Goal: Task Accomplishment & Management: Complete application form

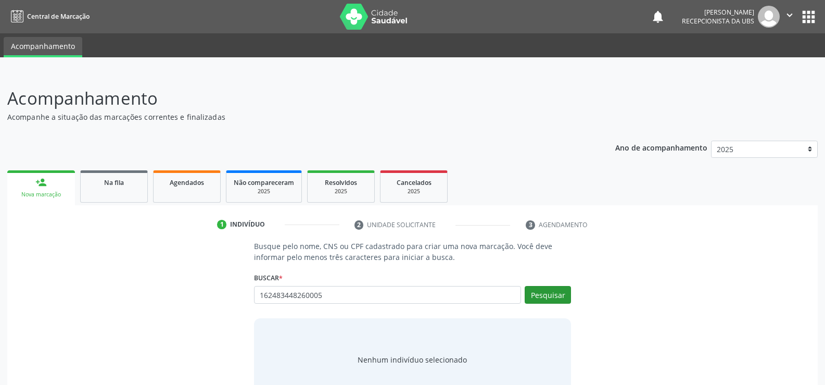
type input "162483448260005"
click at [540, 293] on button "Pesquisar" at bounding box center [548, 295] width 46 height 18
type input "162483448260005"
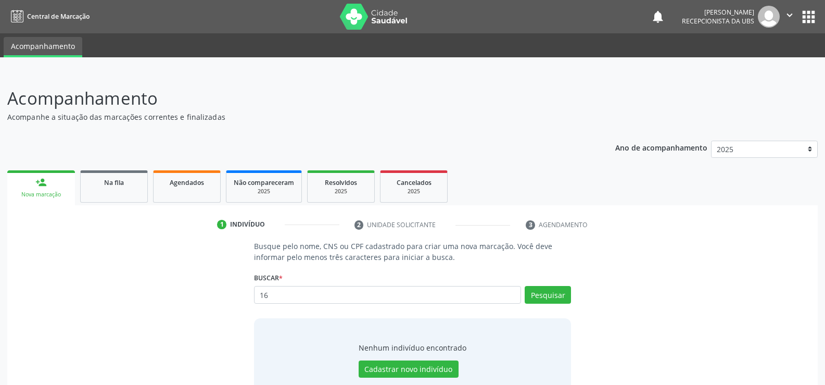
type input "1"
type input "162483448260005"
click at [538, 296] on button "Pesquisar" at bounding box center [548, 295] width 46 height 18
type input "1"
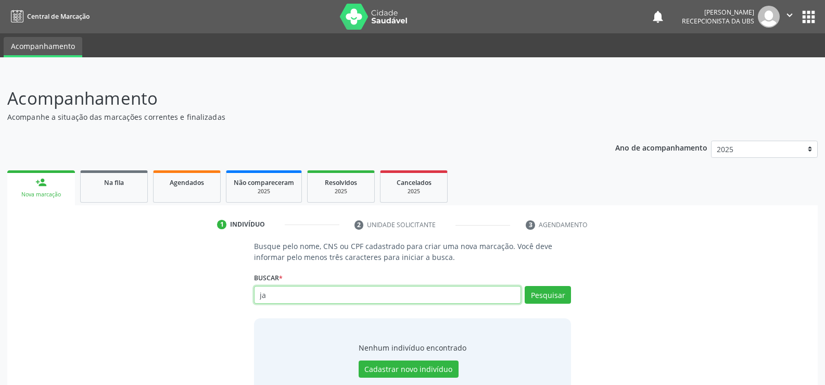
type input "j"
type input "700402990074644"
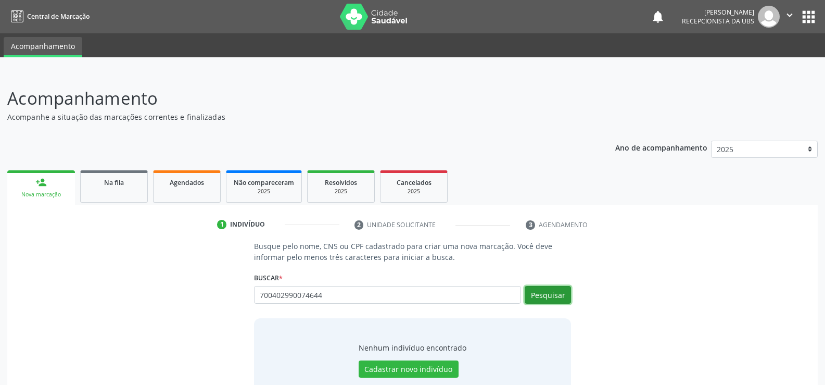
click at [551, 299] on button "Pesquisar" at bounding box center [548, 295] width 46 height 18
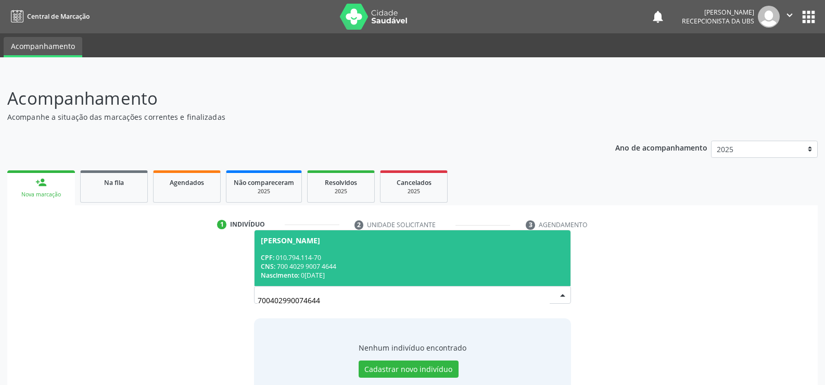
click at [366, 262] on div "CNS: 700 4029 9007 4644" at bounding box center [412, 266] width 303 height 9
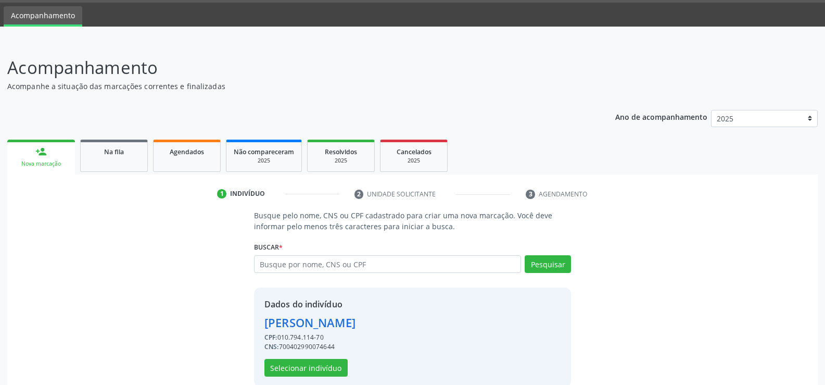
scroll to position [47, 0]
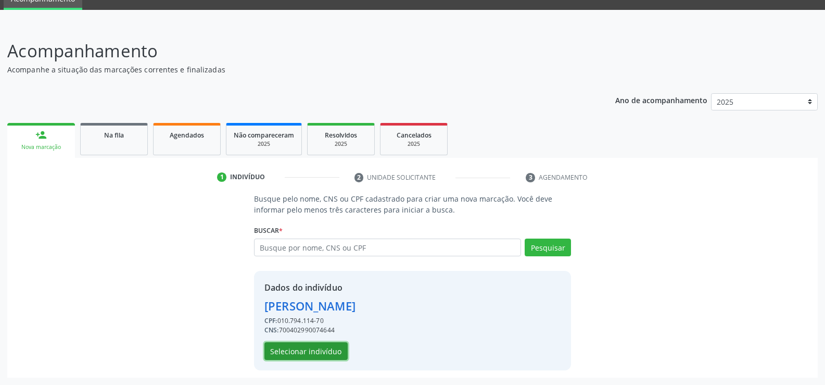
click at [308, 352] on button "Selecionar indivíduo" at bounding box center [305, 351] width 83 height 18
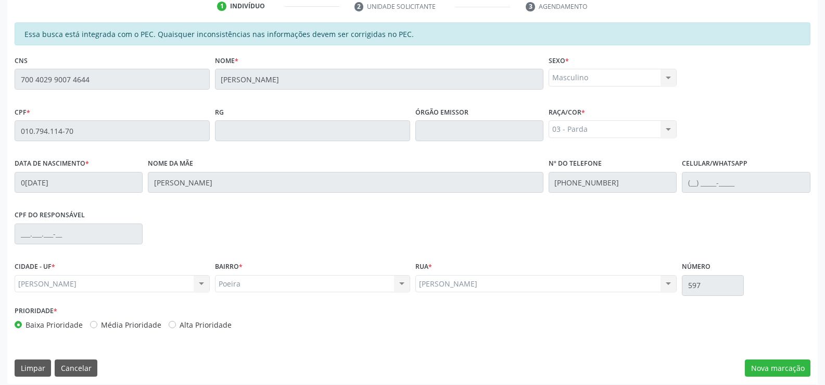
scroll to position [224, 0]
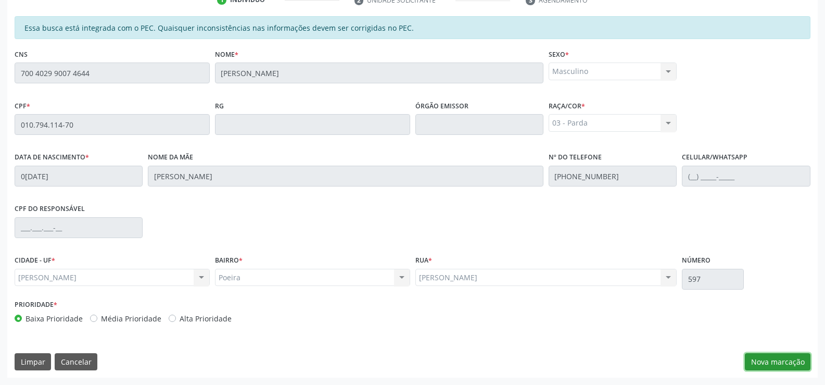
click at [772, 367] on button "Nova marcação" at bounding box center [778, 362] width 66 height 18
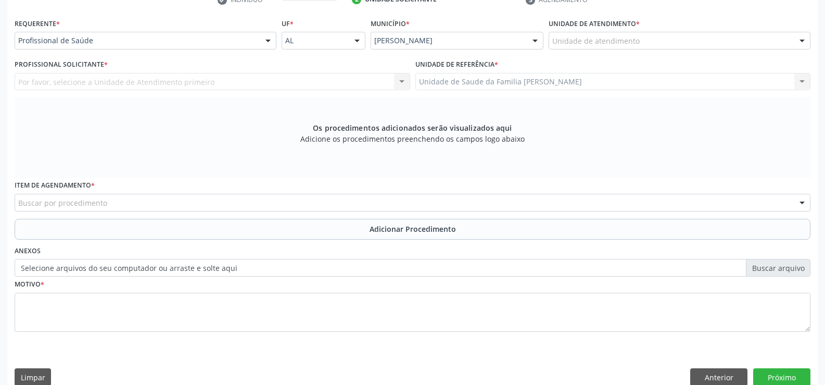
click at [267, 40] on div at bounding box center [268, 41] width 16 height 18
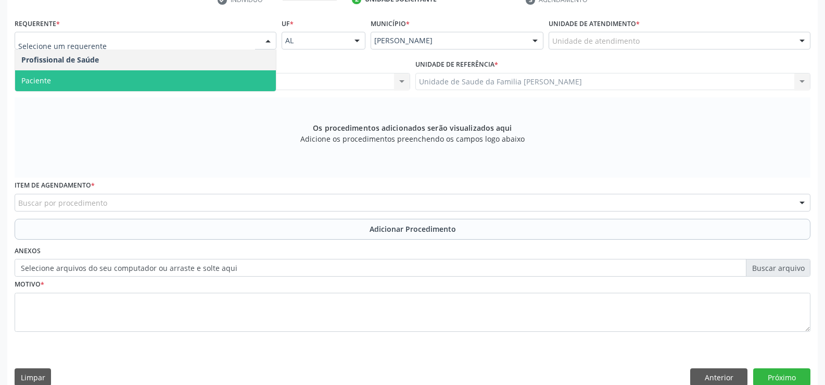
click at [232, 78] on span "Paciente" at bounding box center [145, 80] width 261 height 21
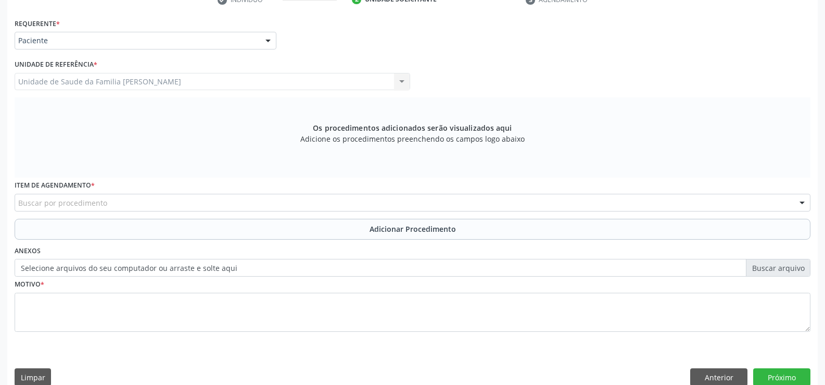
click at [243, 200] on div "Buscar por procedimento" at bounding box center [413, 203] width 796 height 18
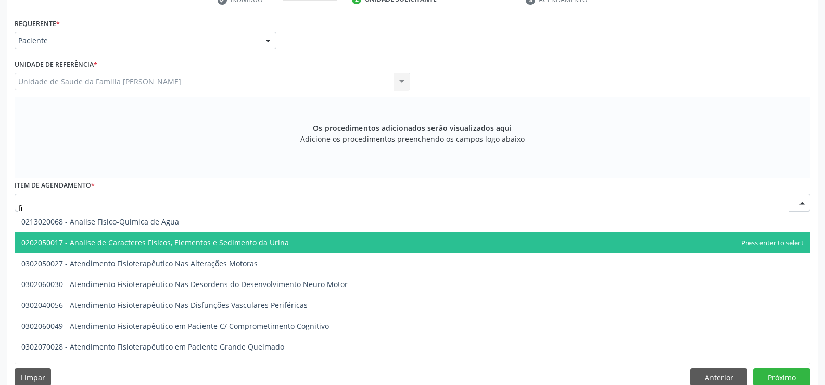
type input "f"
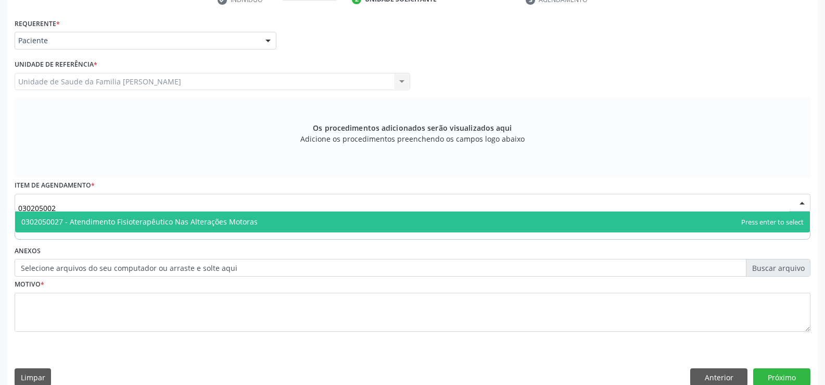
type input "0302050027"
click at [215, 224] on span "0302050027 - Atendimento Fisioterapêutico Nas Alterações Motoras" at bounding box center [139, 222] width 236 height 10
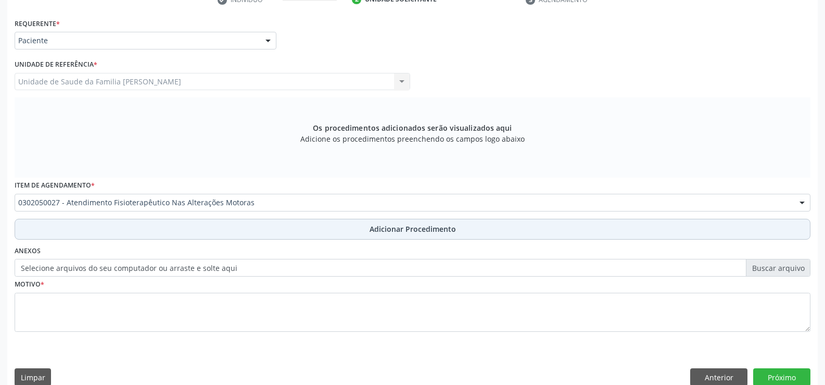
click at [382, 229] on span "Adicionar Procedimento" at bounding box center [413, 228] width 86 height 11
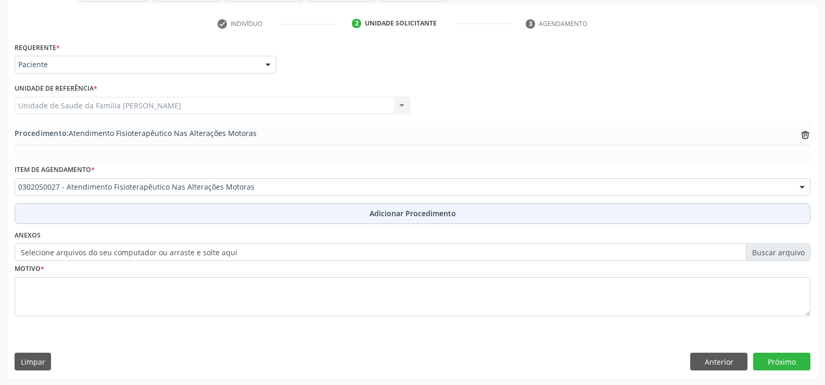
scroll to position [201, 0]
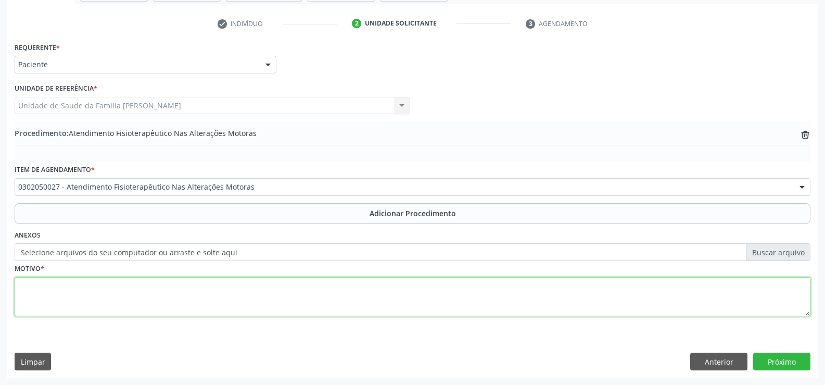
click at [322, 286] on textarea at bounding box center [413, 297] width 796 height 40
type textarea "30 SESSÕES FISIOTERAPIA PARA QUADRIL"
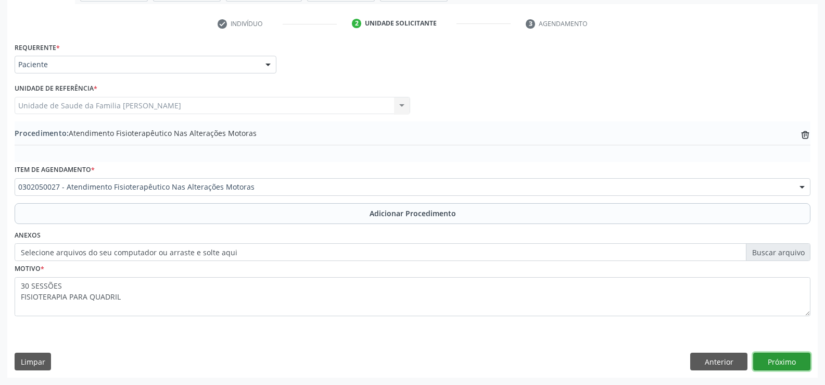
click at [778, 361] on button "Próximo" at bounding box center [781, 361] width 57 height 18
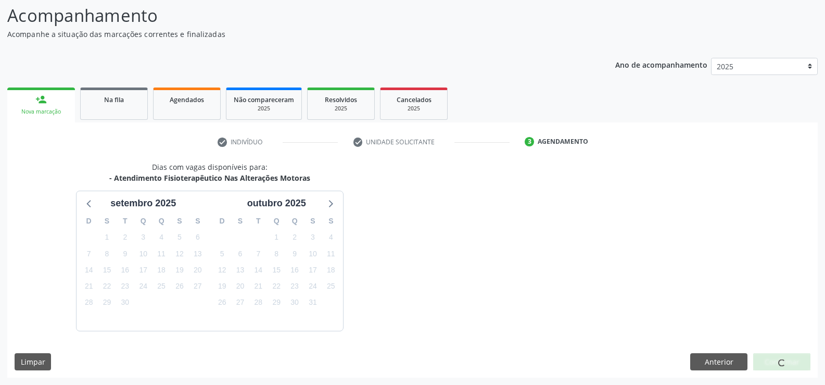
scroll to position [113, 0]
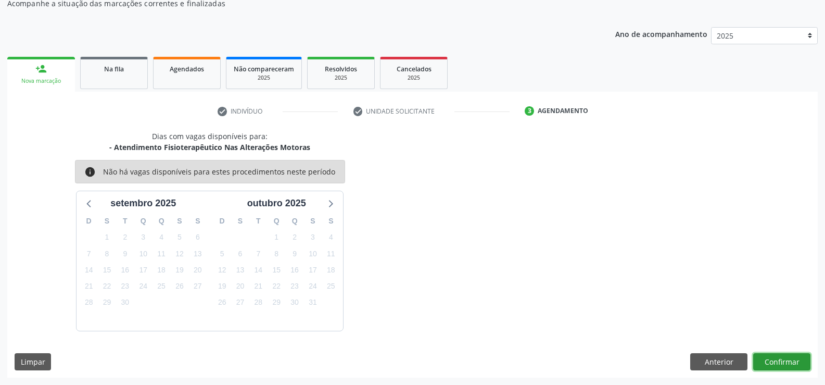
click at [785, 359] on button "Confirmar" at bounding box center [781, 362] width 57 height 18
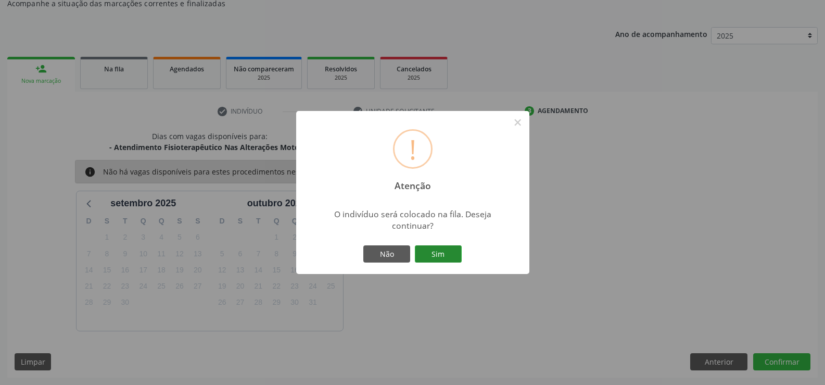
click at [436, 253] on button "Sim" at bounding box center [438, 254] width 47 height 18
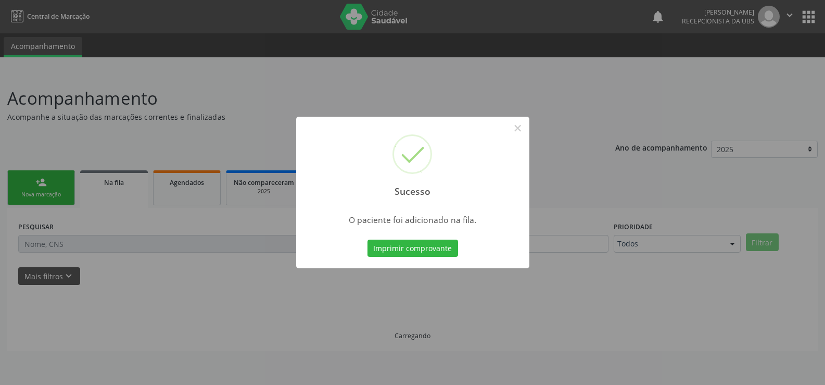
scroll to position [0, 0]
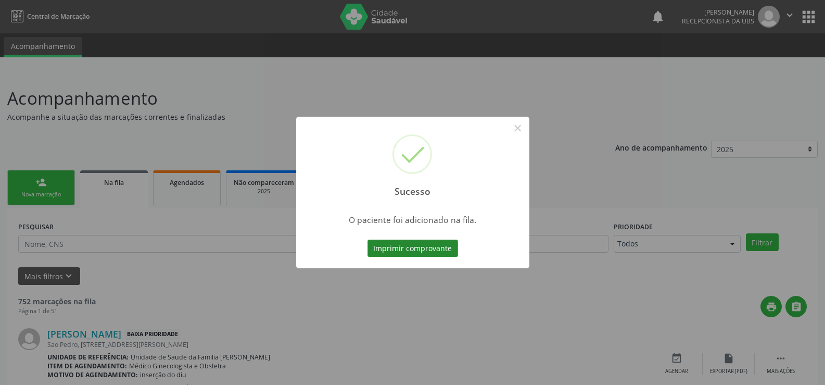
click at [430, 249] on button "Imprimir comprovante" at bounding box center [413, 248] width 91 height 18
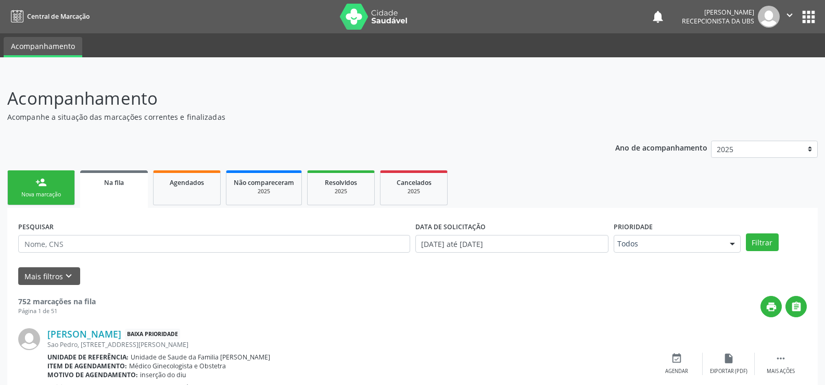
click at [45, 197] on div "Nova marcação" at bounding box center [41, 195] width 52 height 8
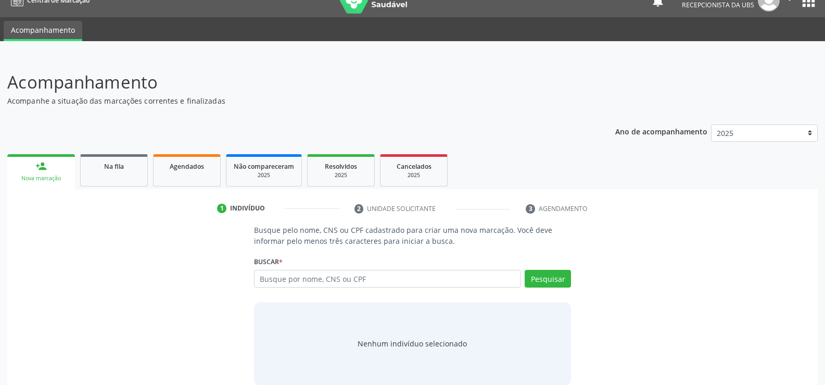
scroll to position [31, 0]
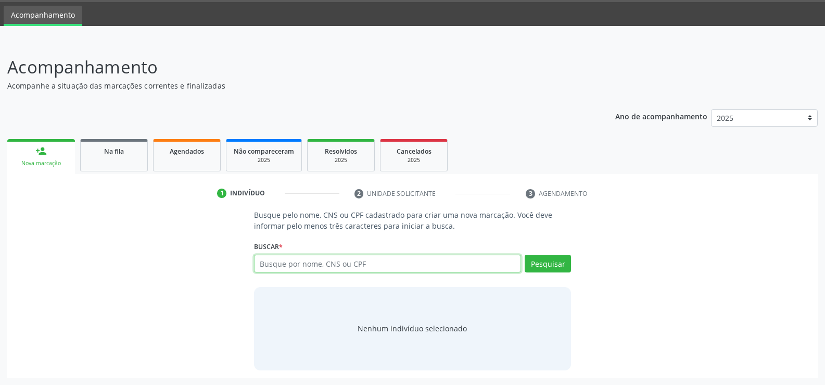
click at [333, 266] on input "text" at bounding box center [387, 264] width 267 height 18
type input "700003887294100"
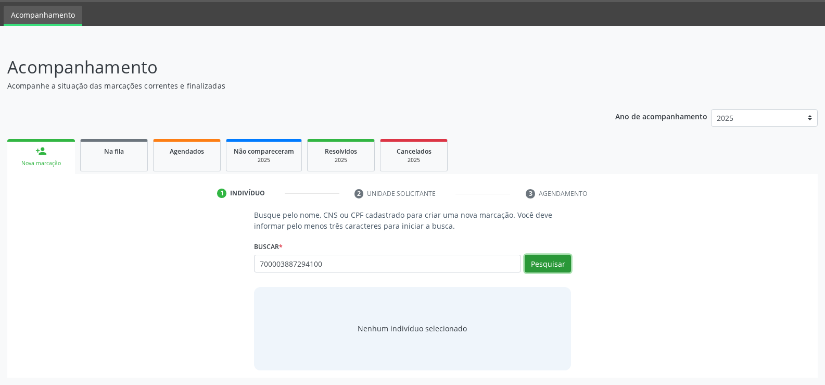
click at [546, 265] on button "Pesquisar" at bounding box center [548, 264] width 46 height 18
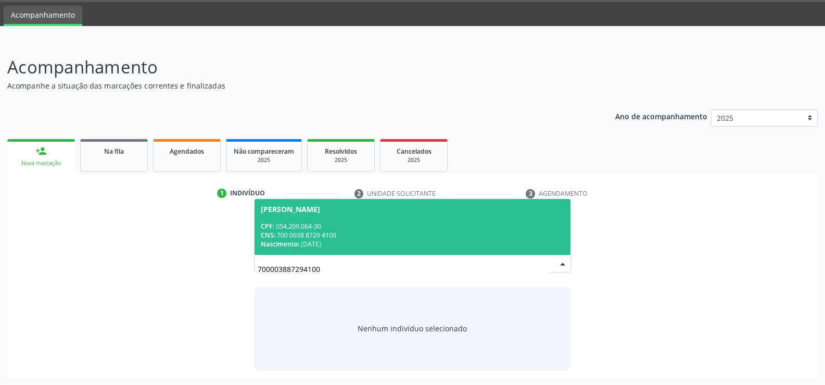
click at [408, 222] on div "CPF: 054.209.064-30" at bounding box center [412, 226] width 303 height 9
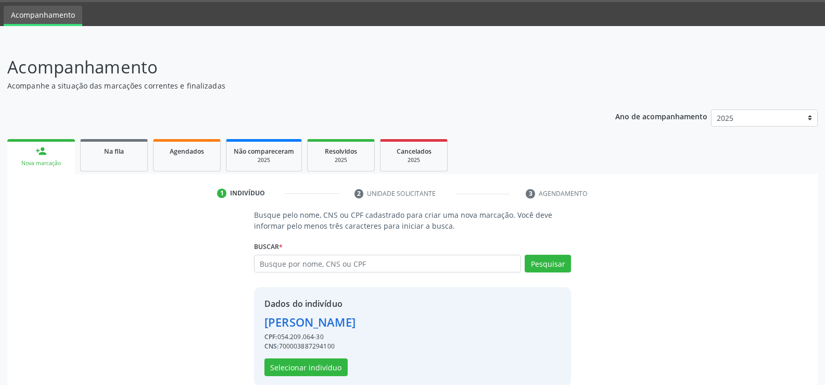
scroll to position [47, 0]
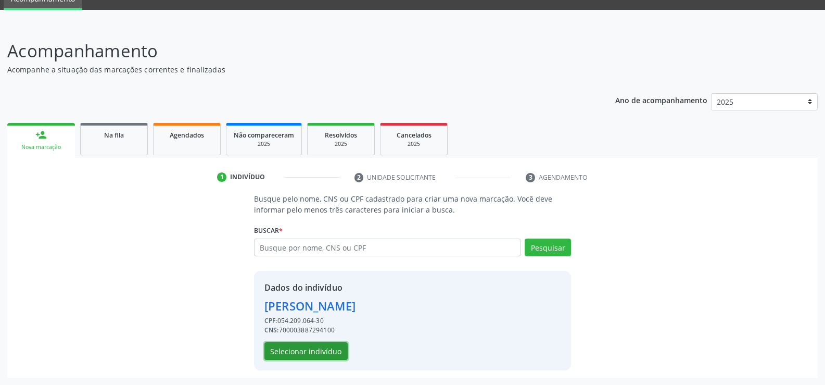
click at [299, 357] on button "Selecionar indivíduo" at bounding box center [305, 351] width 83 height 18
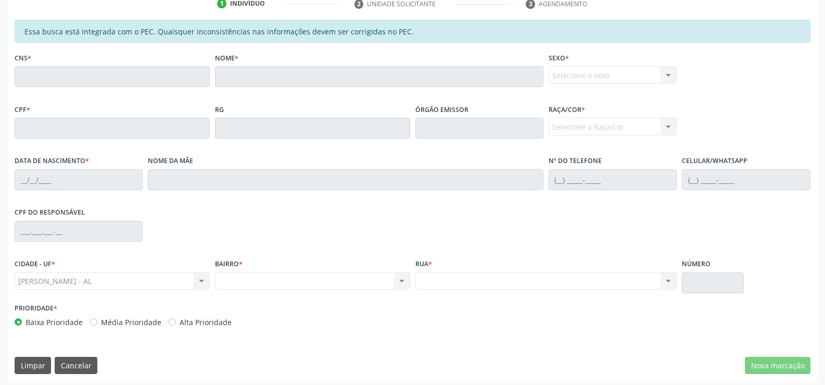
scroll to position [224, 0]
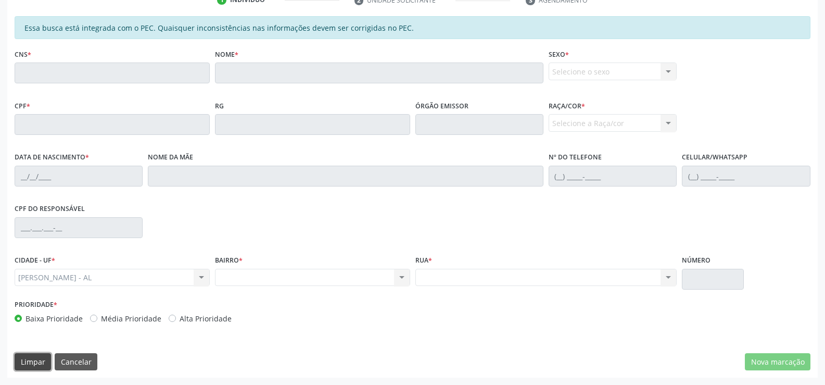
click at [33, 360] on button "Limpar" at bounding box center [33, 362] width 36 height 18
click at [73, 359] on button "Cancelar" at bounding box center [76, 362] width 43 height 18
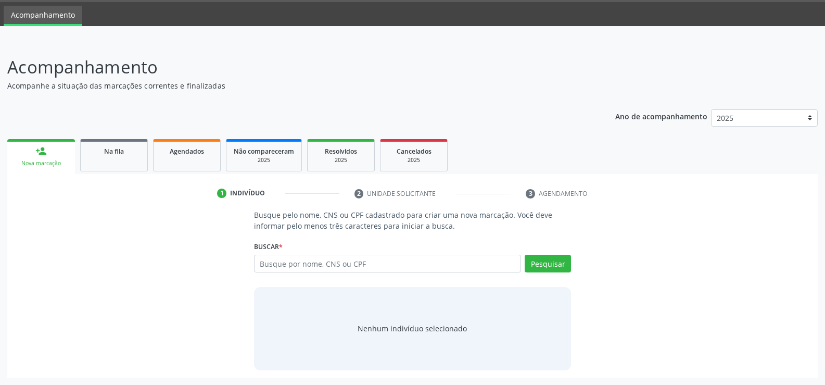
click at [52, 154] on link "person_add Nova marcação" at bounding box center [41, 156] width 68 height 35
click at [378, 263] on input "text" at bounding box center [387, 264] width 267 height 18
type input "700406941279150"
click at [553, 258] on button "Pesquisar" at bounding box center [548, 264] width 46 height 18
type input "700406941279150"
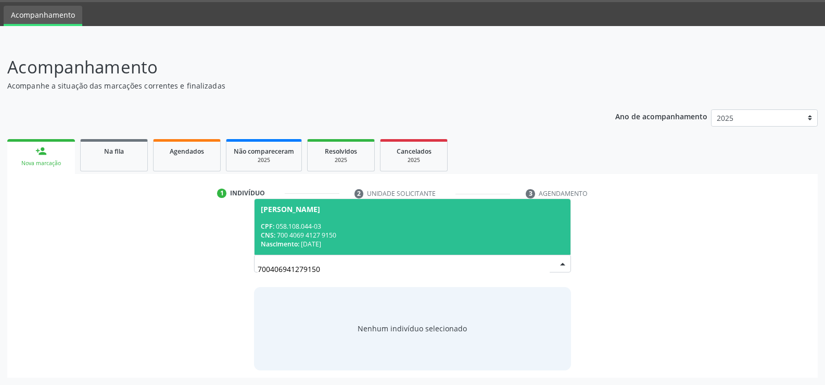
click at [400, 231] on div "CNS: 700 4069 4127 9150" at bounding box center [412, 235] width 303 height 9
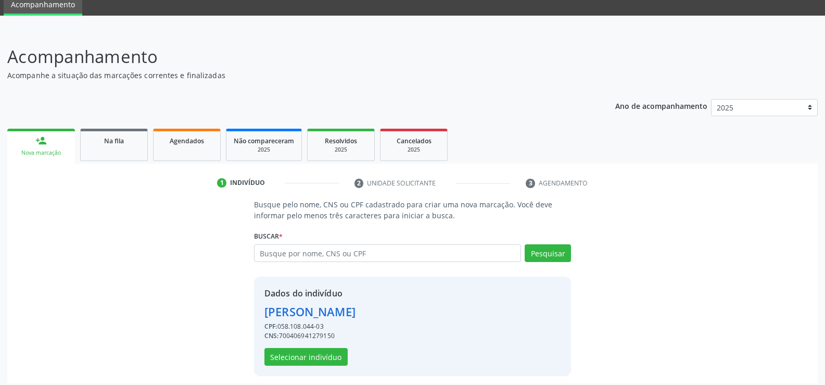
scroll to position [47, 0]
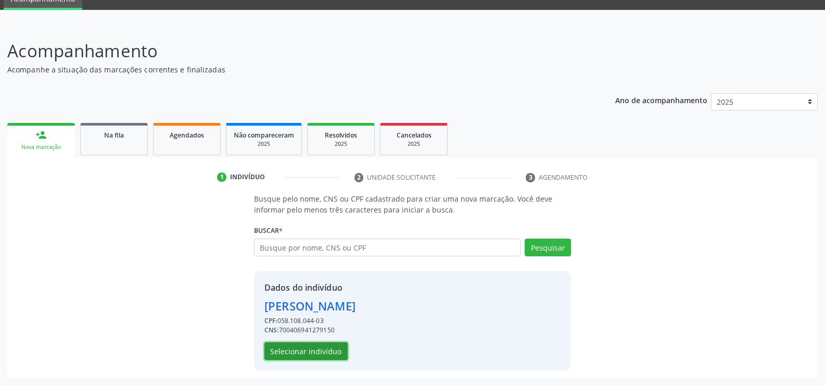
click at [314, 350] on button "Selecionar indivíduo" at bounding box center [305, 351] width 83 height 18
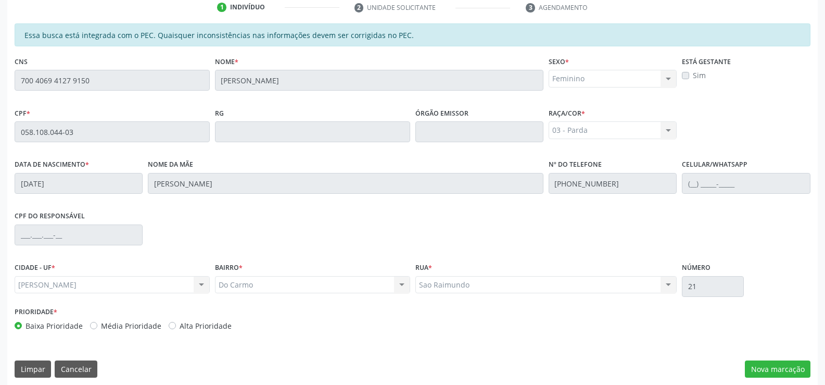
scroll to position [224, 0]
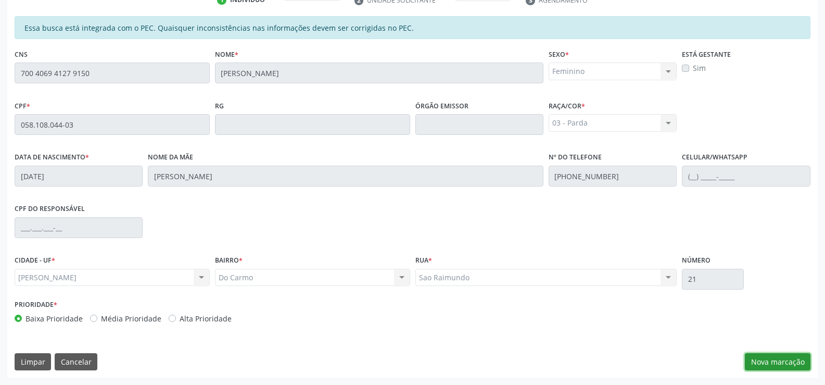
click at [769, 360] on button "Nova marcação" at bounding box center [778, 362] width 66 height 18
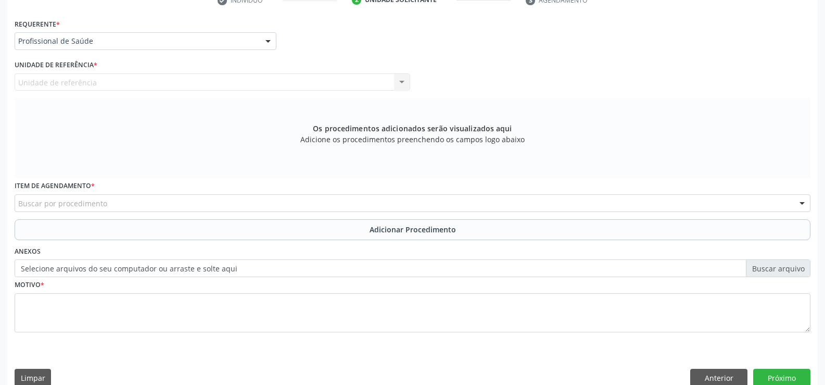
scroll to position [225, 0]
click at [272, 40] on div at bounding box center [268, 41] width 16 height 18
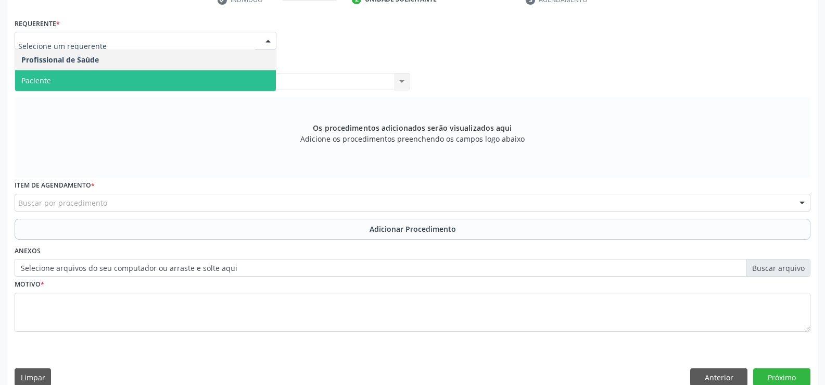
click at [249, 78] on span "Paciente" at bounding box center [145, 80] width 261 height 21
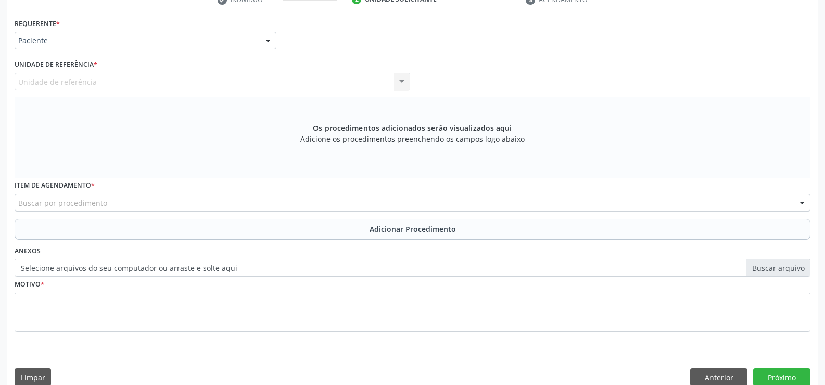
click at [229, 202] on div "Buscar por procedimento" at bounding box center [413, 203] width 796 height 18
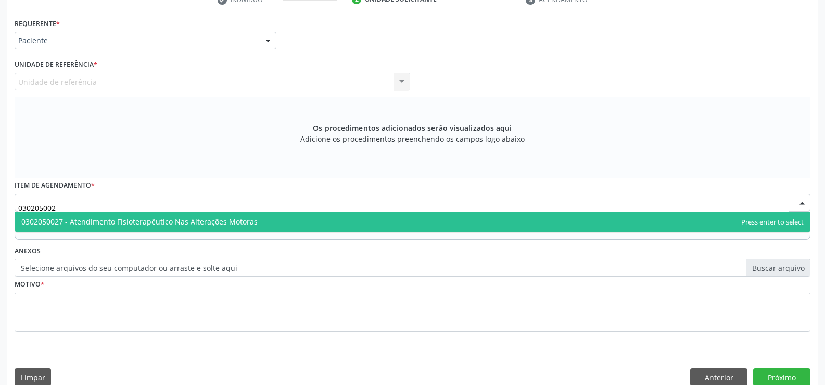
type input "0302050027"
click at [273, 221] on span "0302050027 - Atendimento Fisioterapêutico Nas Alterações Motoras" at bounding box center [412, 221] width 795 height 21
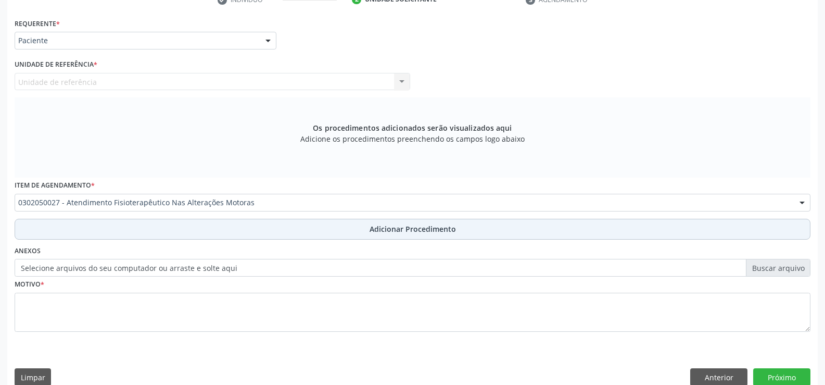
click at [399, 234] on button "Adicionar Procedimento" at bounding box center [413, 229] width 796 height 21
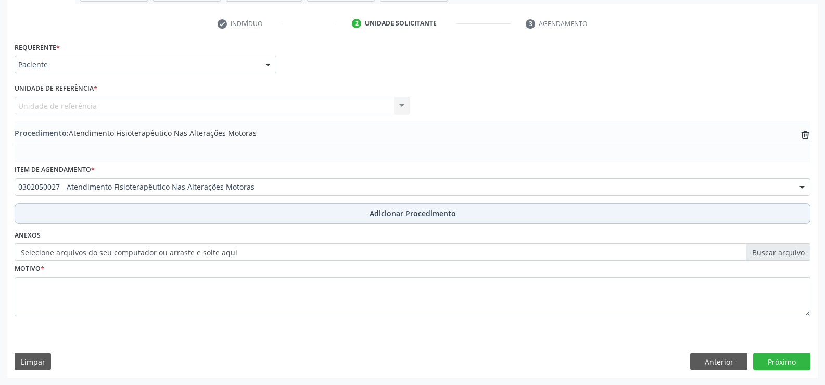
scroll to position [201, 0]
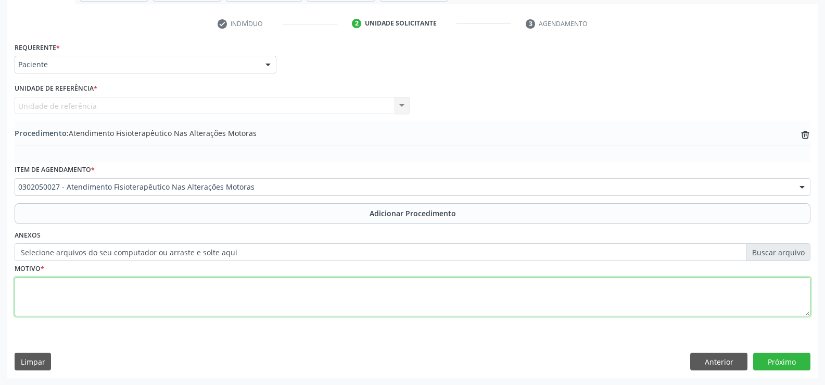
click at [322, 290] on textarea at bounding box center [413, 297] width 796 height 40
type textarea "30 SESSÕES FISIOTERAPIA PARA COTOVELO,OMBRO E PUNHO"
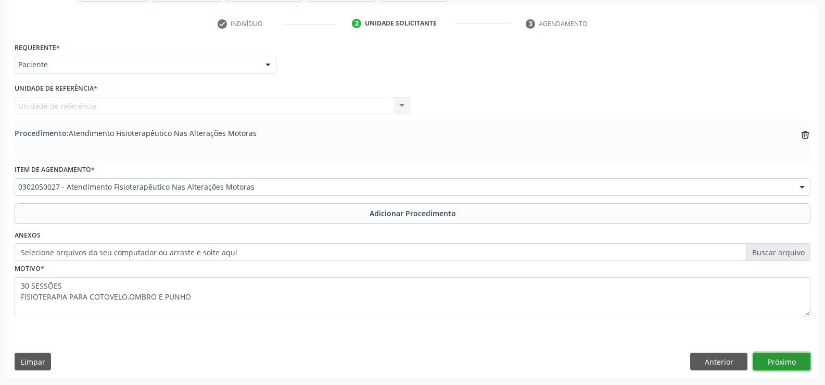
click at [778, 361] on button "Próximo" at bounding box center [781, 361] width 57 height 18
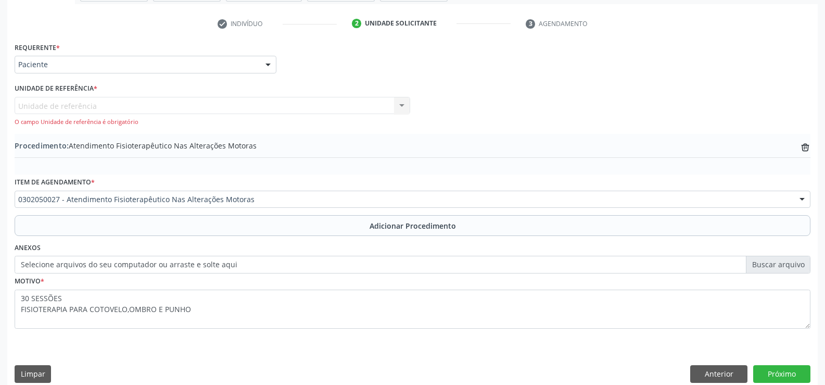
click at [270, 65] on div at bounding box center [268, 65] width 16 height 18
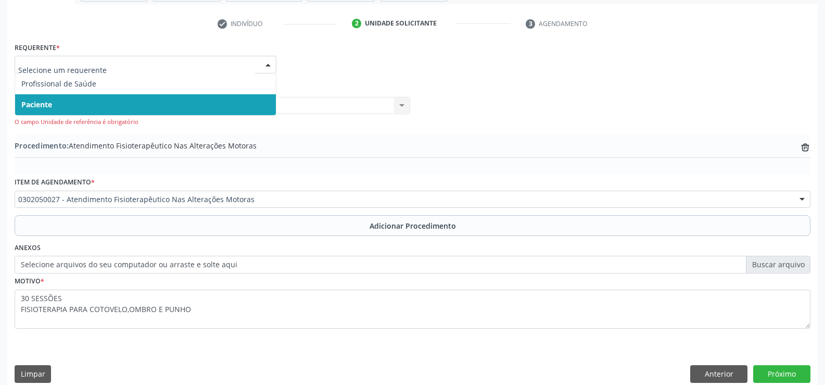
click at [247, 98] on span "Paciente" at bounding box center [145, 104] width 261 height 21
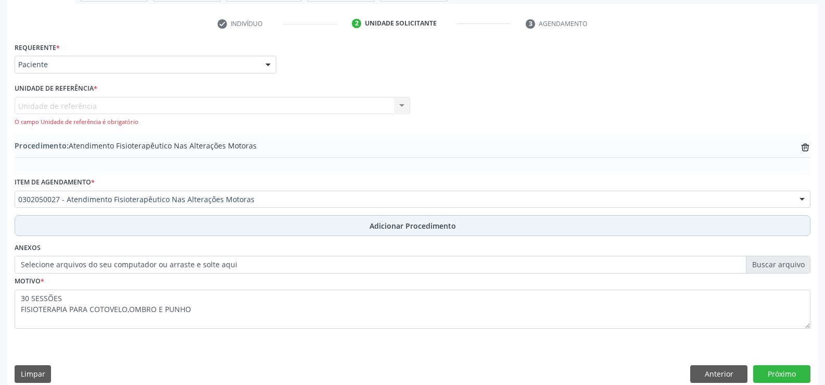
click at [392, 226] on span "Adicionar Procedimento" at bounding box center [413, 225] width 86 height 11
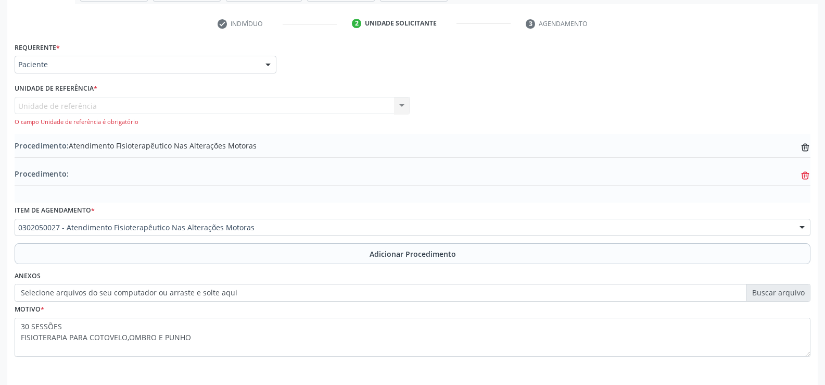
click at [802, 176] on icon at bounding box center [805, 176] width 7 height 7
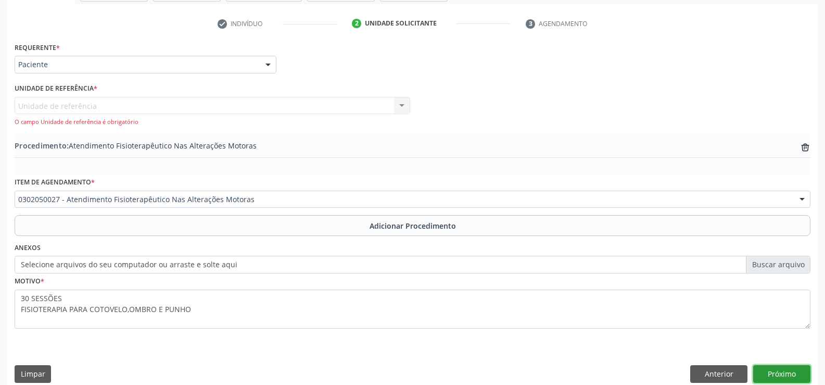
click at [781, 374] on button "Próximo" at bounding box center [781, 374] width 57 height 18
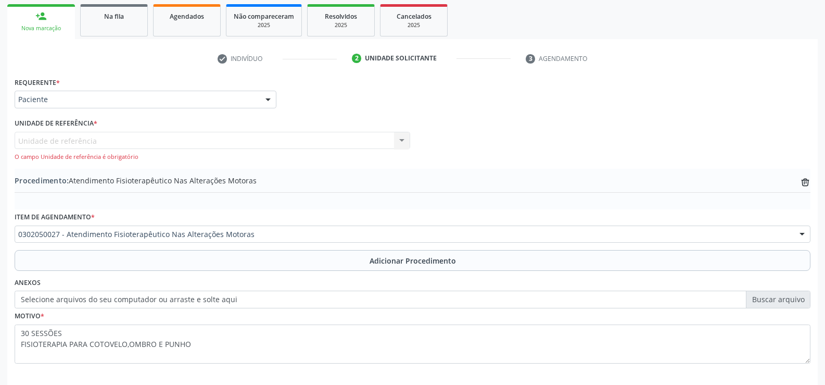
scroll to position [213, 0]
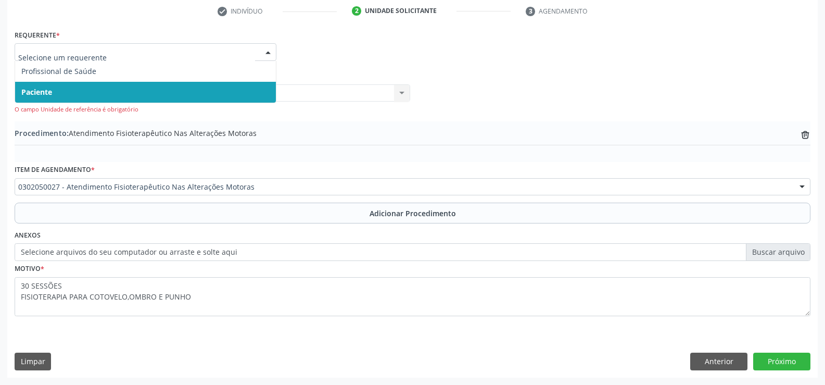
click at [267, 54] on div at bounding box center [268, 53] width 16 height 18
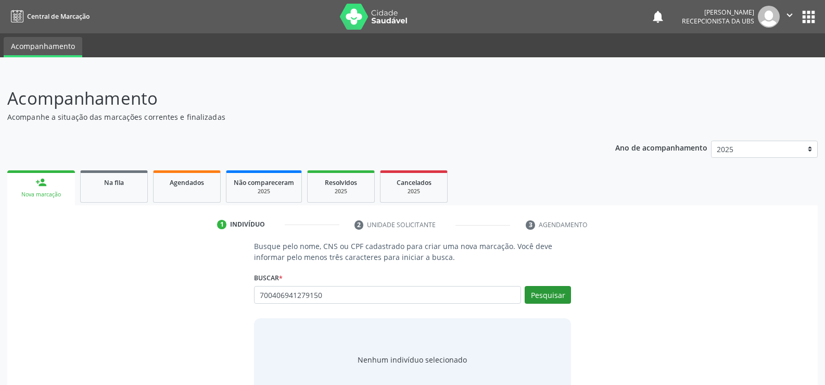
type input "700406941279150"
click at [542, 296] on button "Pesquisar" at bounding box center [548, 295] width 46 height 18
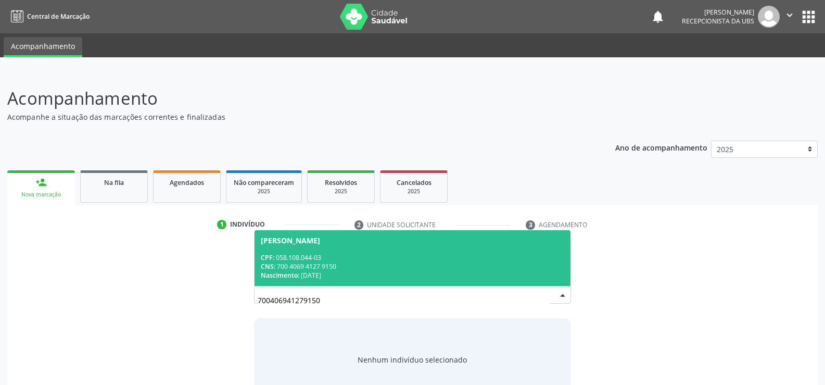
click at [347, 256] on div "CPF: 058.108.044-03" at bounding box center [412, 257] width 303 height 9
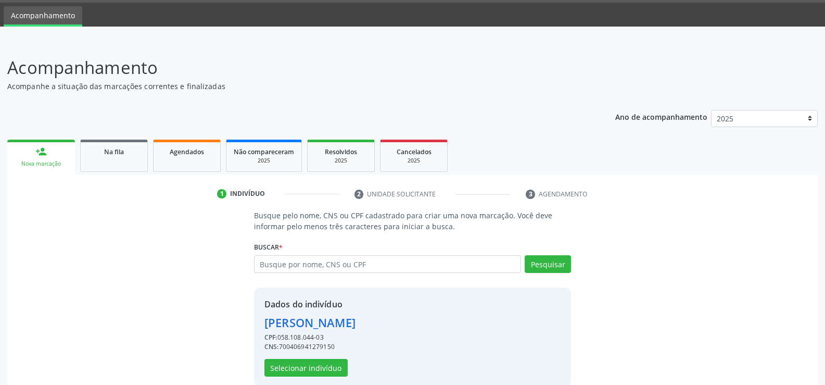
scroll to position [47, 0]
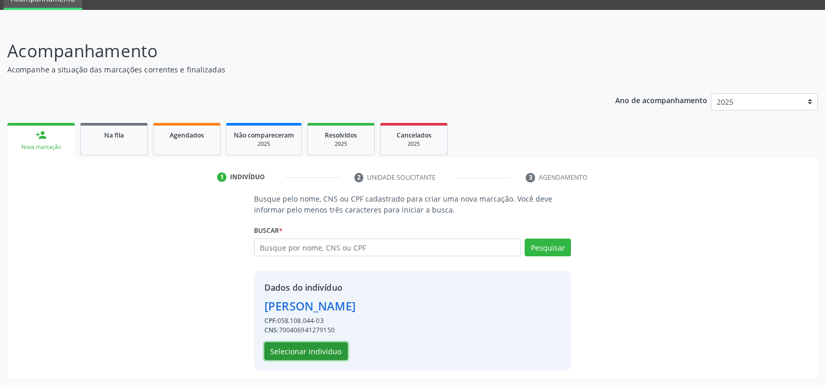
click at [327, 354] on button "Selecionar indivíduo" at bounding box center [305, 351] width 83 height 18
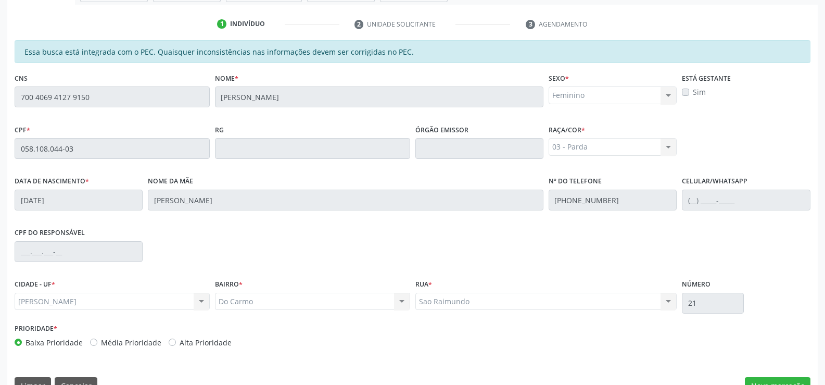
scroll to position [224, 0]
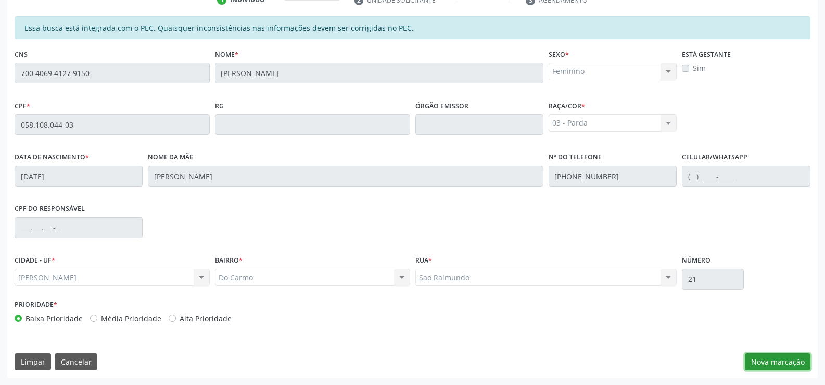
click at [771, 360] on button "Nova marcação" at bounding box center [778, 362] width 66 height 18
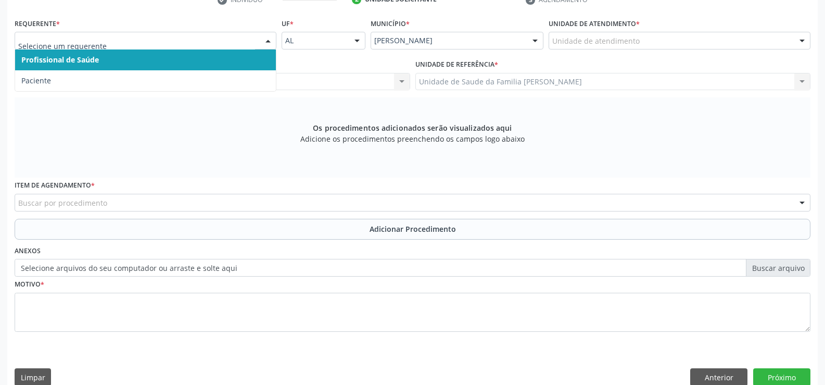
click at [267, 42] on div at bounding box center [268, 41] width 16 height 18
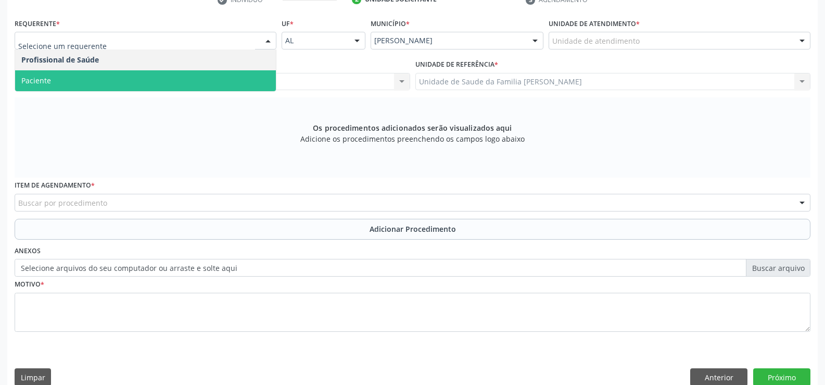
click at [232, 83] on span "Paciente" at bounding box center [145, 80] width 261 height 21
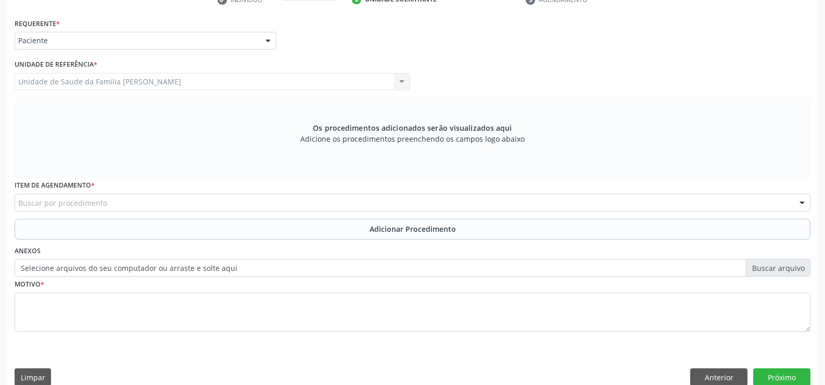
click at [207, 202] on div "Buscar por procedimento" at bounding box center [413, 203] width 796 height 18
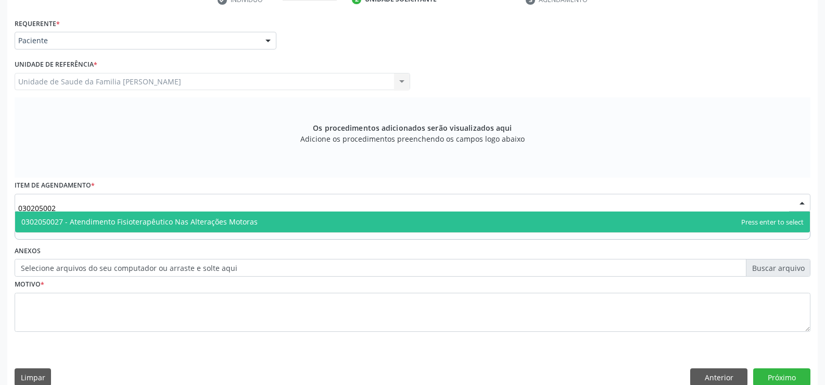
type input "0302050027"
click at [309, 221] on span "0302050027 - Atendimento Fisioterapêutico Nas Alterações Motoras" at bounding box center [412, 221] width 795 height 21
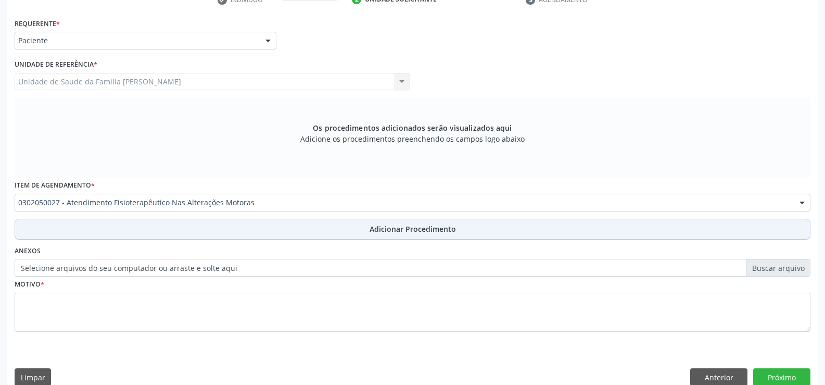
click at [385, 235] on button "Adicionar Procedimento" at bounding box center [413, 229] width 796 height 21
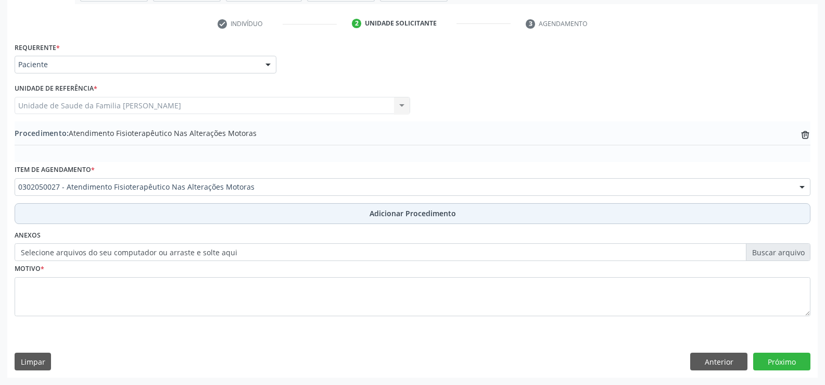
scroll to position [201, 0]
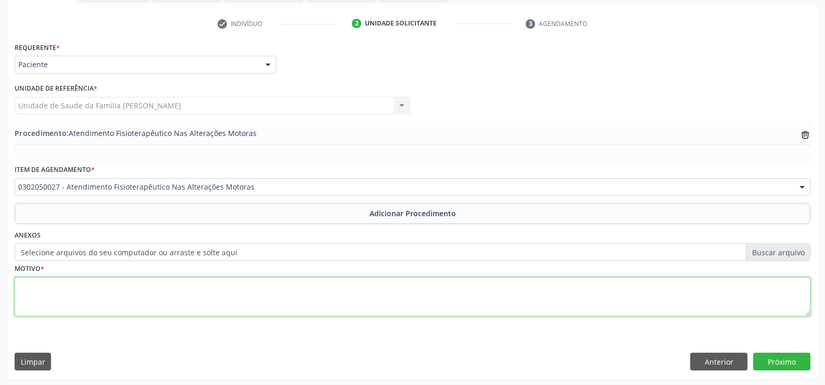
click at [262, 299] on textarea at bounding box center [413, 297] width 796 height 40
type textarea "30 SESSÕES FISIOTERAPIA PARA COTOVELO,OMBRO E PUNHO"
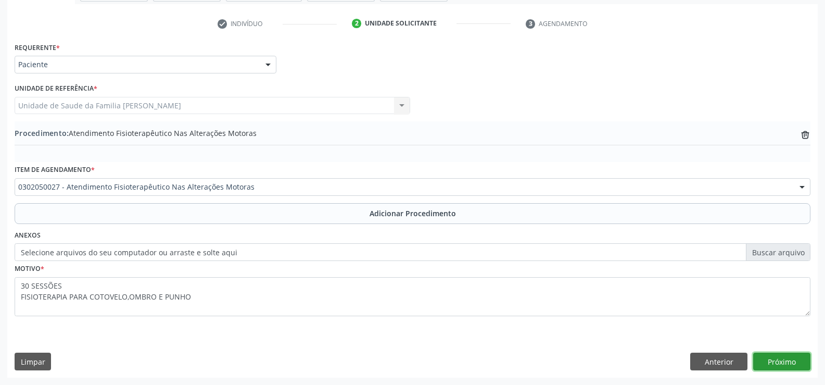
click at [772, 363] on button "Próximo" at bounding box center [781, 361] width 57 height 18
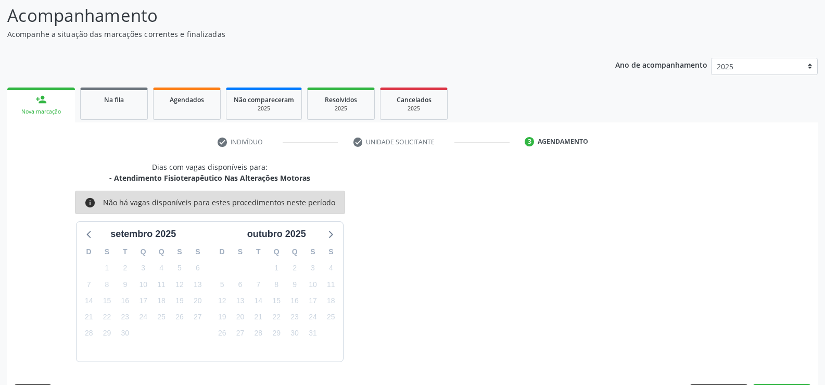
scroll to position [113, 0]
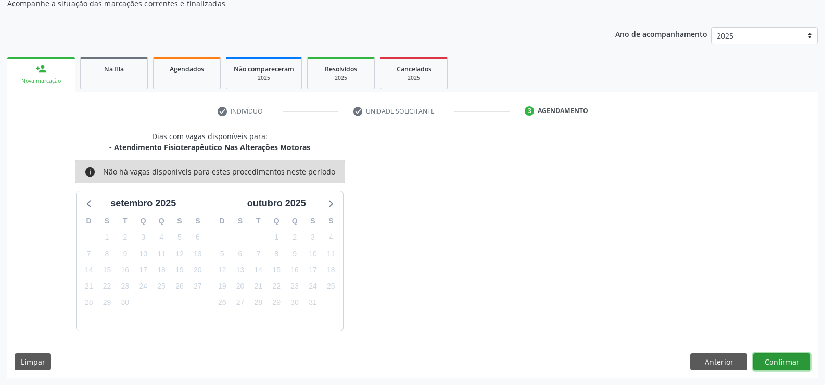
click at [778, 363] on button "Confirmar" at bounding box center [781, 362] width 57 height 18
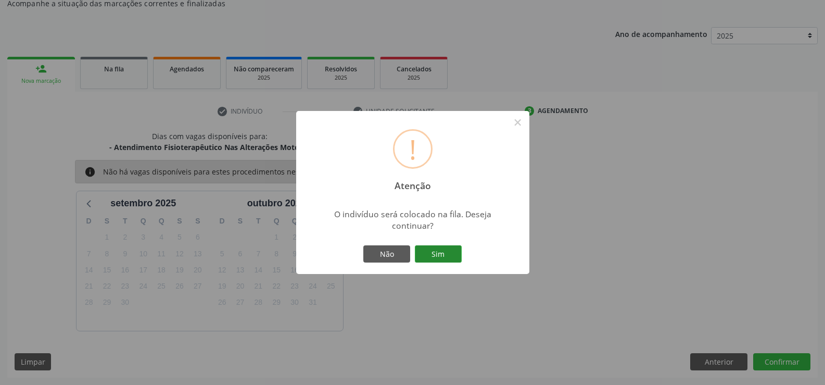
click at [435, 259] on button "Sim" at bounding box center [438, 254] width 47 height 18
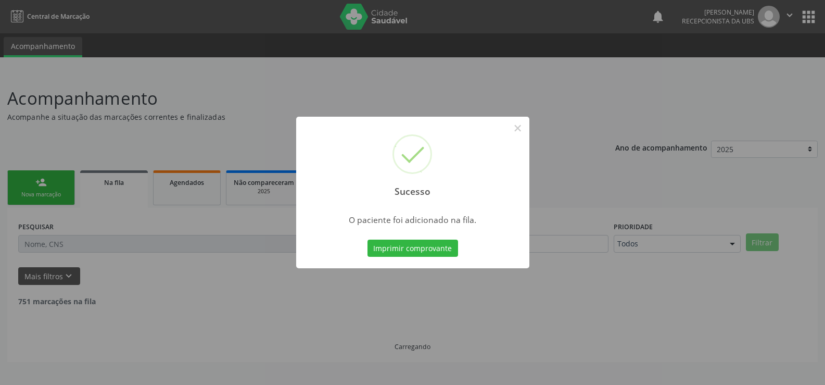
scroll to position [0, 0]
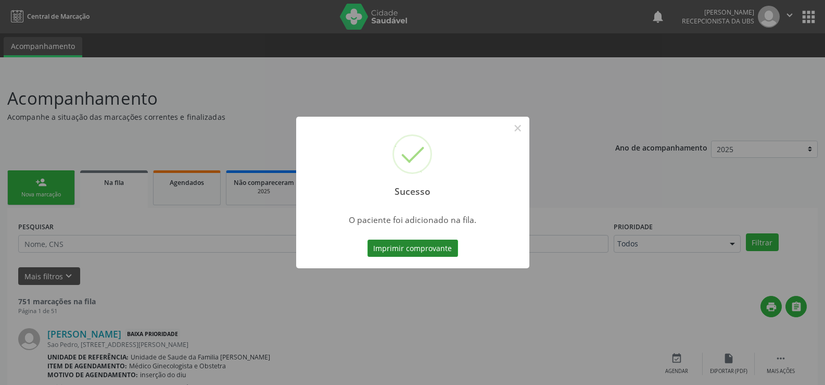
click at [428, 250] on button "Imprimir comprovante" at bounding box center [413, 248] width 91 height 18
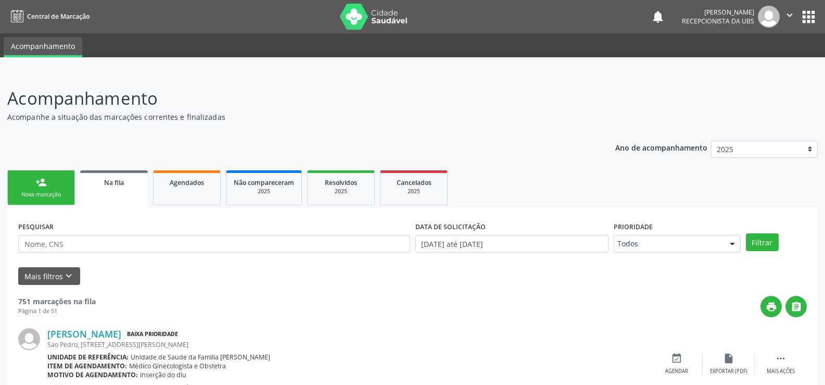
click at [58, 191] on div "Nova marcação" at bounding box center [41, 195] width 52 height 8
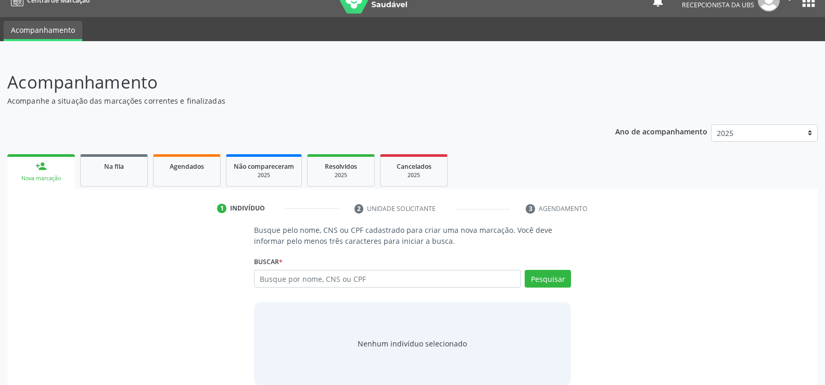
scroll to position [31, 0]
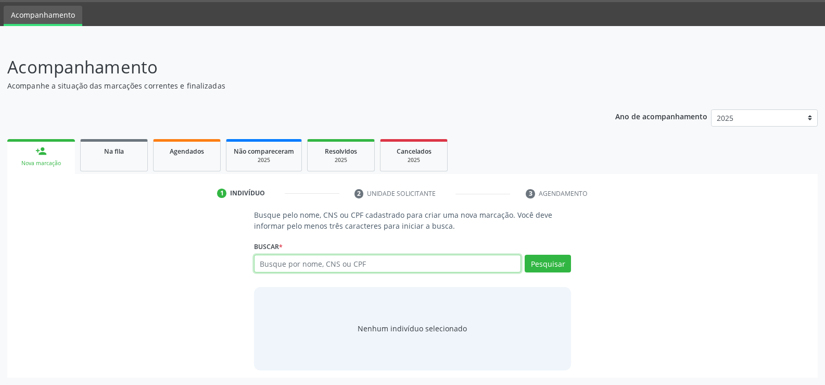
click at [320, 264] on input "text" at bounding box center [387, 264] width 267 height 18
type input "700007318726204"
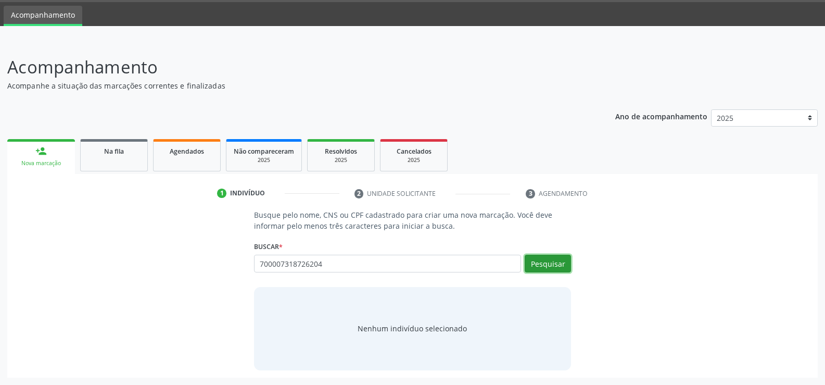
click at [554, 268] on button "Pesquisar" at bounding box center [548, 264] width 46 height 18
type input "700007318726204"
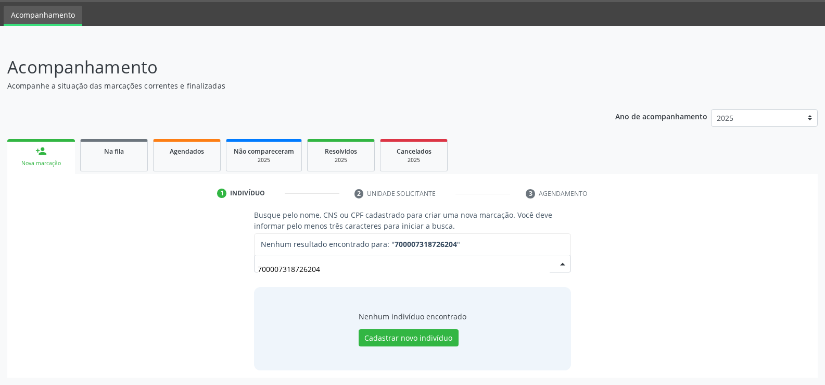
click at [476, 244] on span "Nenhum resultado encontrado para: " 700007318726204 "" at bounding box center [413, 244] width 316 height 21
type input "7"
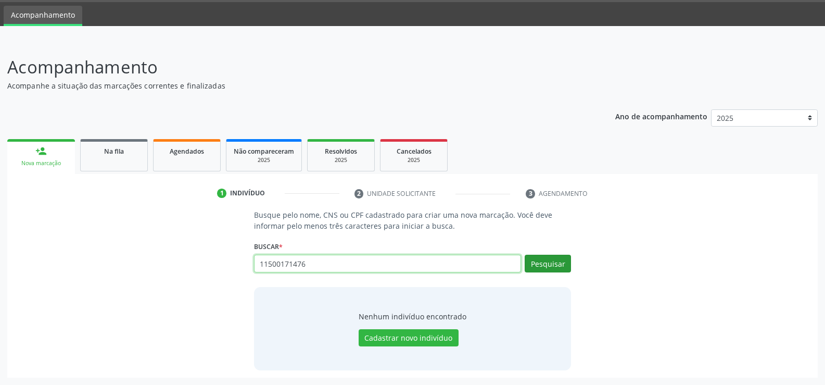
type input "11500171476"
click at [564, 265] on button "Pesquisar" at bounding box center [548, 264] width 46 height 18
type input "11500171476"
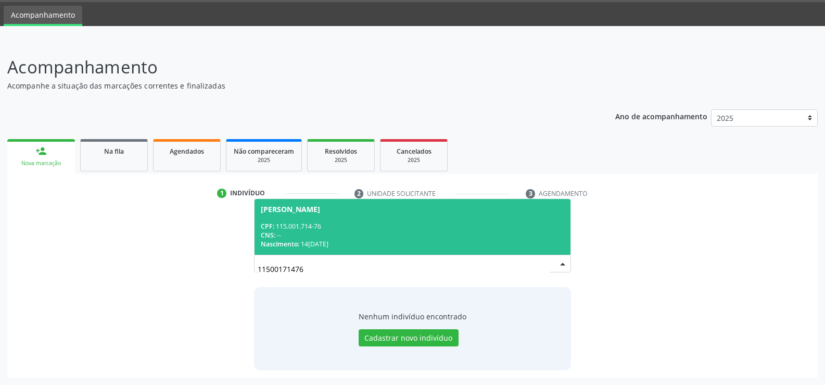
click at [383, 231] on div "CNS: --" at bounding box center [412, 235] width 303 height 9
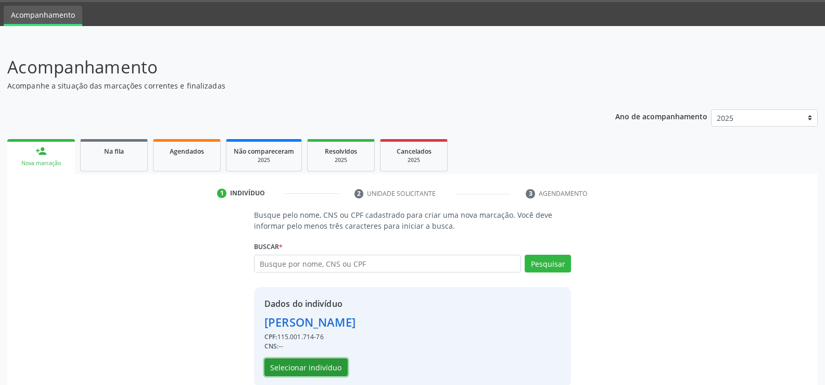
click at [334, 368] on button "Selecionar indivíduo" at bounding box center [305, 367] width 83 height 18
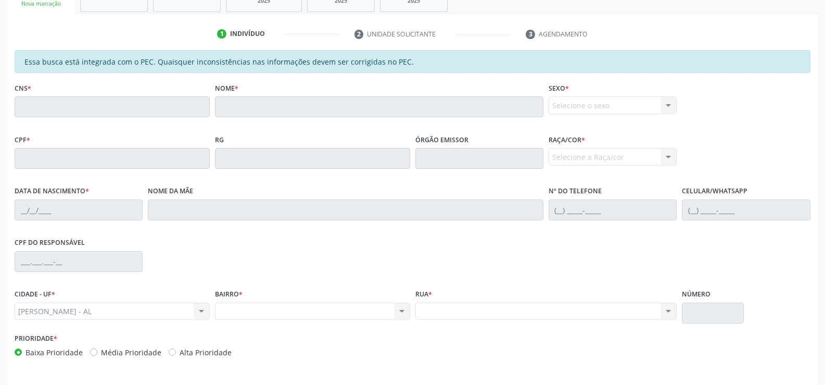
scroll to position [224, 0]
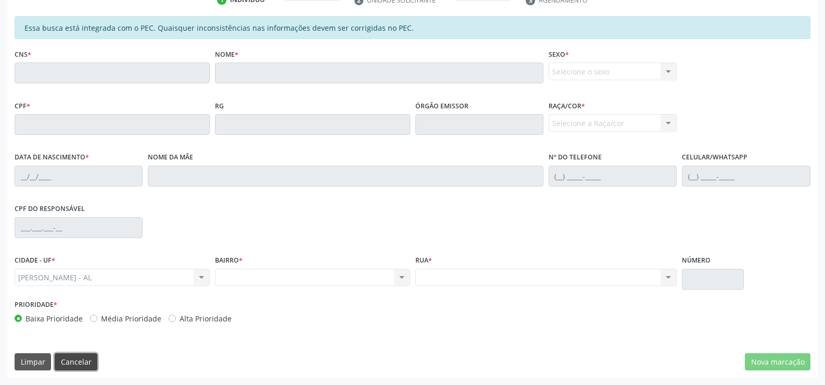
click at [80, 359] on button "Cancelar" at bounding box center [76, 362] width 43 height 18
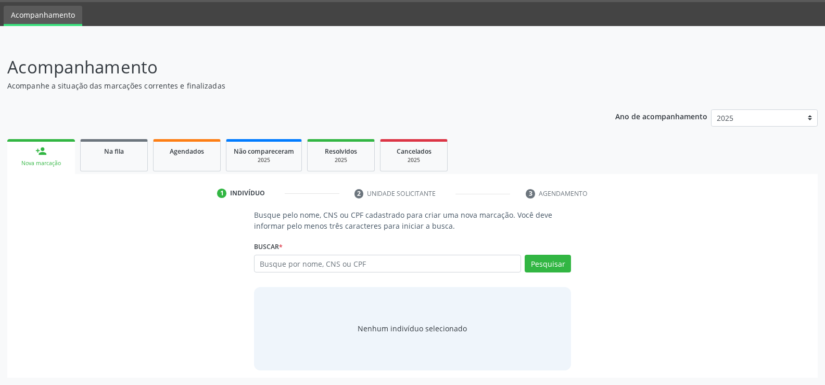
scroll to position [31, 0]
click at [297, 264] on input "text" at bounding box center [387, 264] width 267 height 18
type input "700003887294100"
click at [544, 268] on button "Pesquisar" at bounding box center [548, 264] width 46 height 18
type input "700003887294100"
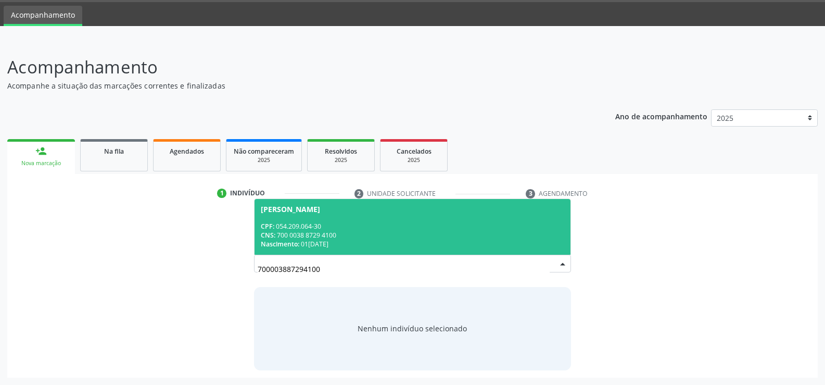
click at [359, 222] on div "CPF: 054.209.064-30" at bounding box center [412, 226] width 303 height 9
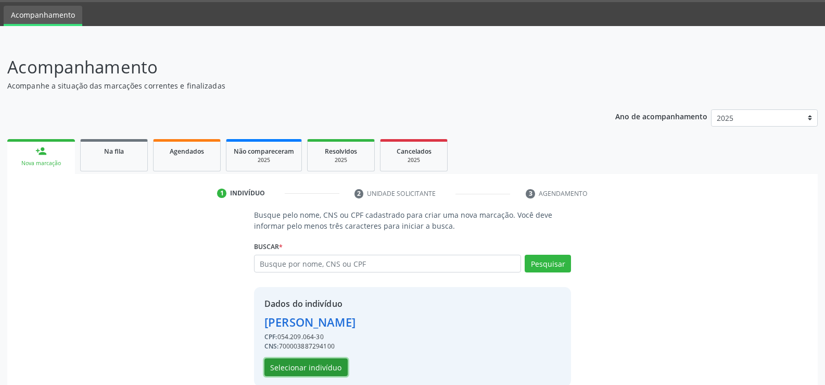
click at [323, 365] on button "Selecionar indivíduo" at bounding box center [305, 367] width 83 height 18
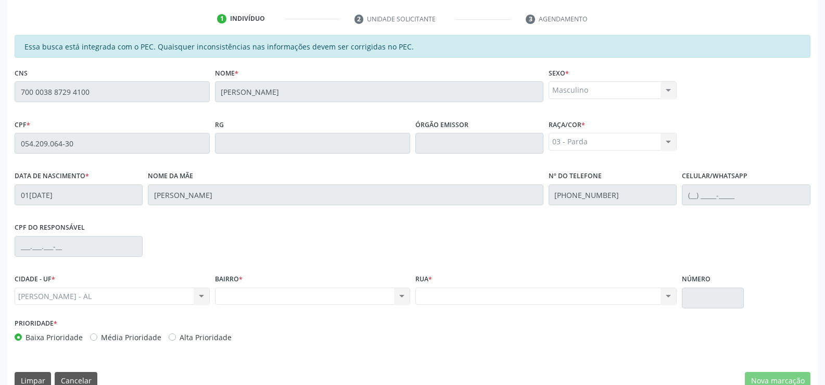
scroll to position [224, 0]
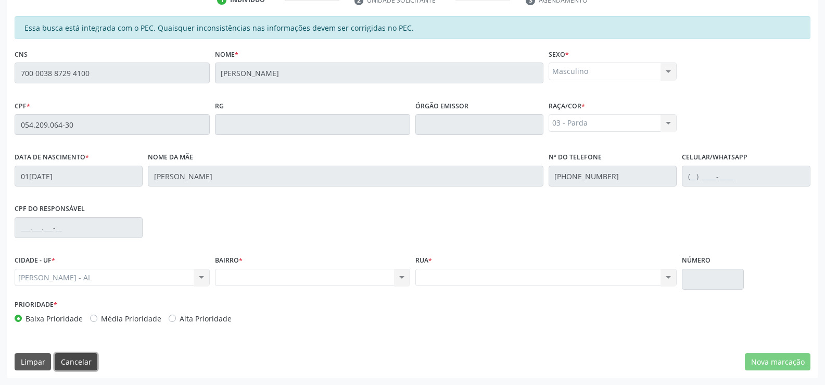
click at [65, 365] on button "Cancelar" at bounding box center [76, 362] width 43 height 18
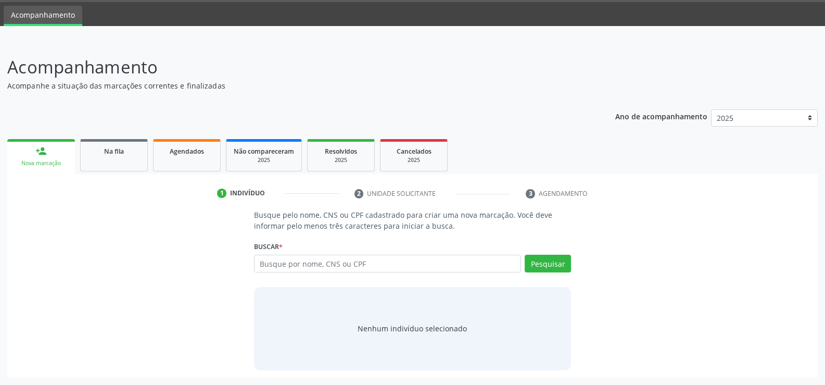
scroll to position [31, 0]
click at [348, 264] on input "text" at bounding box center [387, 264] width 267 height 18
type input "01542304482"
click at [546, 260] on button "Pesquisar" at bounding box center [548, 264] width 46 height 18
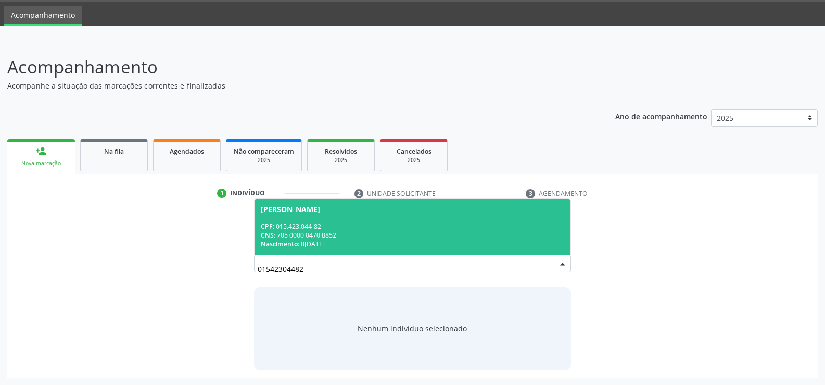
click at [363, 229] on div "CPF: 015.423.044-82" at bounding box center [412, 226] width 303 height 9
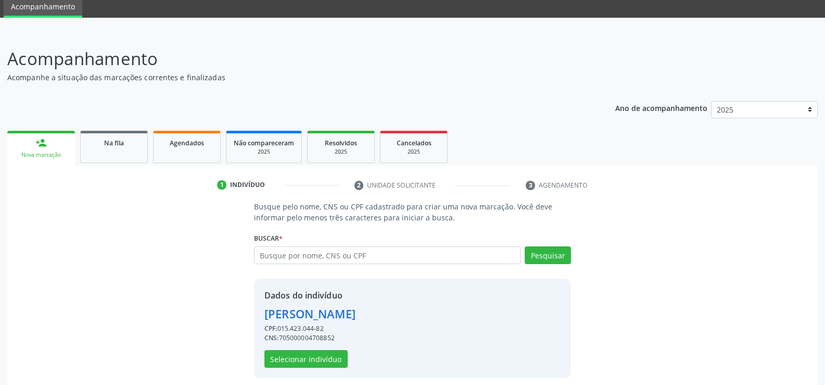
scroll to position [47, 0]
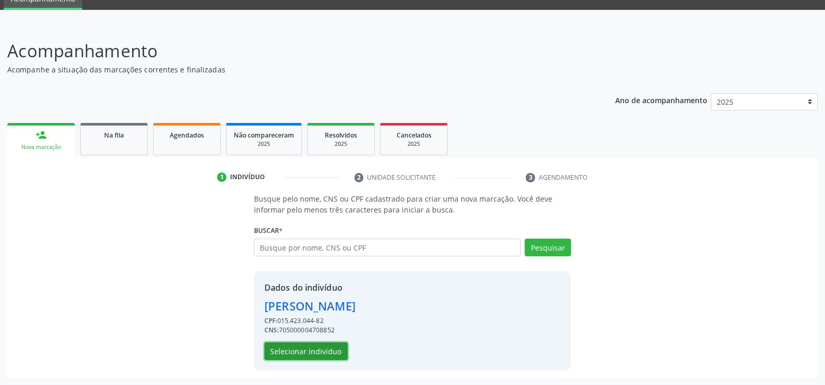
click at [321, 349] on button "Selecionar indivíduo" at bounding box center [305, 351] width 83 height 18
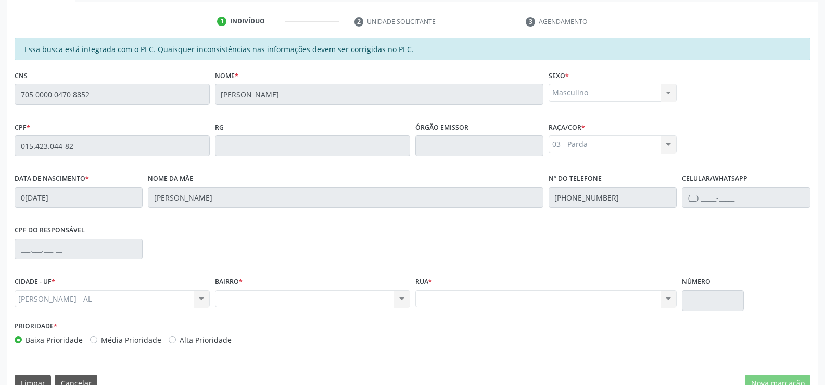
scroll to position [224, 0]
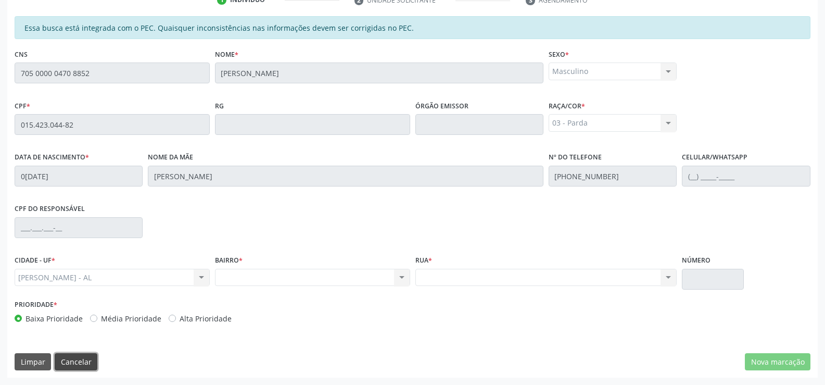
click at [75, 363] on button "Cancelar" at bounding box center [76, 362] width 43 height 18
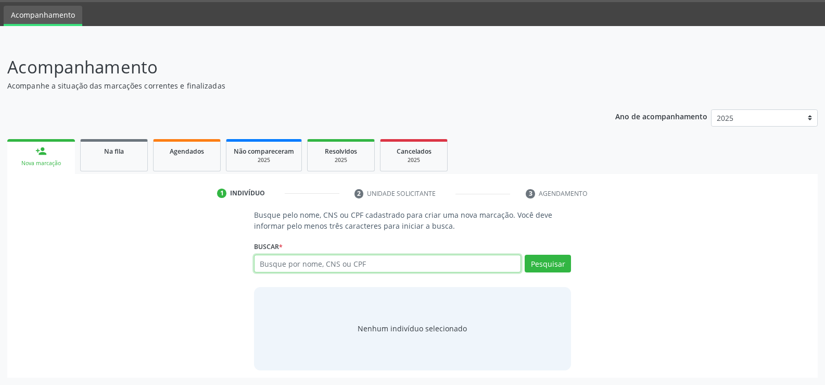
click at [335, 263] on input "text" at bounding box center [387, 264] width 267 height 18
type input "702706154567760"
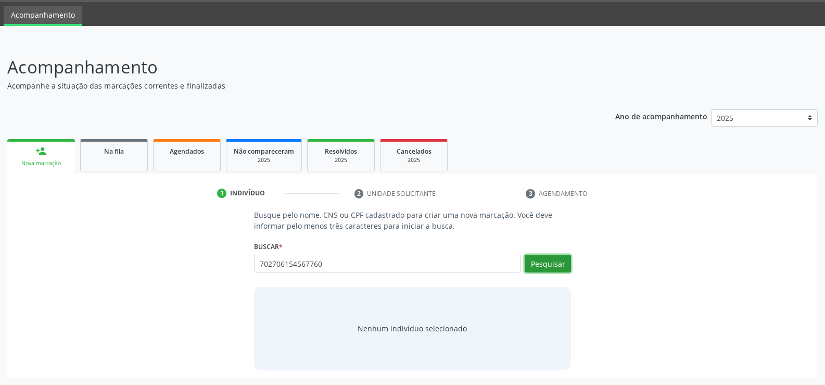
click at [545, 267] on button "Pesquisar" at bounding box center [548, 264] width 46 height 18
type input "702706154567760"
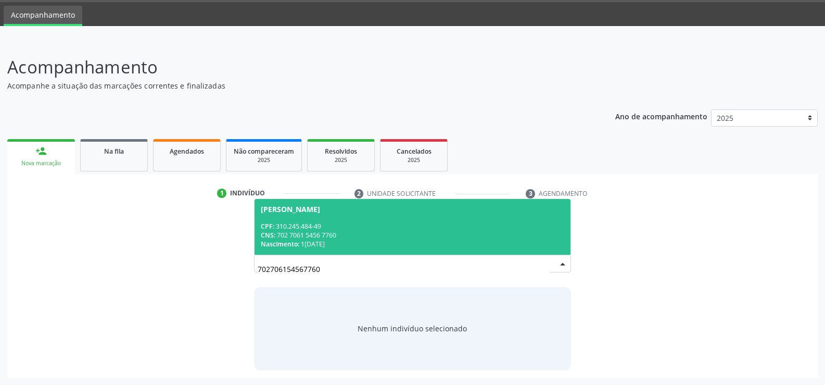
click at [383, 232] on div "CNS: 702 7061 5456 7760" at bounding box center [412, 235] width 303 height 9
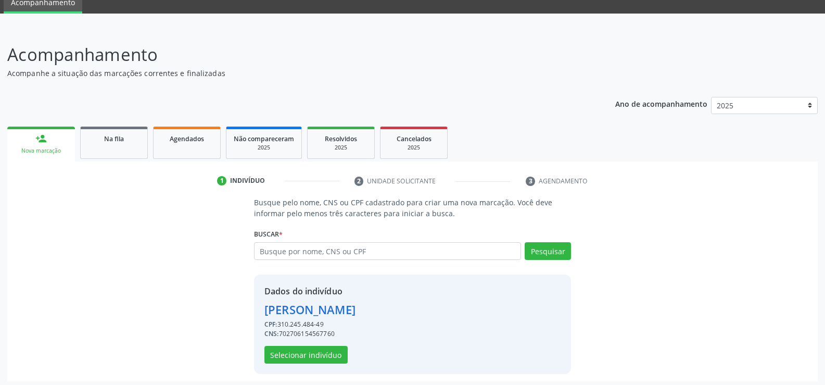
scroll to position [47, 0]
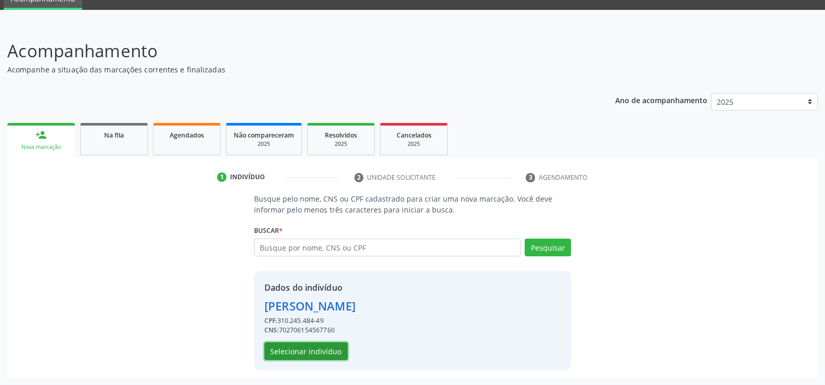
click at [320, 351] on button "Selecionar indivíduo" at bounding box center [305, 351] width 83 height 18
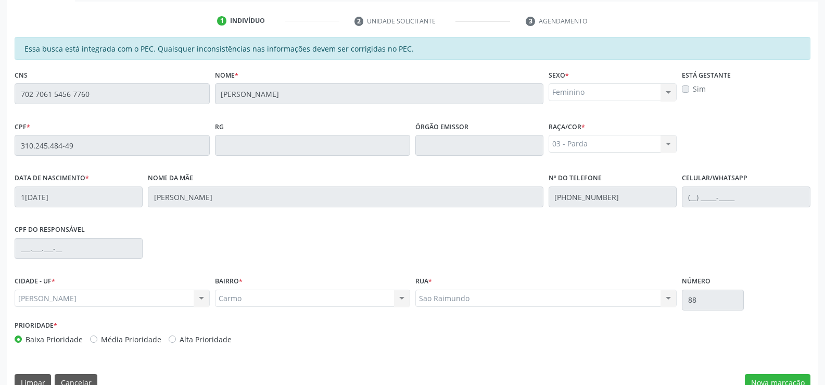
scroll to position [224, 0]
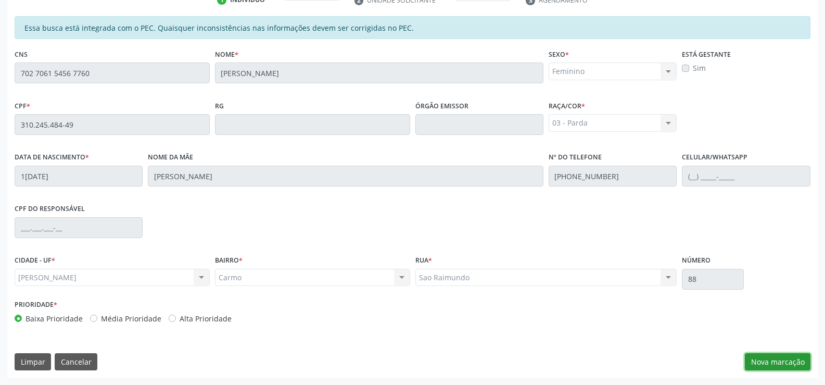
click at [783, 362] on button "Nova marcação" at bounding box center [778, 362] width 66 height 18
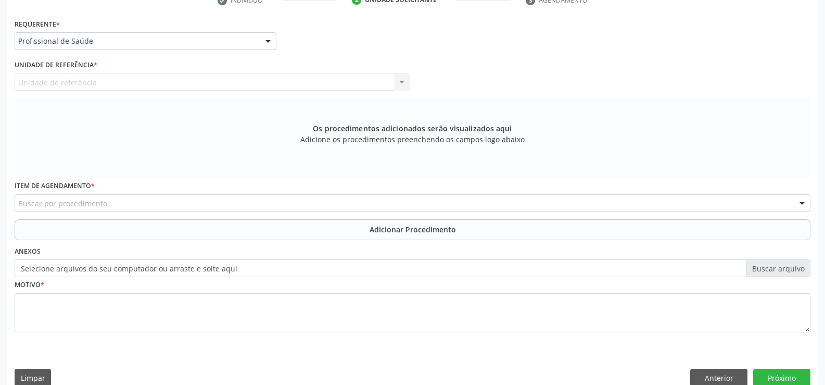
scroll to position [225, 0]
click at [270, 42] on div at bounding box center [268, 41] width 16 height 18
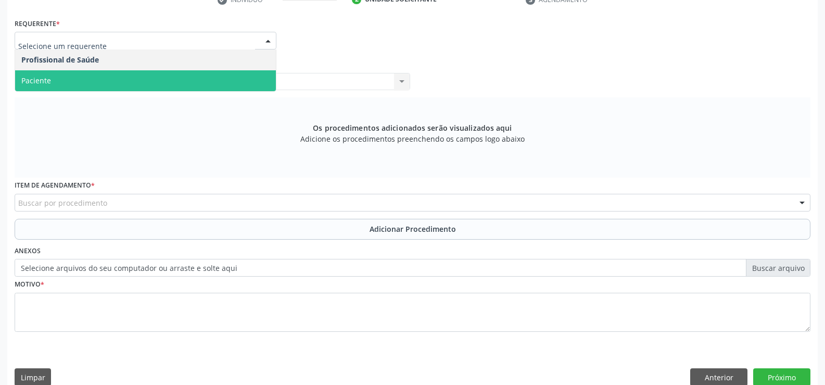
click at [240, 82] on span "Paciente" at bounding box center [145, 80] width 261 height 21
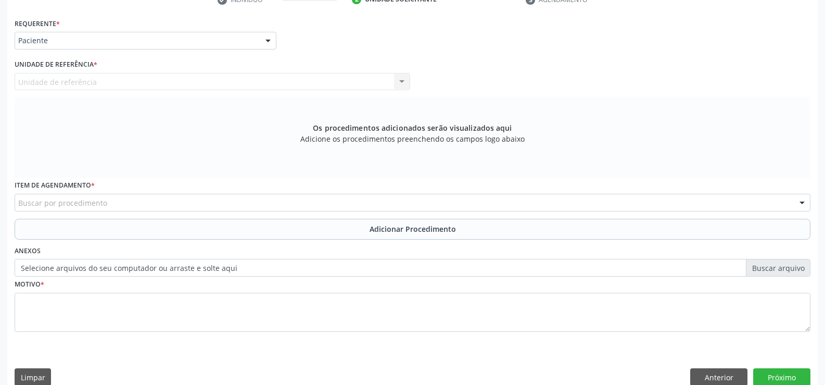
click at [240, 203] on div "Buscar por procedimento" at bounding box center [413, 203] width 796 height 18
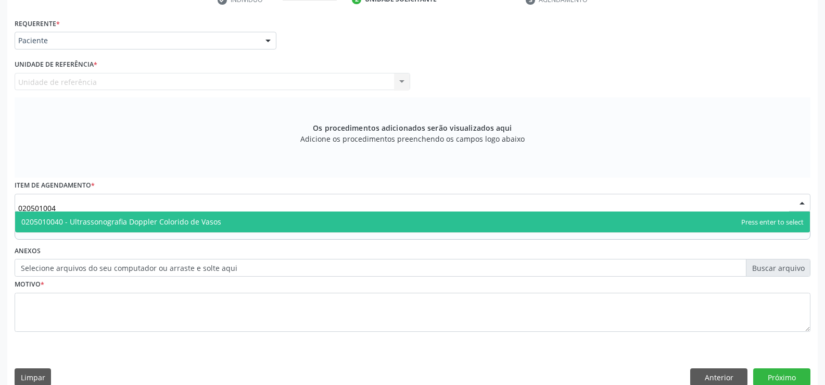
type input "0205010040"
click at [293, 225] on span "0205010040 - Ultrassonografia Doppler Colorido de Vasos" at bounding box center [412, 221] width 795 height 21
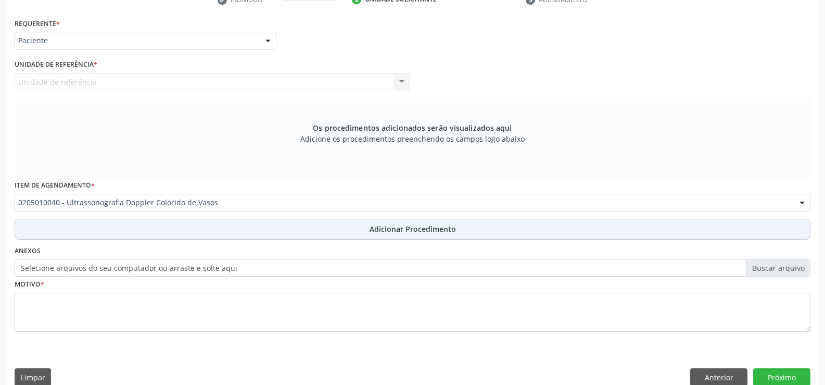
click at [408, 231] on span "Adicionar Procedimento" at bounding box center [413, 228] width 86 height 11
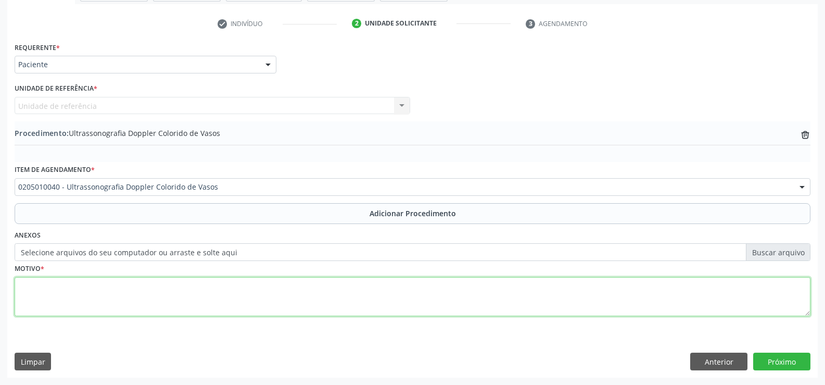
click at [344, 300] on textarea at bounding box center [413, 297] width 796 height 40
type textarea "EDEMA 4+ CACIFO POSITIVO,BILATERAL"
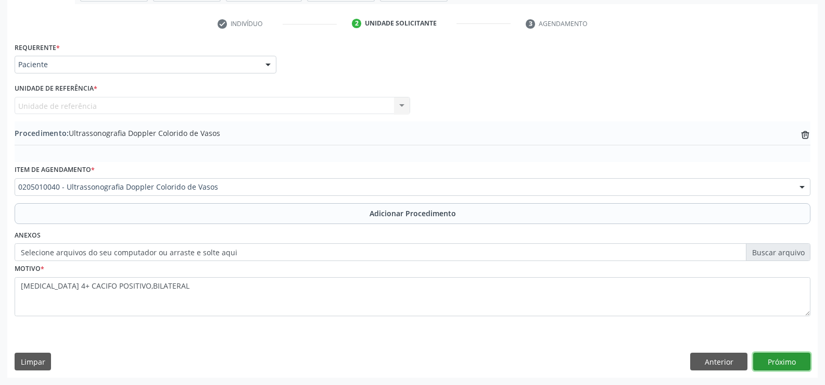
click at [776, 364] on button "Próximo" at bounding box center [781, 361] width 57 height 18
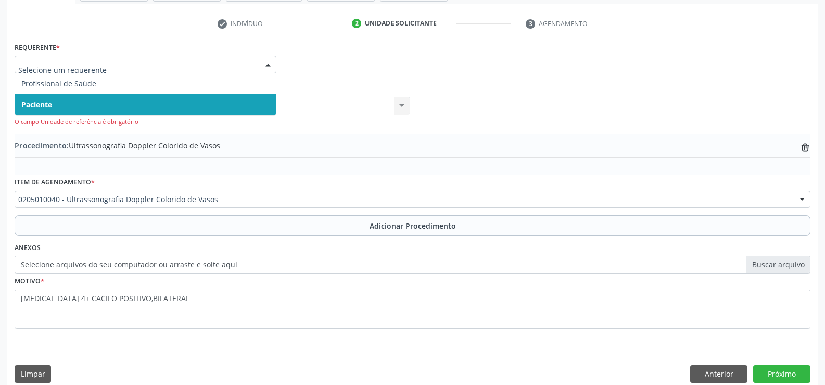
click at [267, 62] on div at bounding box center [268, 65] width 16 height 18
click at [247, 108] on span "Paciente" at bounding box center [145, 104] width 261 height 21
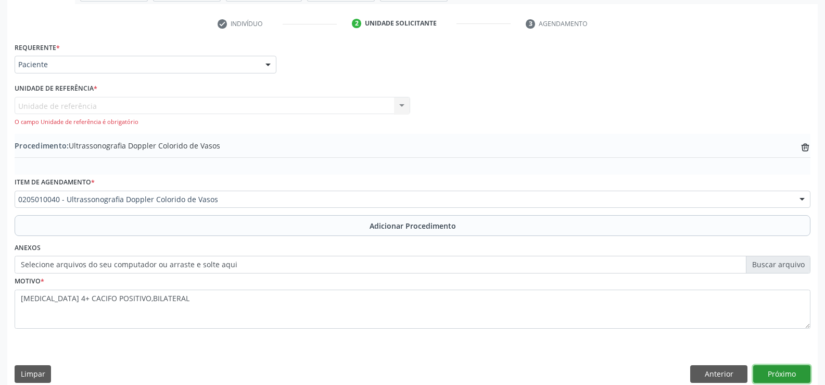
click at [778, 378] on button "Próximo" at bounding box center [781, 374] width 57 height 18
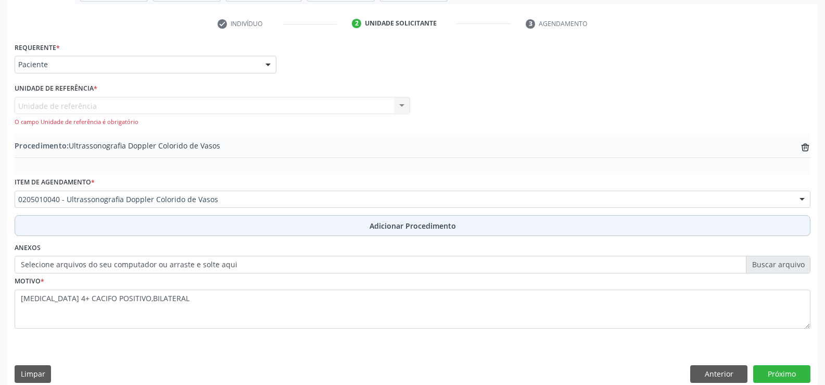
click at [426, 225] on span "Adicionar Procedimento" at bounding box center [413, 225] width 86 height 11
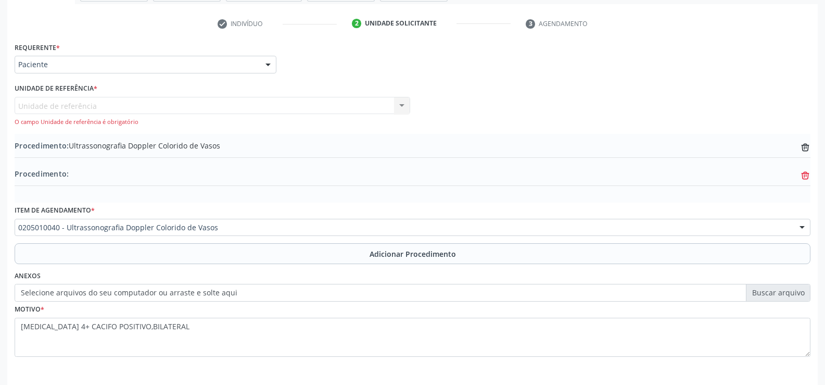
click at [804, 178] on icon "trash-outline icon" at bounding box center [805, 175] width 10 height 10
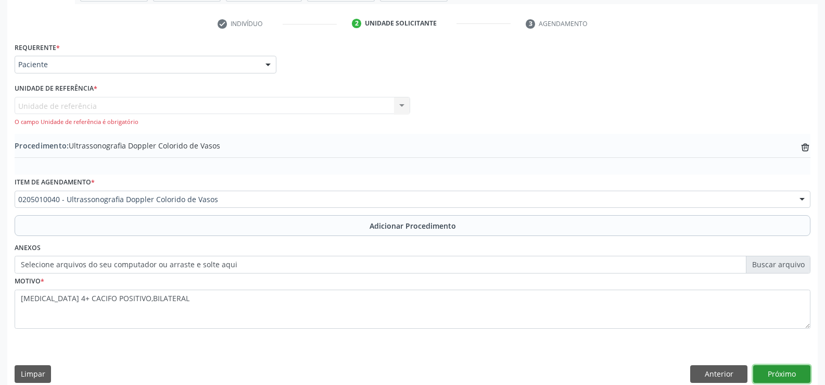
click at [779, 376] on button "Próximo" at bounding box center [781, 374] width 57 height 18
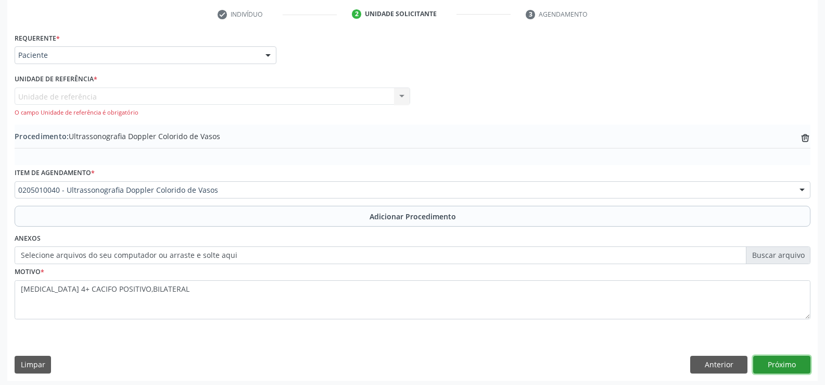
scroll to position [213, 0]
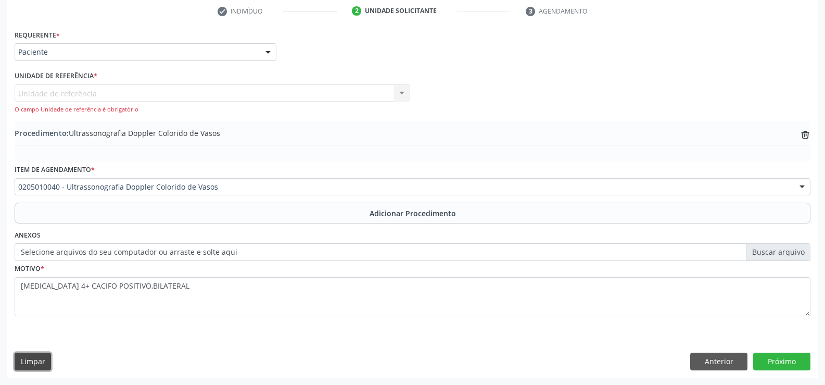
click at [35, 358] on button "Limpar" at bounding box center [33, 361] width 36 height 18
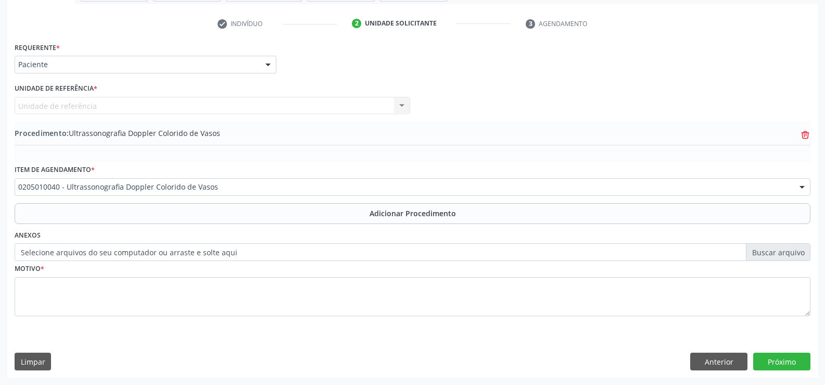
click at [804, 138] on icon at bounding box center [805, 135] width 7 height 7
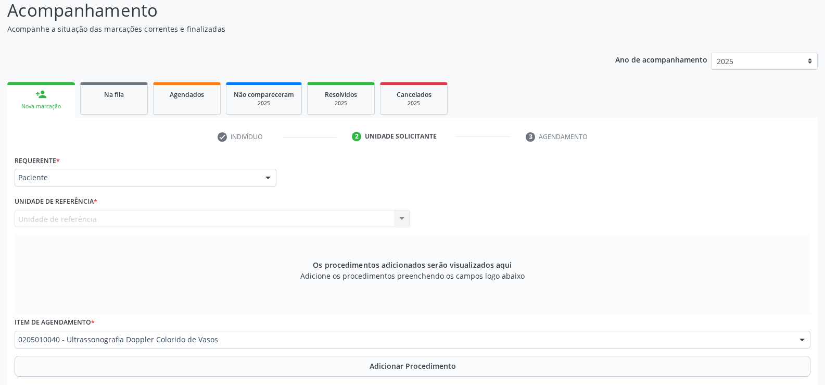
scroll to position [84, 0]
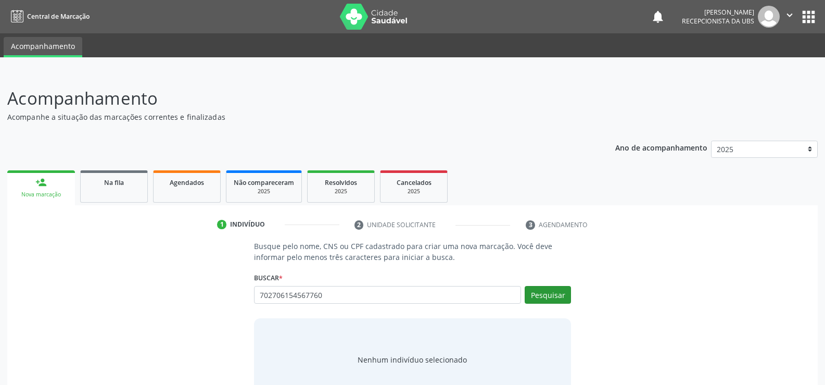
type input "702706154567760"
click at [554, 300] on button "Pesquisar" at bounding box center [548, 295] width 46 height 18
type input "702706154567760"
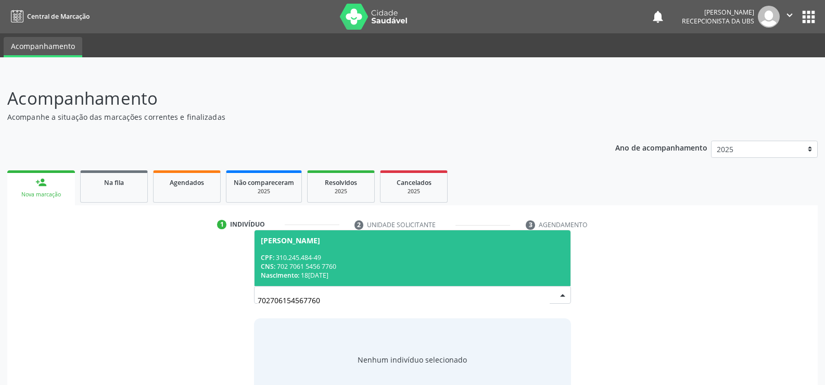
click at [403, 264] on div "CNS: 702 7061 5456 7760" at bounding box center [412, 266] width 303 height 9
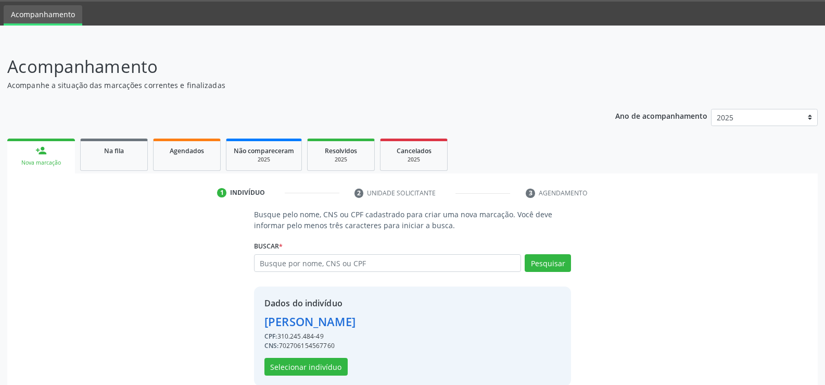
scroll to position [47, 0]
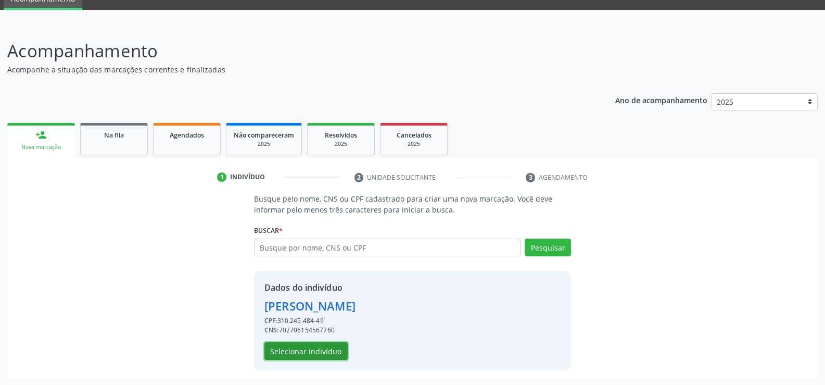
click at [327, 350] on button "Selecionar indivíduo" at bounding box center [305, 351] width 83 height 18
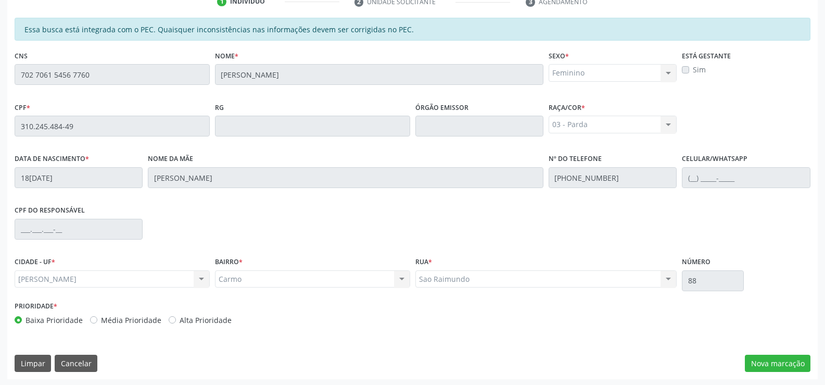
scroll to position [224, 0]
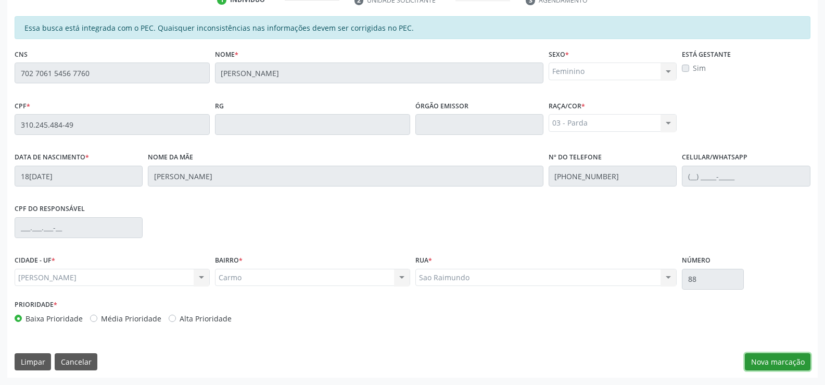
click at [772, 363] on button "Nova marcação" at bounding box center [778, 362] width 66 height 18
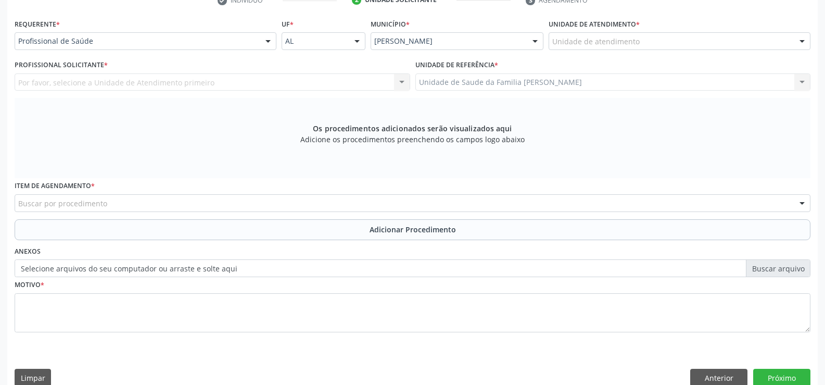
scroll to position [225, 0]
click at [271, 44] on div at bounding box center [268, 41] width 16 height 18
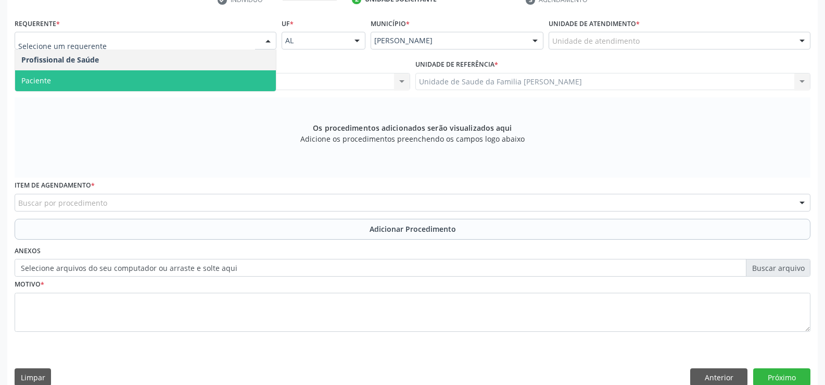
click at [245, 86] on span "Paciente" at bounding box center [145, 80] width 261 height 21
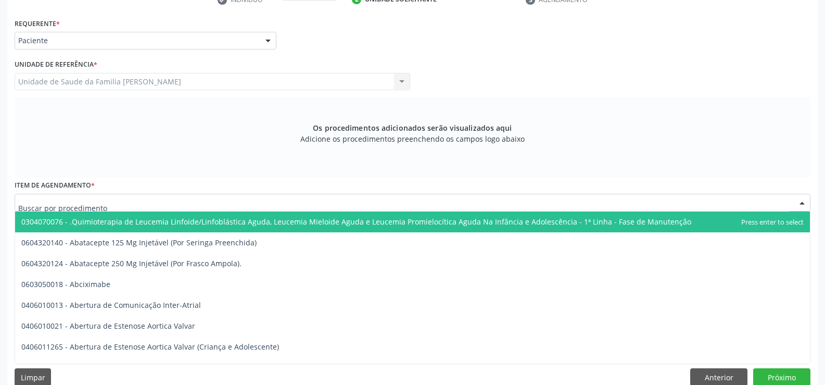
click at [262, 204] on div at bounding box center [413, 203] width 796 height 18
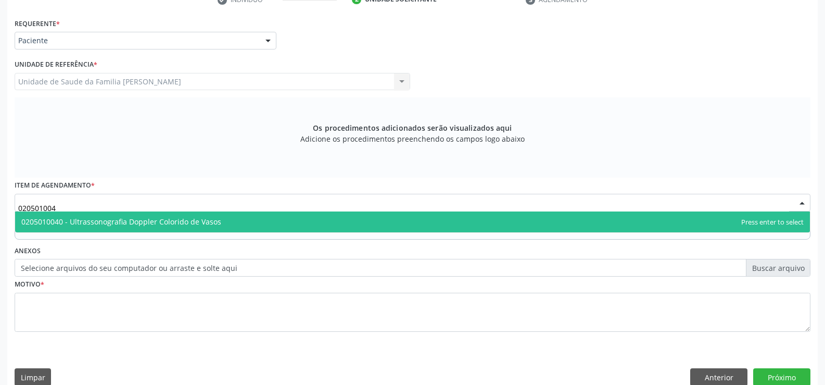
type input "0205010040"
click at [299, 221] on span "0205010040 - Ultrassonografia Doppler Colorido de Vasos" at bounding box center [412, 221] width 795 height 21
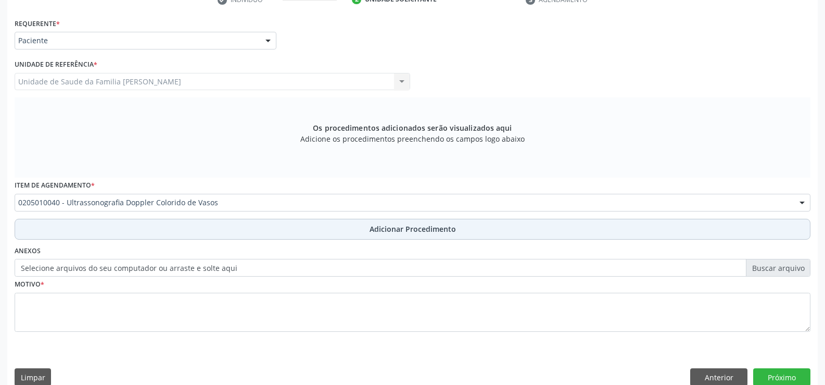
click at [386, 230] on span "Adicionar Procedimento" at bounding box center [413, 228] width 86 height 11
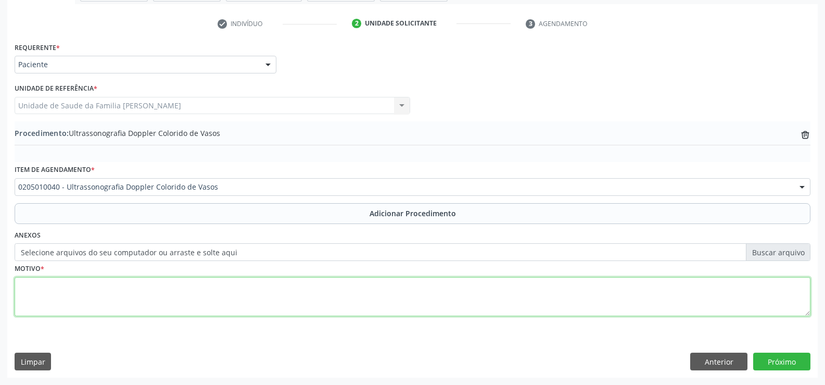
click at [371, 297] on textarea at bounding box center [413, 297] width 796 height 40
type textarea "[MEDICAL_DATA] 4+ CACIFO POSITIVO BILATERAL"
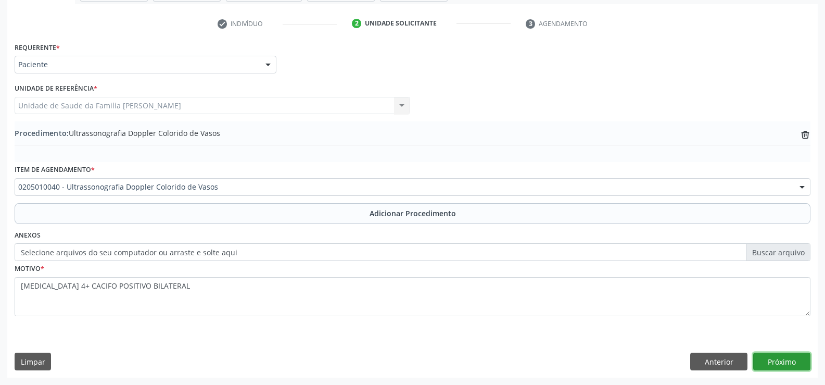
click at [782, 363] on button "Próximo" at bounding box center [781, 361] width 57 height 18
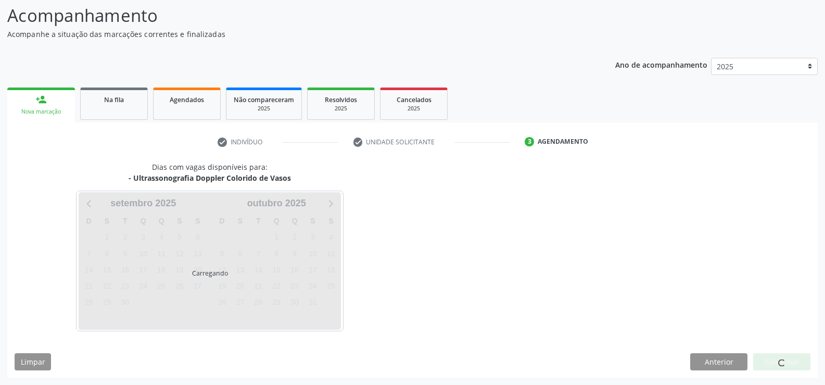
scroll to position [113, 0]
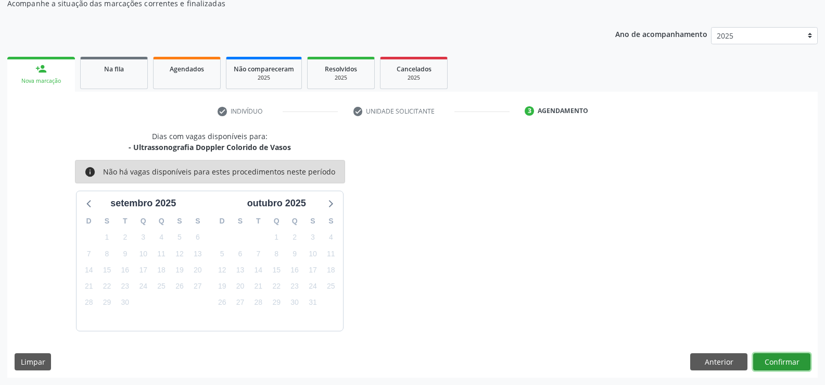
click at [782, 363] on button "Confirmar" at bounding box center [781, 362] width 57 height 18
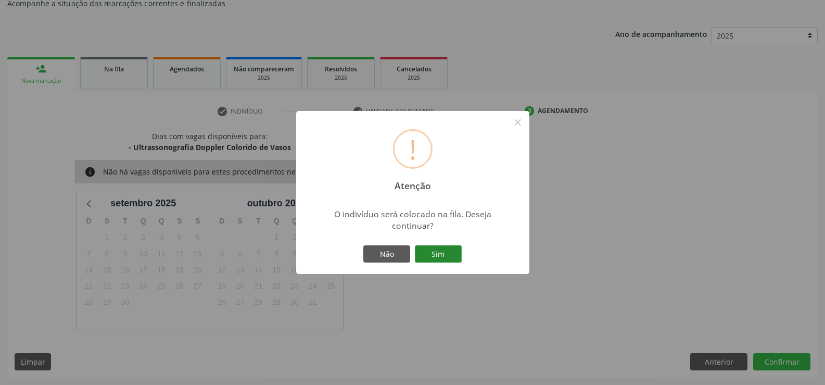
click at [443, 255] on button "Sim" at bounding box center [438, 254] width 47 height 18
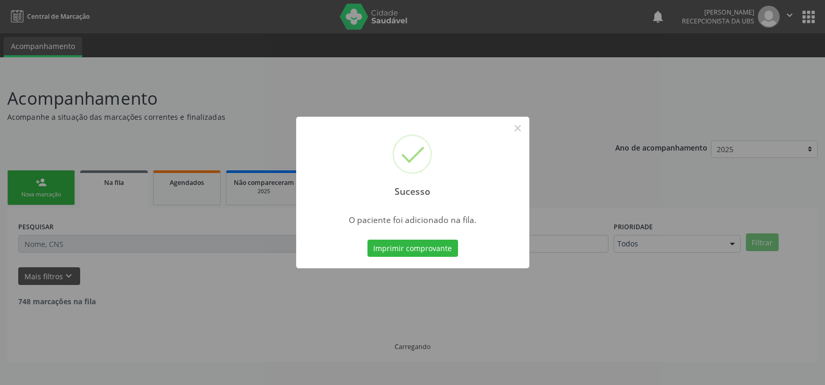
scroll to position [0, 0]
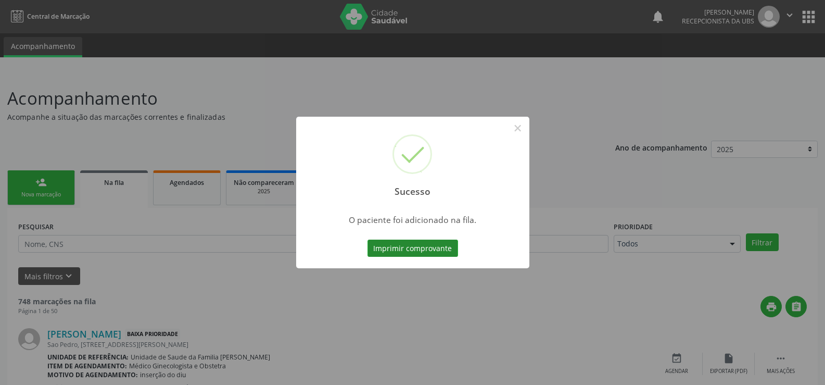
click at [426, 245] on button "Imprimir comprovante" at bounding box center [413, 248] width 91 height 18
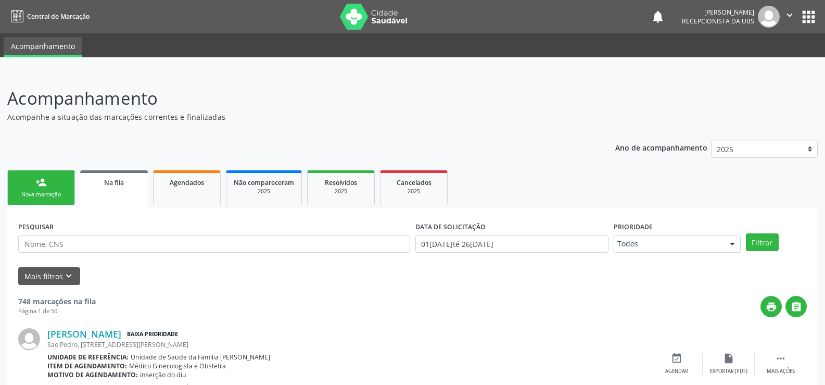
click at [60, 186] on link "person_add Nova marcação" at bounding box center [41, 187] width 68 height 35
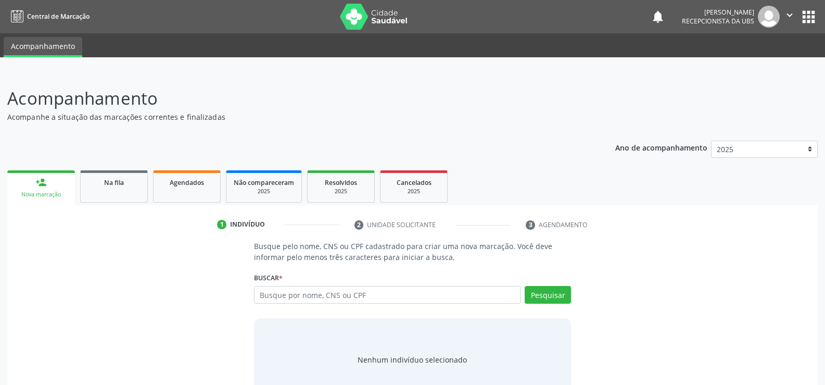
scroll to position [31, 0]
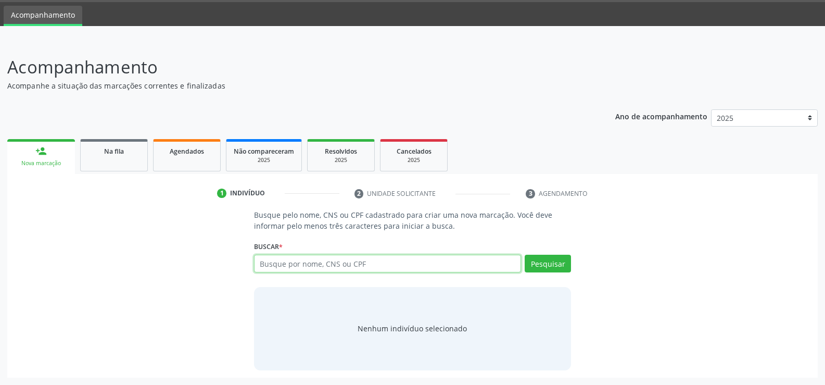
click at [395, 262] on input "text" at bounding box center [387, 264] width 267 height 18
type input "705007636232958"
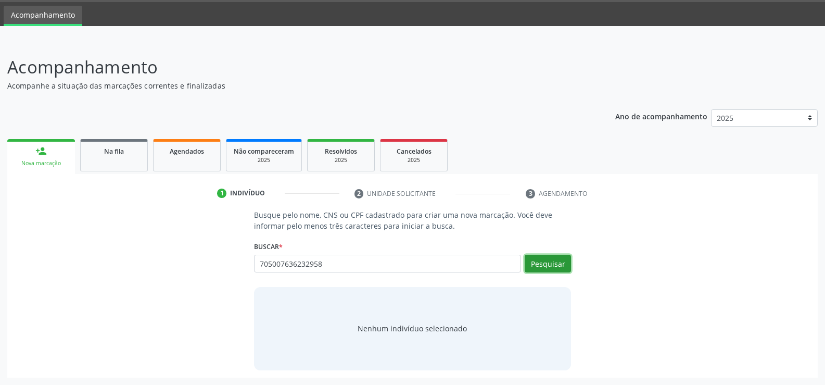
click at [554, 270] on button "Pesquisar" at bounding box center [548, 264] width 46 height 18
type input "705007636232958"
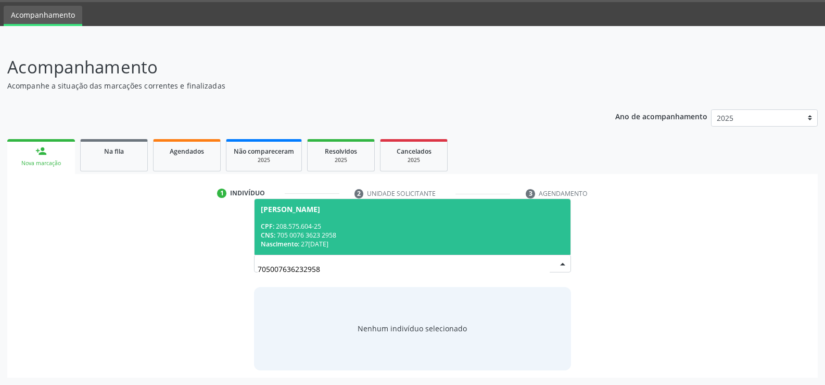
click at [392, 225] on div "CPF: 208.575.604-25" at bounding box center [412, 226] width 303 height 9
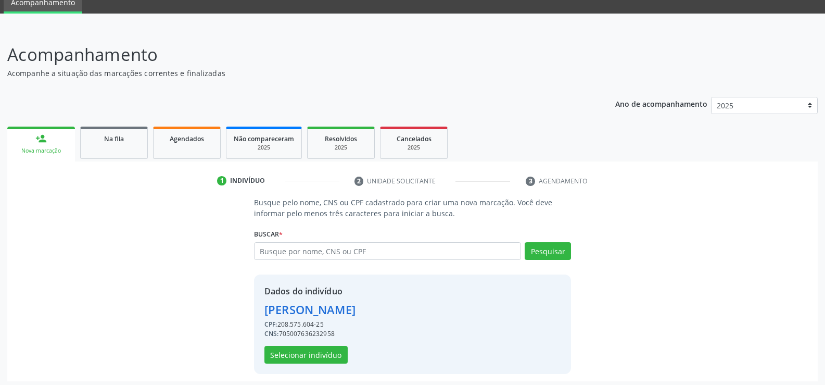
scroll to position [47, 0]
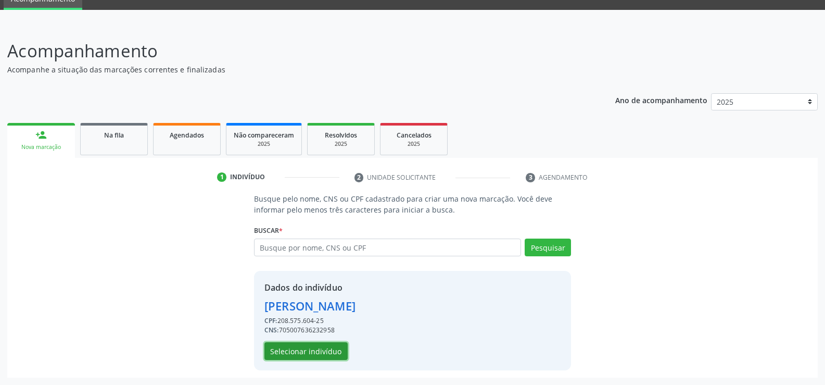
click at [330, 348] on button "Selecionar indivíduo" at bounding box center [305, 351] width 83 height 18
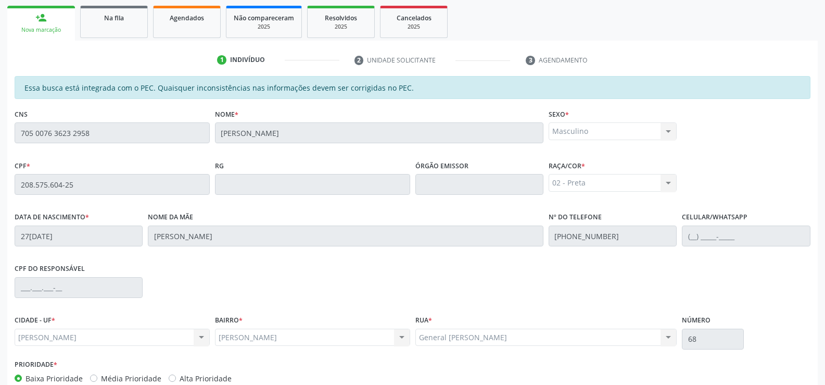
scroll to position [224, 0]
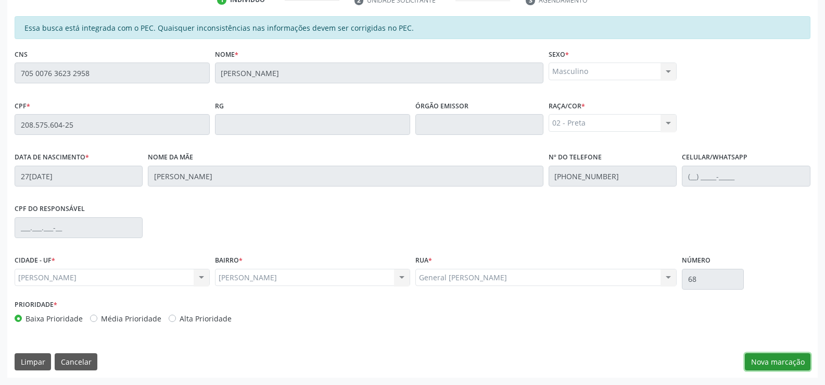
click at [770, 360] on button "Nova marcação" at bounding box center [778, 362] width 66 height 18
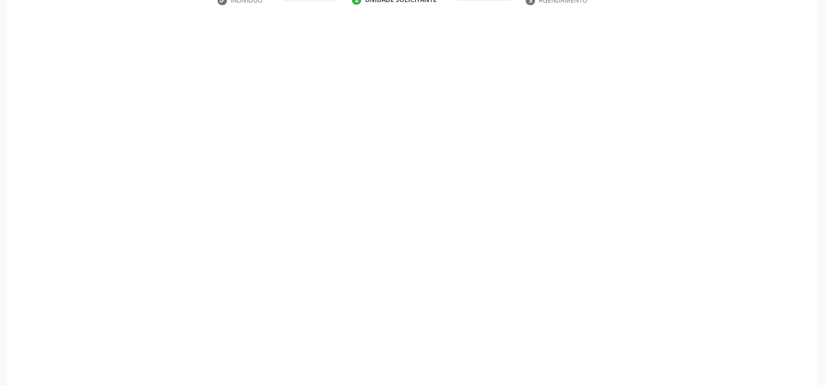
scroll to position [225, 0]
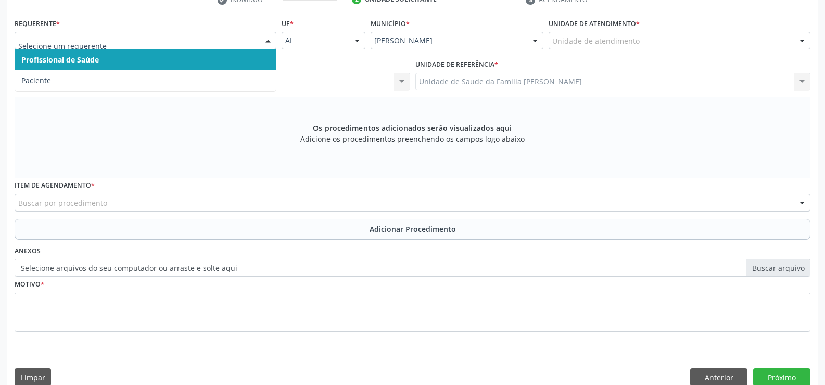
click at [267, 40] on div at bounding box center [268, 41] width 16 height 18
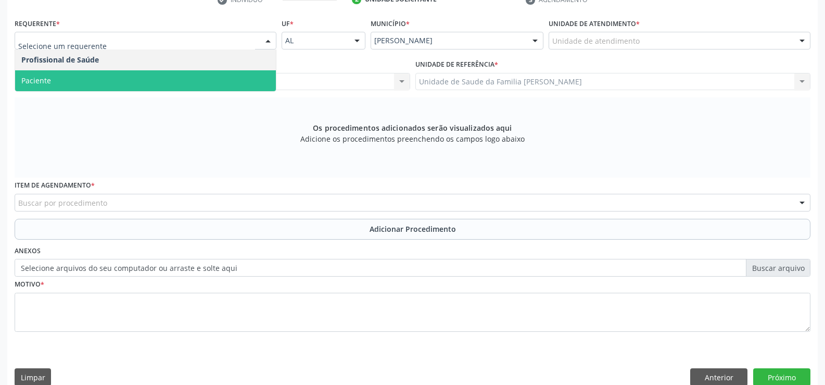
click at [249, 78] on span "Paciente" at bounding box center [145, 80] width 261 height 21
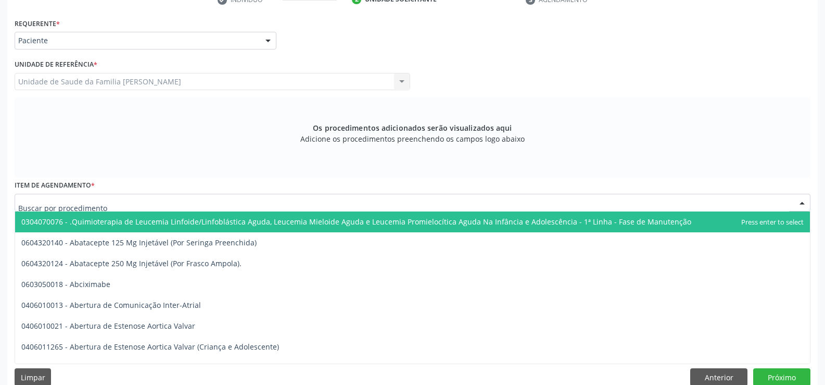
click at [238, 203] on div at bounding box center [413, 203] width 796 height 18
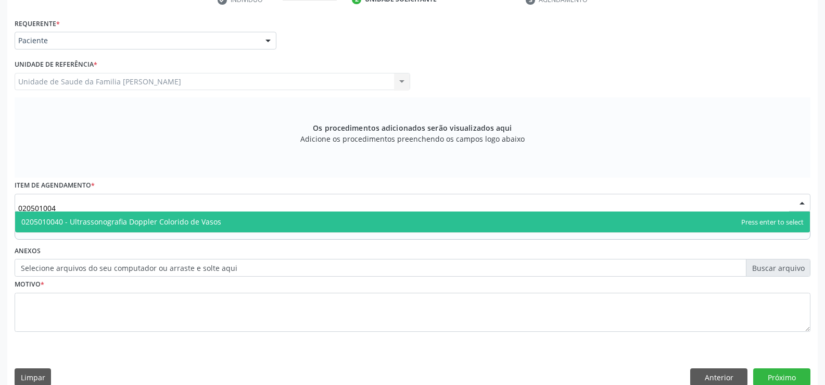
type input "0205010040"
click at [253, 219] on span "0205010040 - Ultrassonografia Doppler Colorido de Vasos" at bounding box center [412, 221] width 795 height 21
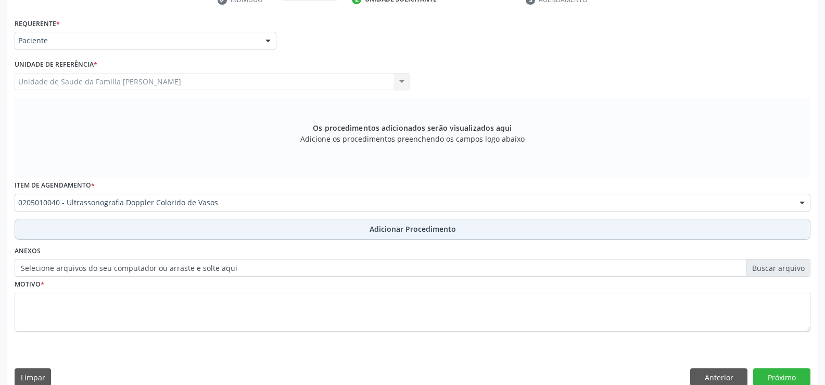
click at [388, 229] on span "Adicionar Procedimento" at bounding box center [413, 228] width 86 height 11
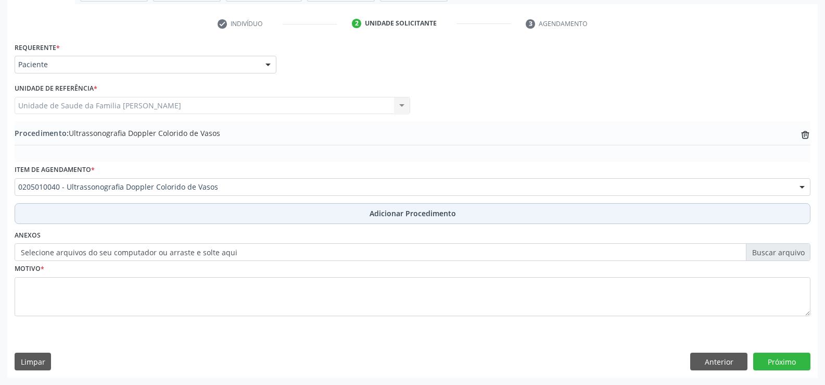
scroll to position [201, 0]
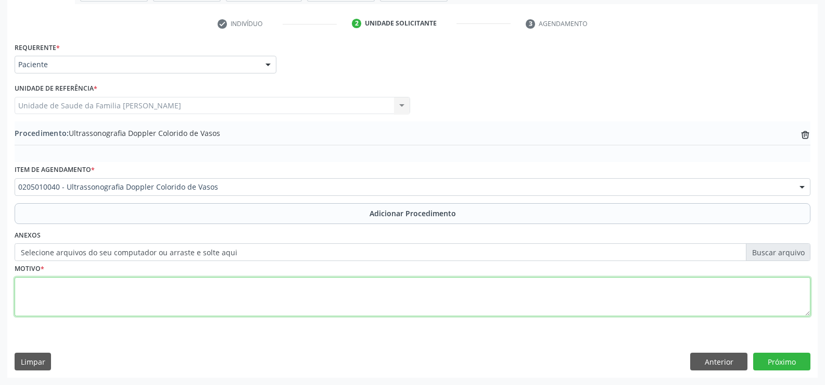
click at [311, 294] on textarea at bounding box center [413, 297] width 796 height 40
type textarea "CLAUDIFICAÇÃO VENOSA INSUFICIENCIA VENOSA EM MID"
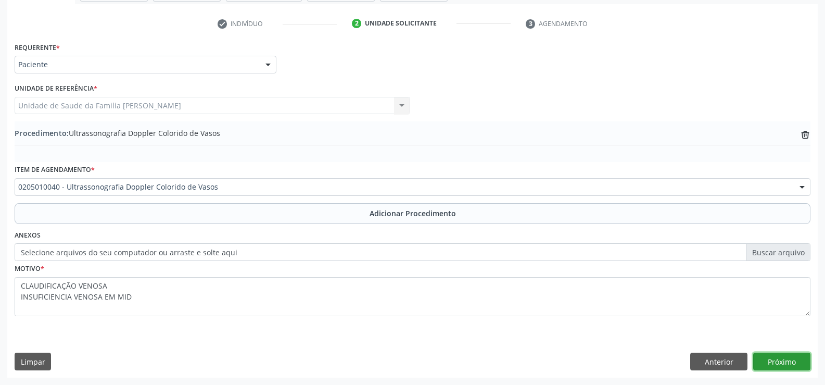
click at [778, 365] on button "Próximo" at bounding box center [781, 361] width 57 height 18
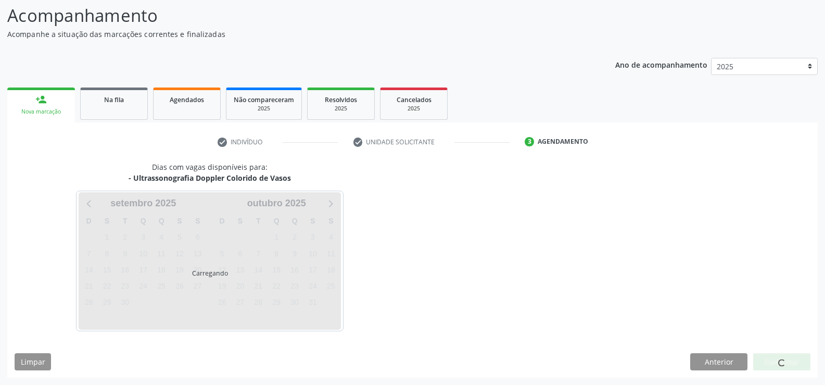
scroll to position [113, 0]
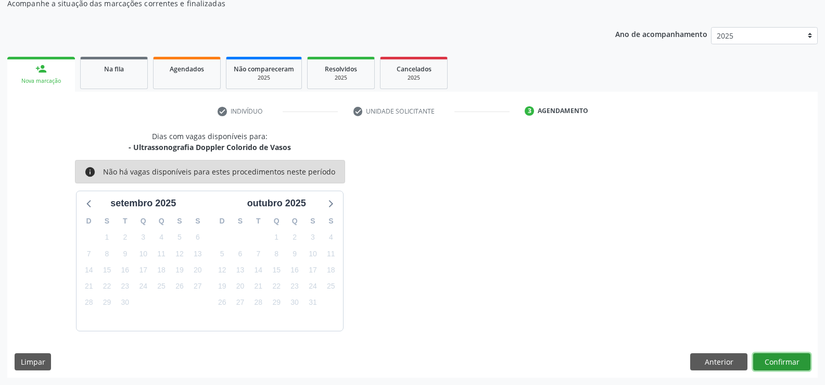
click at [779, 360] on button "Confirmar" at bounding box center [781, 362] width 57 height 18
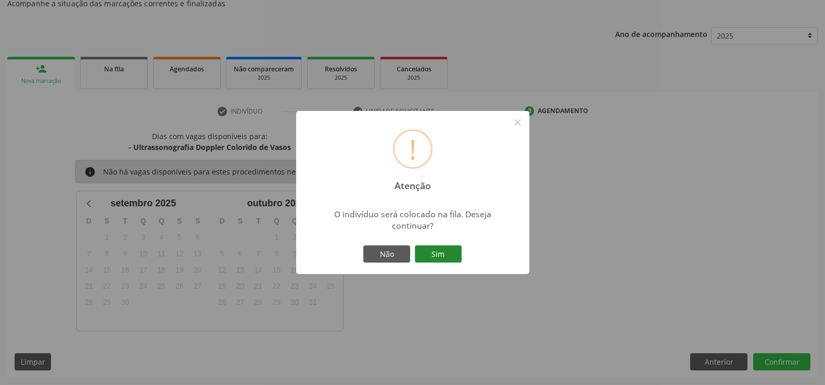
click at [444, 256] on button "Sim" at bounding box center [438, 254] width 47 height 18
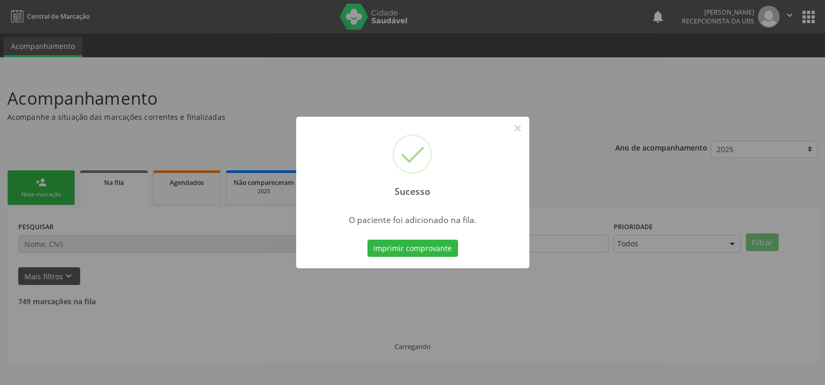
scroll to position [0, 0]
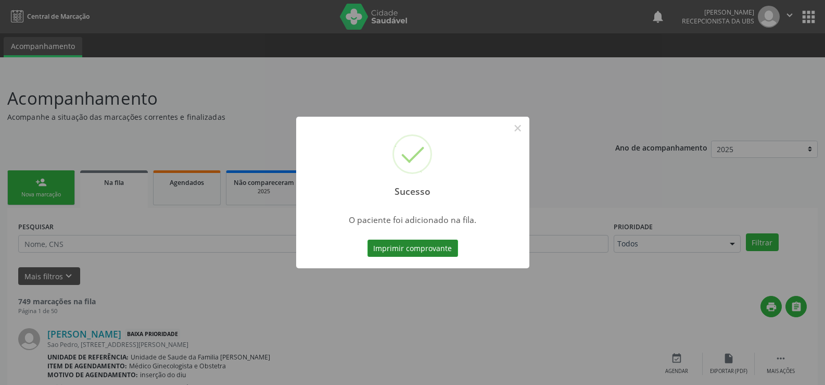
click at [416, 250] on button "Imprimir comprovante" at bounding box center [413, 248] width 91 height 18
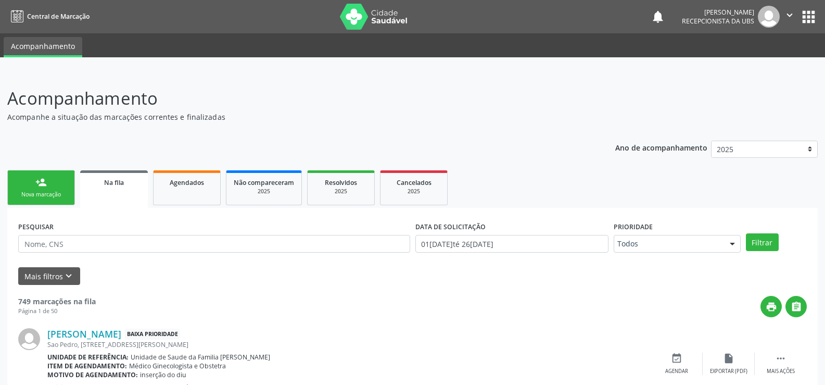
click at [58, 188] on link "person_add Nova marcação" at bounding box center [41, 187] width 68 height 35
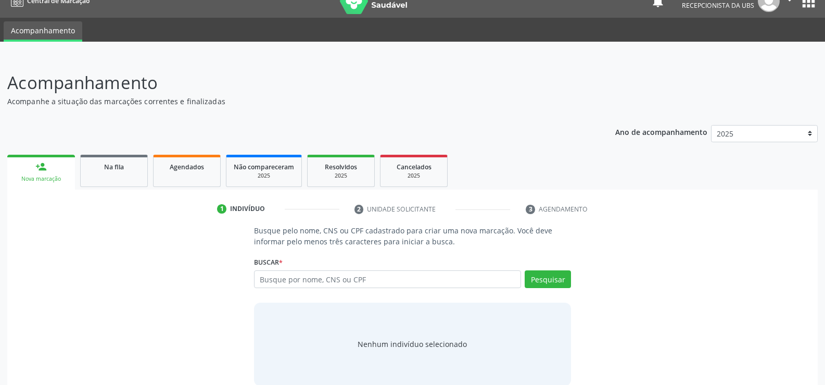
scroll to position [31, 0]
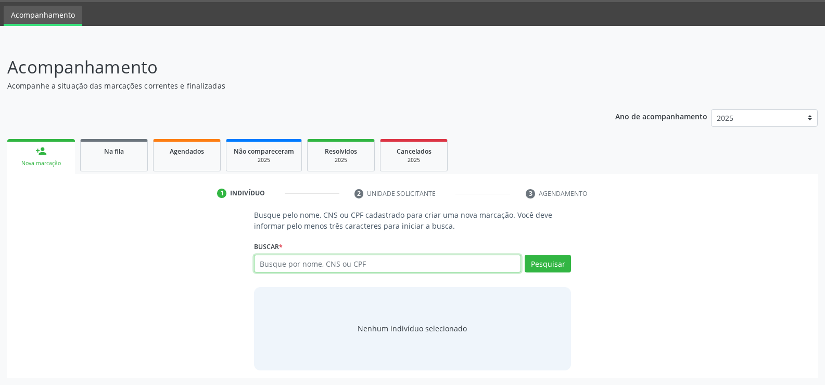
click at [353, 267] on input "text" at bounding box center [387, 264] width 267 height 18
type input "709602690660973"
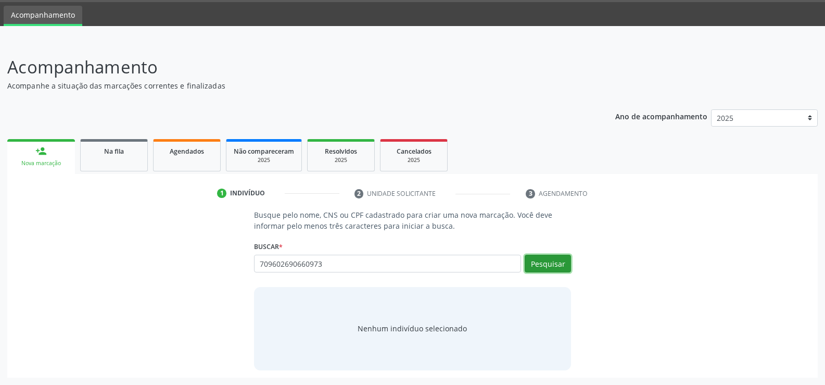
click at [542, 264] on button "Pesquisar" at bounding box center [548, 264] width 46 height 18
type input "709602690660973"
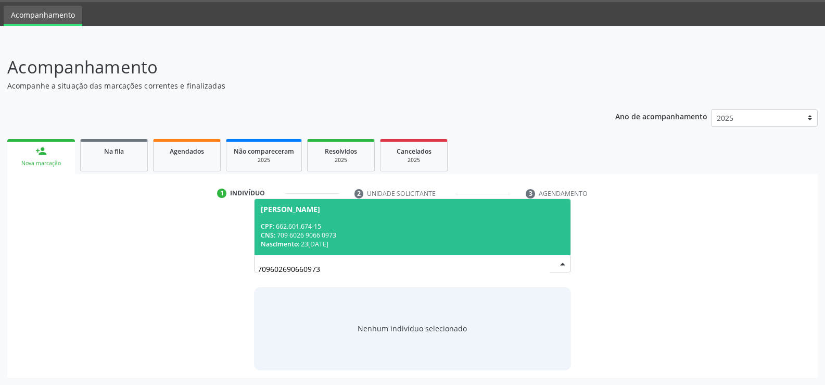
click at [367, 224] on div "CPF: 662.601.674-15" at bounding box center [412, 226] width 303 height 9
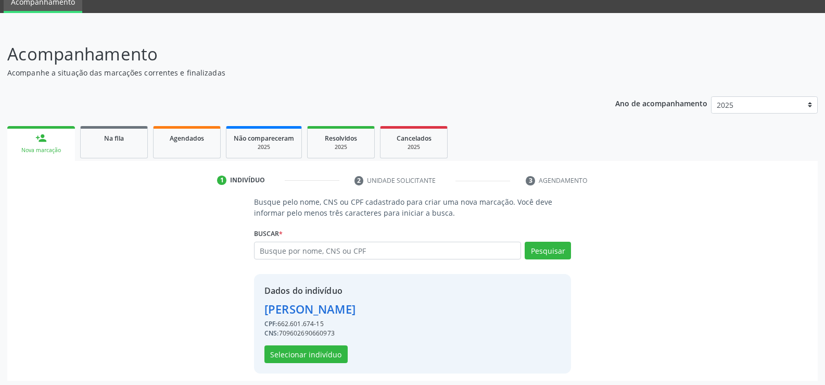
scroll to position [47, 0]
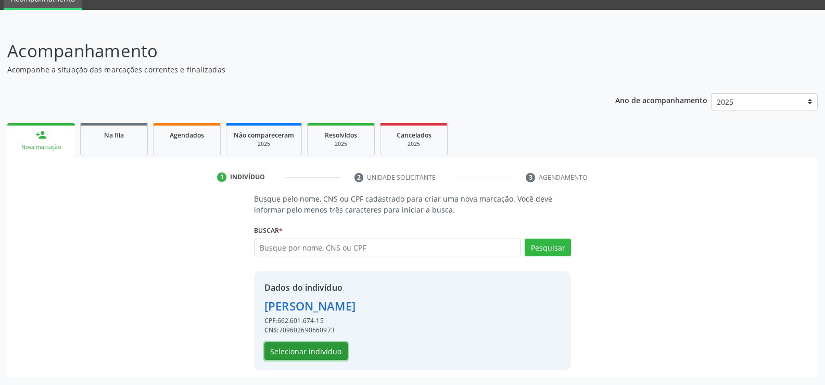
click at [319, 350] on button "Selecionar indivíduo" at bounding box center [305, 351] width 83 height 18
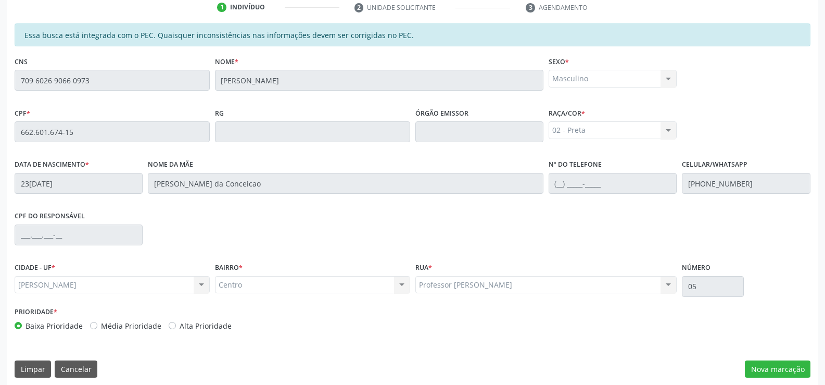
scroll to position [224, 0]
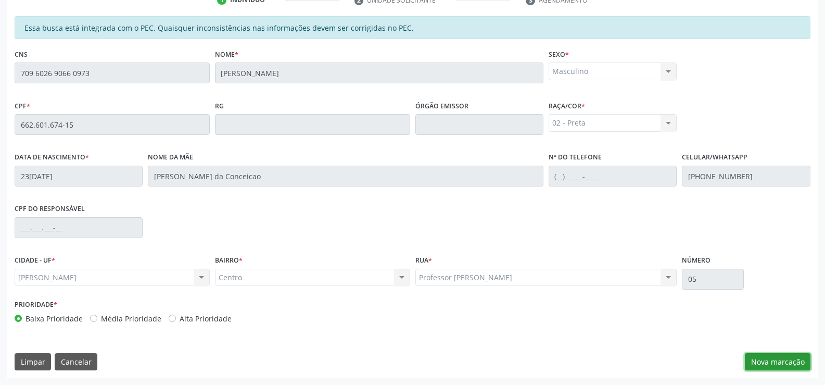
click at [770, 363] on button "Nova marcação" at bounding box center [778, 362] width 66 height 18
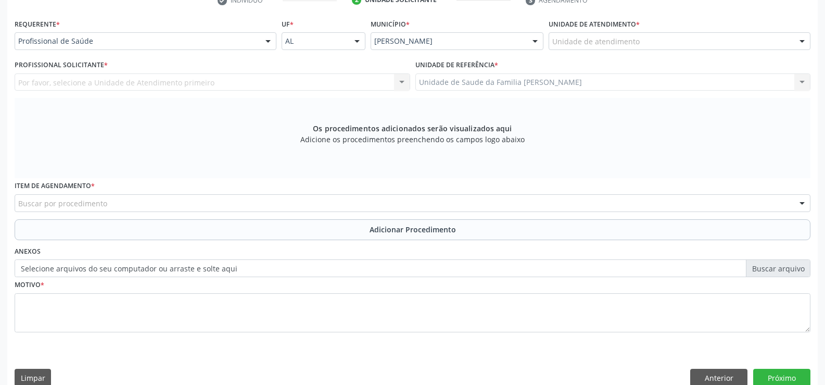
scroll to position [225, 0]
click at [269, 42] on div at bounding box center [268, 41] width 16 height 18
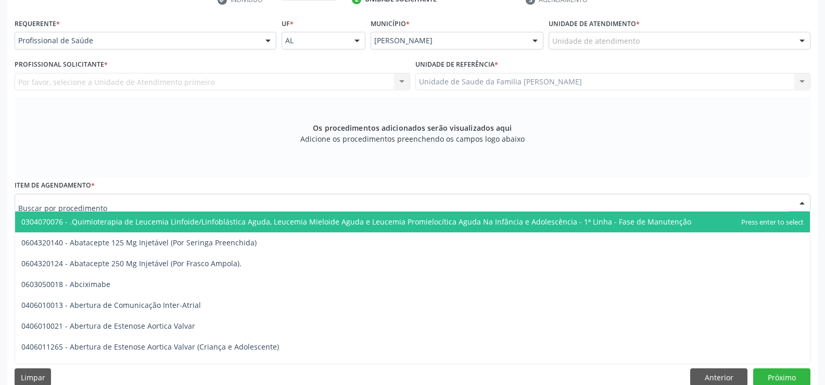
click at [194, 200] on div at bounding box center [413, 203] width 796 height 18
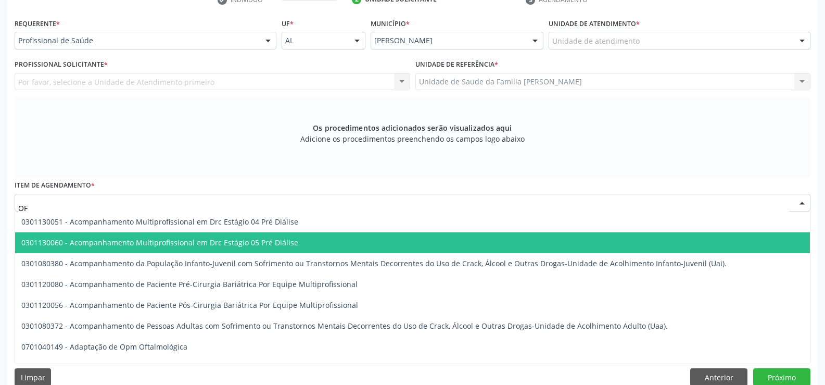
type input "O"
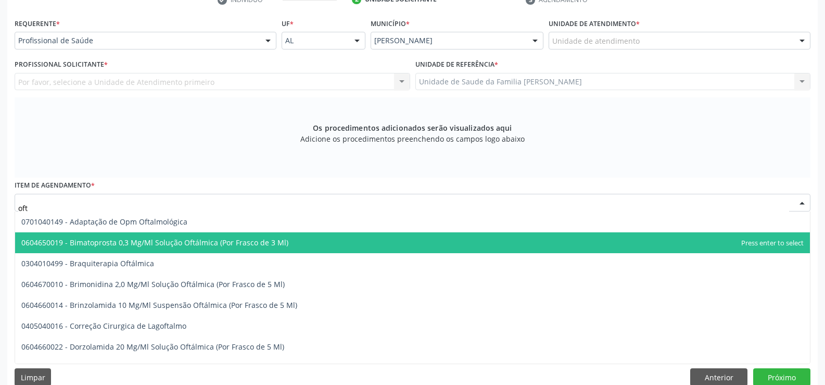
type input "ofta"
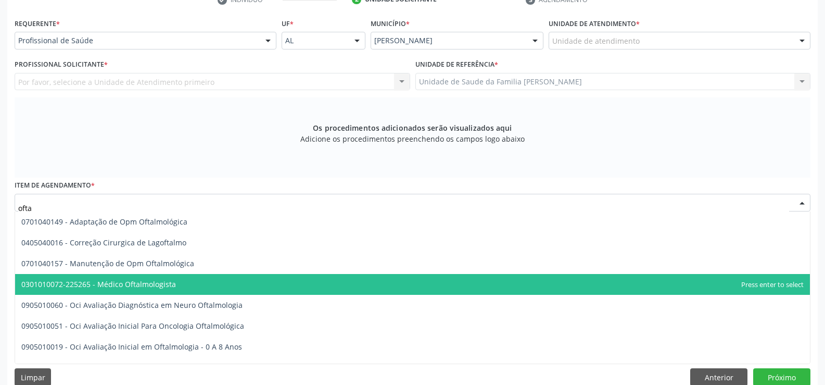
click at [180, 276] on span "0301010072-225265 - Médico Oftalmologista" at bounding box center [412, 284] width 795 height 21
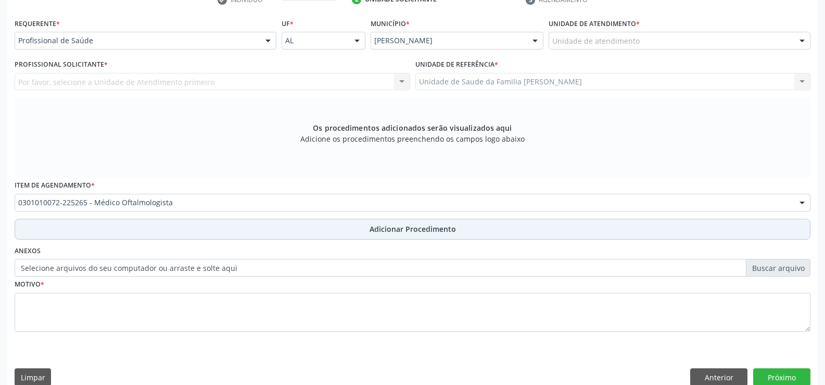
click at [415, 231] on span "Adicionar Procedimento" at bounding box center [413, 228] width 86 height 11
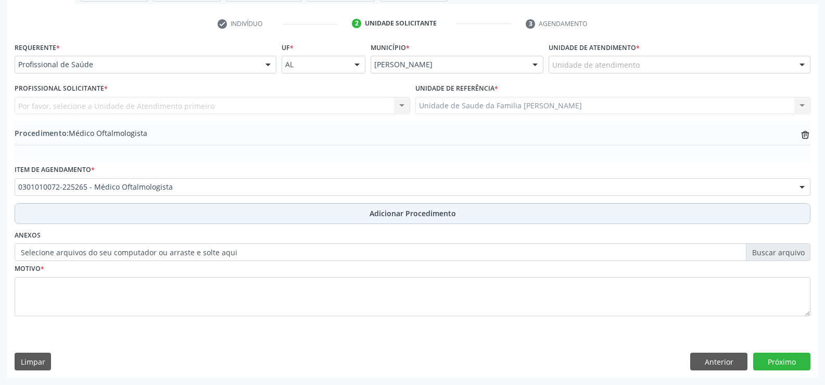
scroll to position [201, 0]
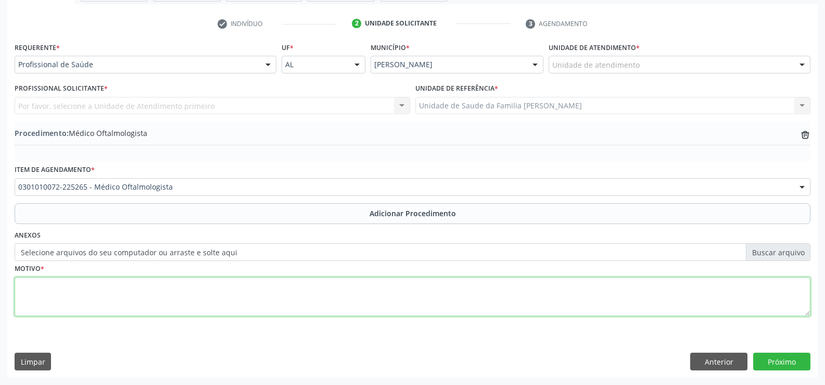
click at [288, 295] on textarea at bounding box center [413, 297] width 796 height 40
type textarea "CEGUEIRA E VISÃO SUBNORMAL"
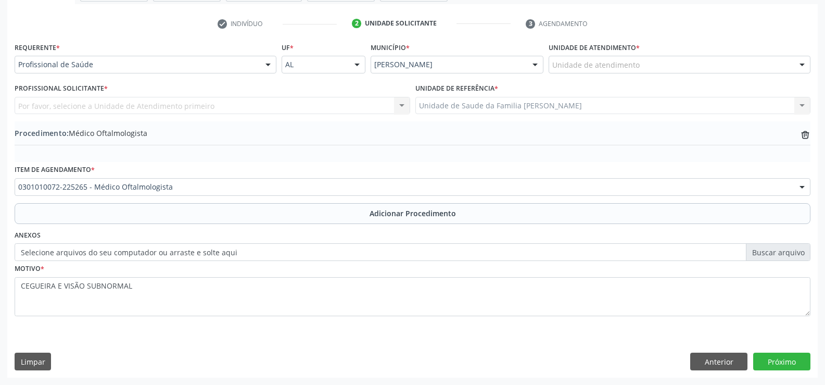
click at [269, 64] on div at bounding box center [268, 65] width 16 height 18
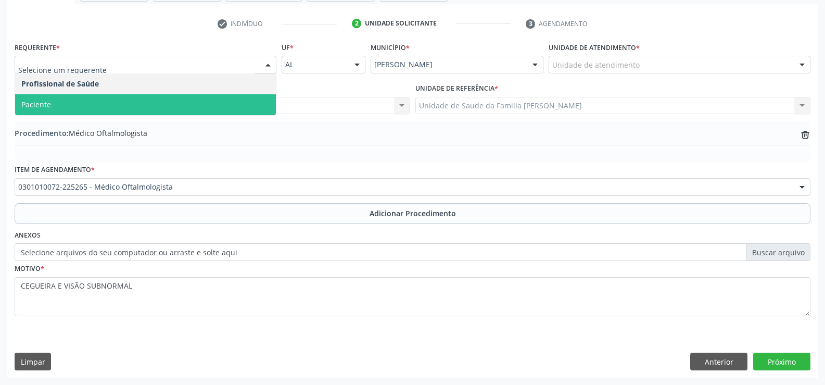
click at [226, 102] on span "Paciente" at bounding box center [145, 104] width 261 height 21
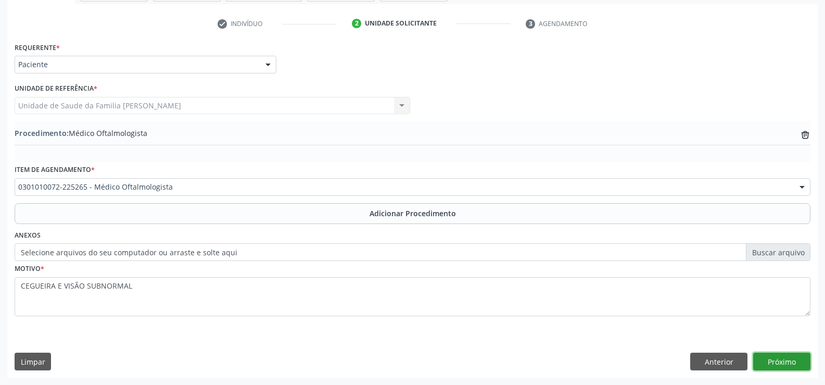
click at [767, 360] on button "Próximo" at bounding box center [781, 361] width 57 height 18
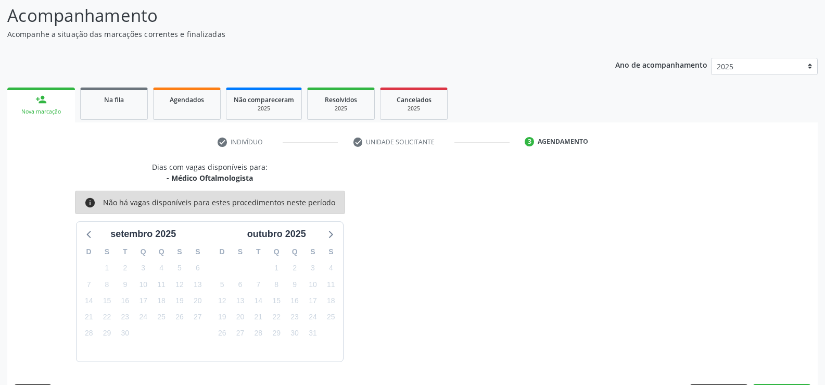
scroll to position [113, 0]
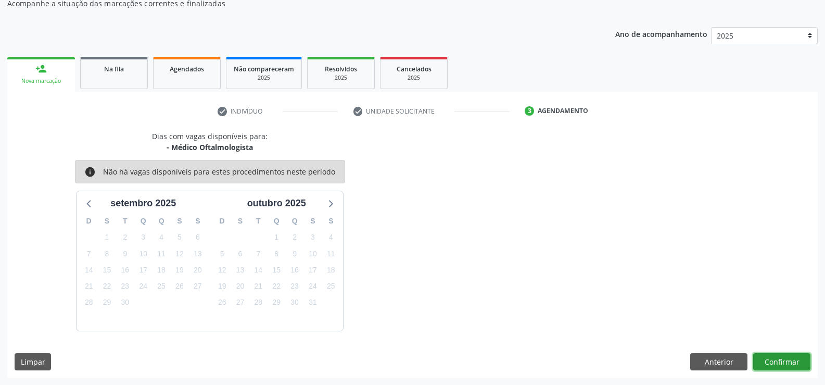
click at [779, 363] on button "Confirmar" at bounding box center [781, 362] width 57 height 18
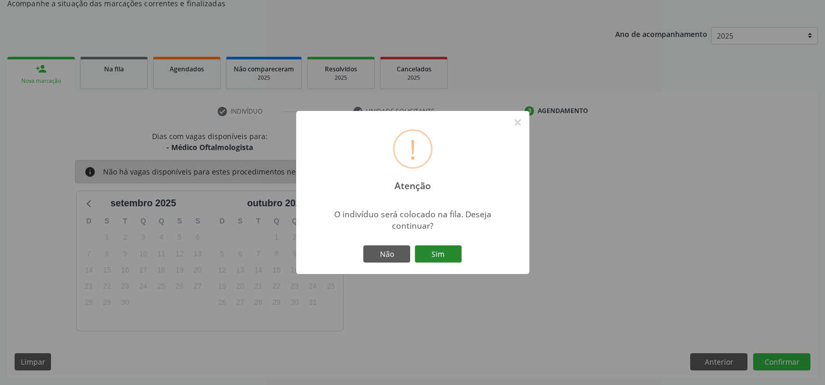
click at [430, 254] on button "Sim" at bounding box center [438, 254] width 47 height 18
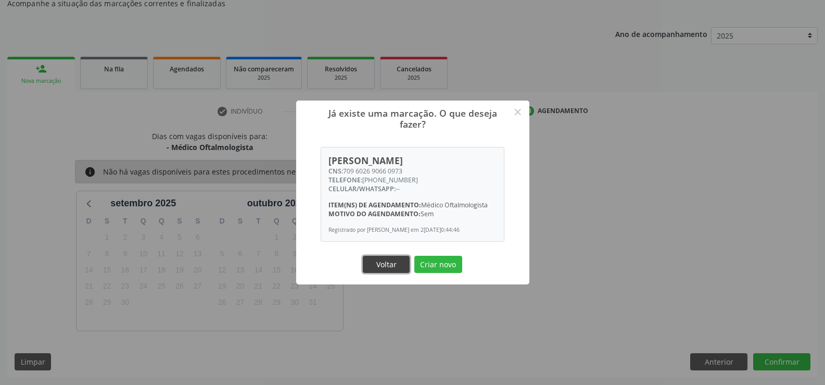
click at [377, 263] on button "Voltar" at bounding box center [386, 265] width 47 height 18
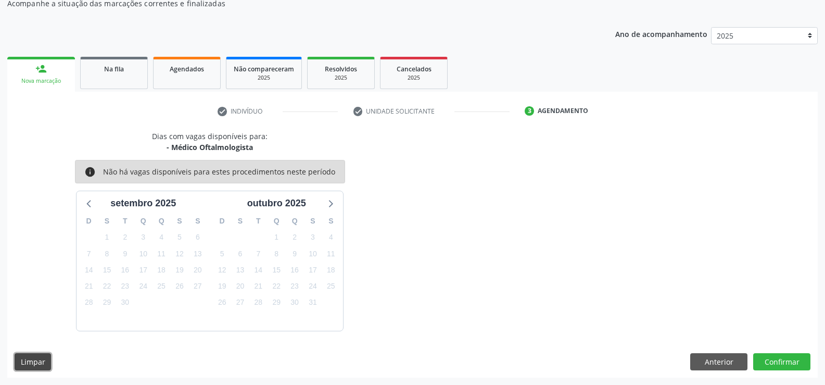
click at [26, 364] on button "Limpar" at bounding box center [33, 362] width 36 height 18
click at [719, 360] on button "Anterior" at bounding box center [718, 362] width 57 height 18
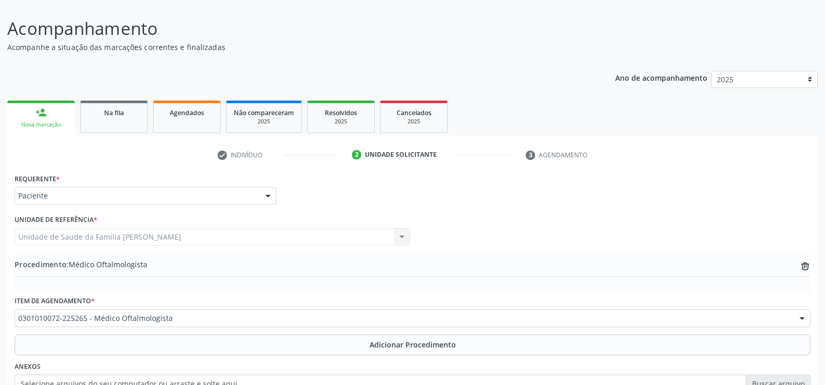
scroll to position [201, 0]
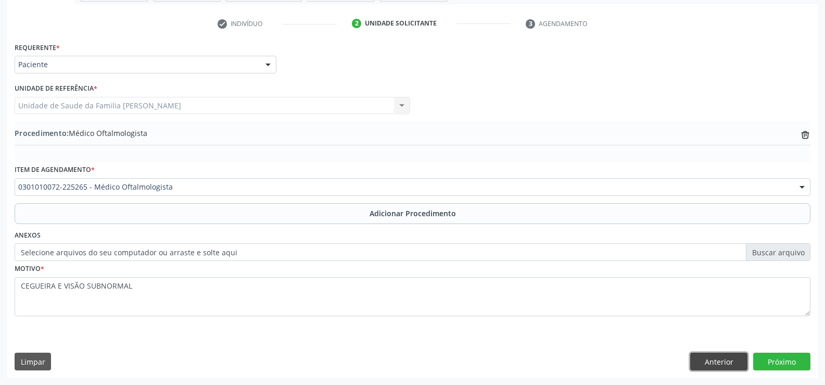
click at [728, 362] on button "Anterior" at bounding box center [718, 361] width 57 height 18
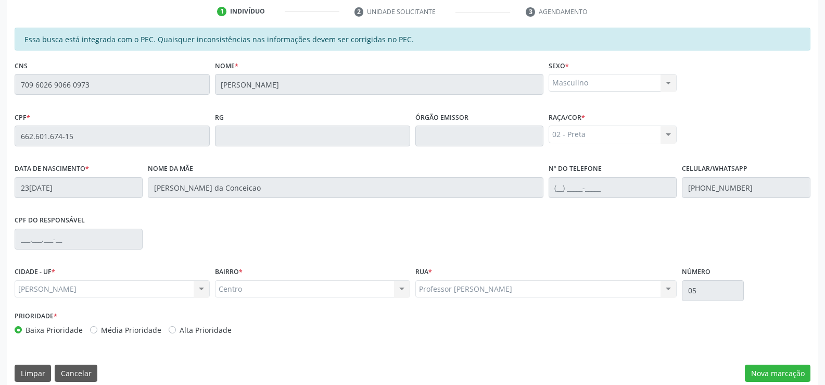
scroll to position [224, 0]
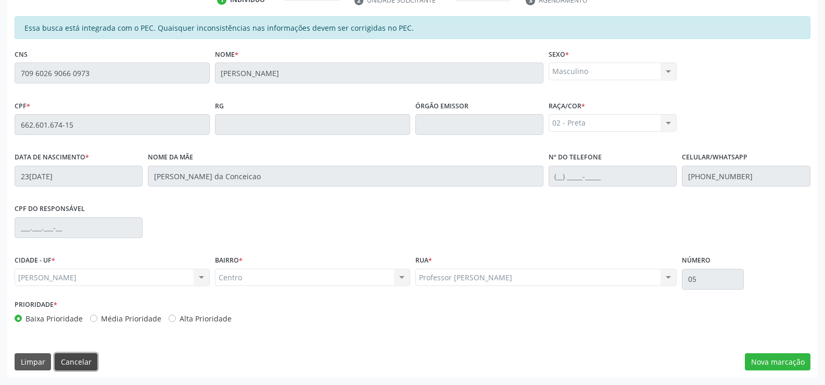
click at [78, 362] on button "Cancelar" at bounding box center [76, 362] width 43 height 18
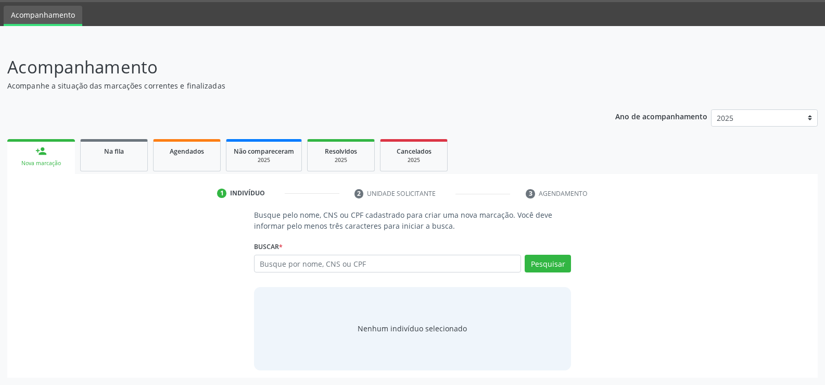
scroll to position [31, 0]
click at [404, 265] on input "text" at bounding box center [387, 264] width 267 height 18
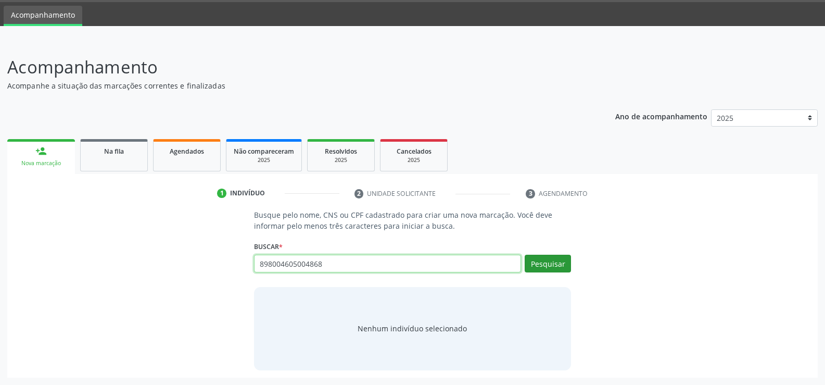
type input "898004605004868"
click at [546, 265] on button "Pesquisar" at bounding box center [548, 264] width 46 height 18
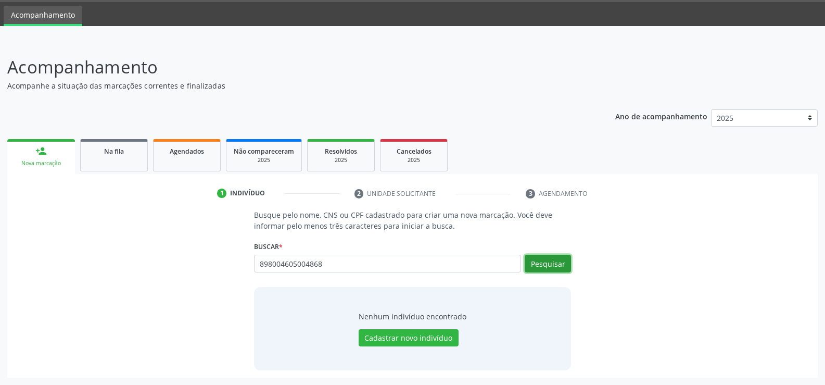
click at [547, 264] on button "Pesquisar" at bounding box center [548, 264] width 46 height 18
click at [429, 337] on button "Cadastrar novo indivíduo" at bounding box center [409, 338] width 100 height 18
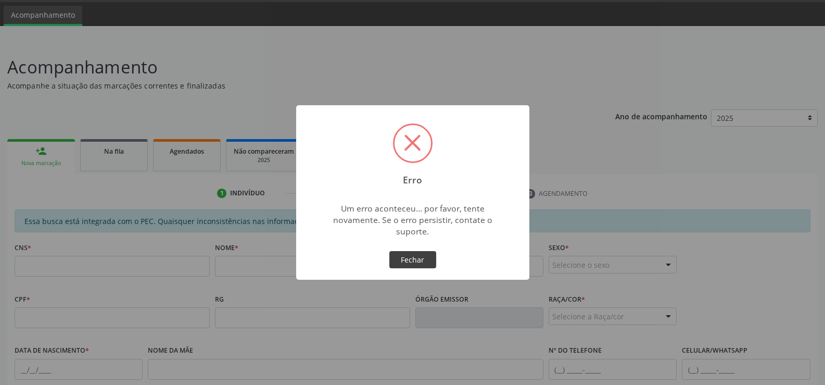
click at [408, 263] on button "Fechar" at bounding box center [412, 260] width 47 height 18
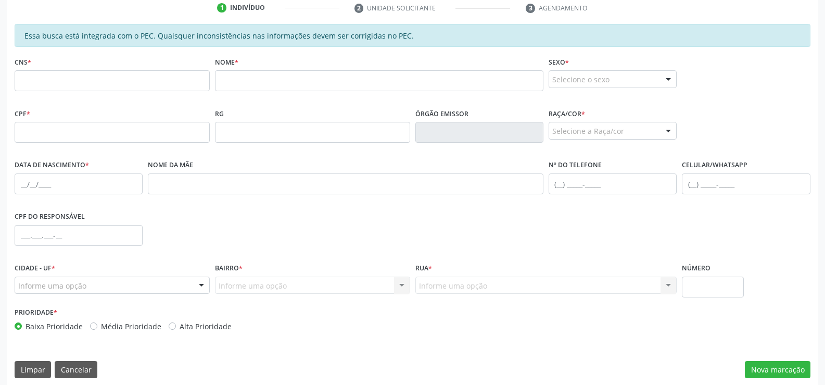
scroll to position [224, 0]
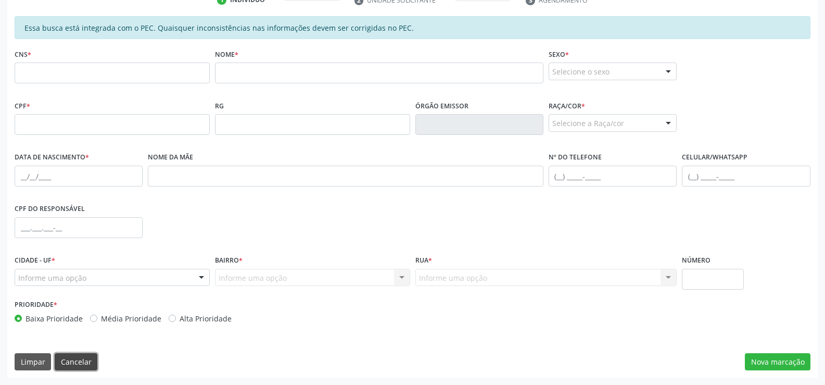
click at [82, 364] on button "Cancelar" at bounding box center [76, 362] width 43 height 18
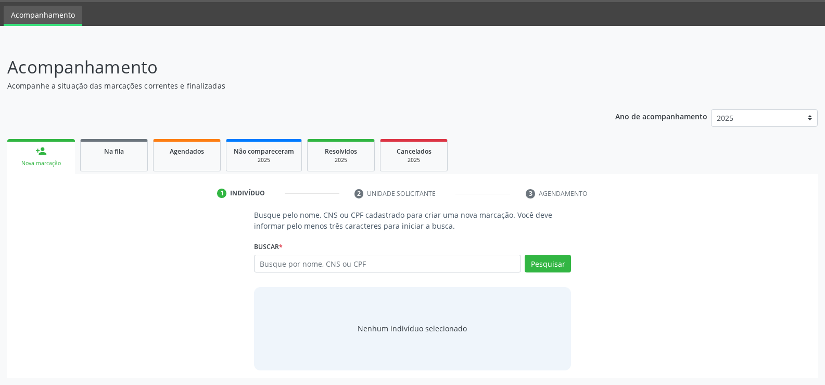
scroll to position [31, 0]
click at [347, 265] on input "text" at bounding box center [387, 264] width 267 height 18
type input "703504022826430"
click at [553, 265] on button "Pesquisar" at bounding box center [548, 264] width 46 height 18
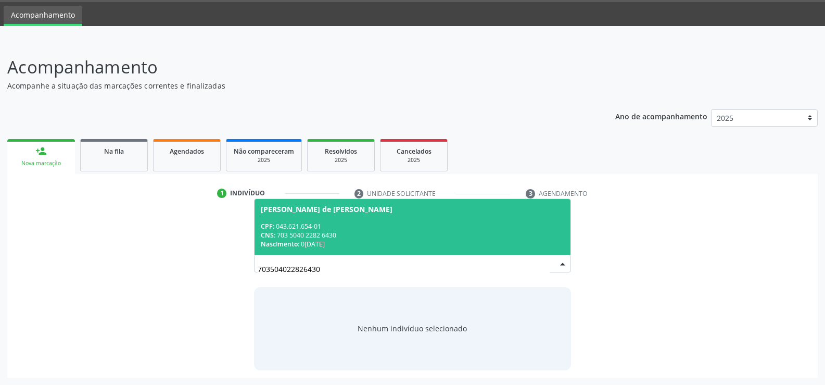
click at [353, 232] on div "CNS: 703 5040 2282 6430" at bounding box center [412, 235] width 303 height 9
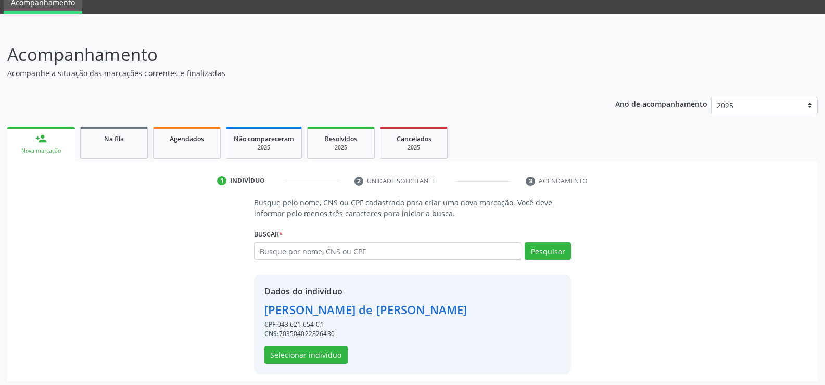
scroll to position [47, 0]
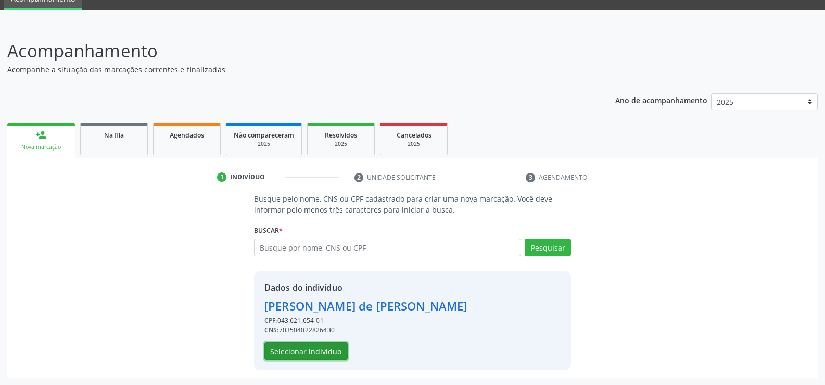
click at [315, 352] on button "Selecionar indivíduo" at bounding box center [305, 351] width 83 height 18
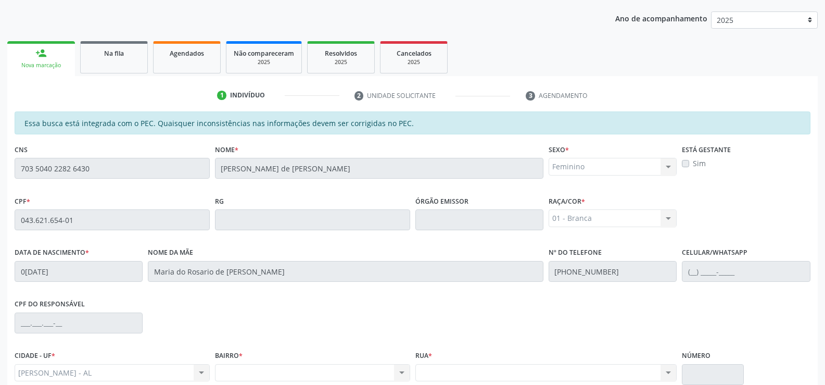
scroll to position [224, 0]
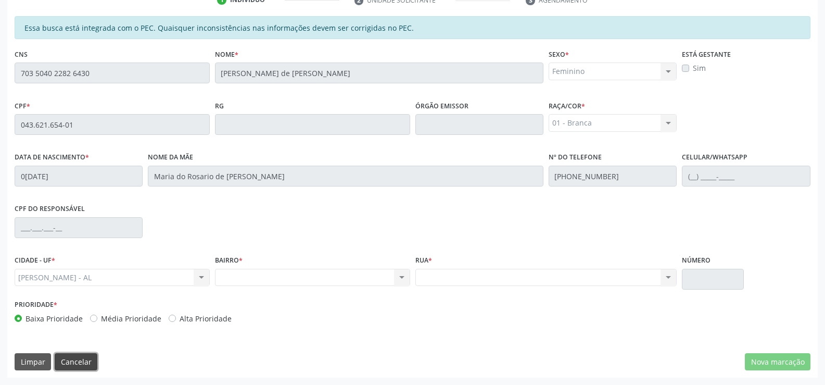
click at [81, 360] on button "Cancelar" at bounding box center [76, 362] width 43 height 18
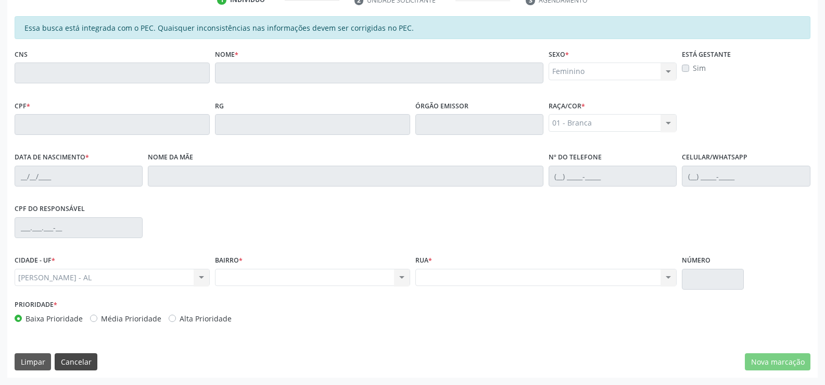
scroll to position [31, 0]
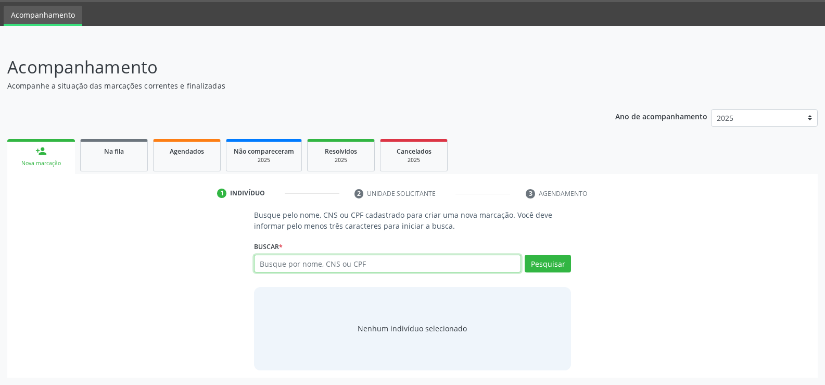
click at [296, 268] on input "text" at bounding box center [387, 264] width 267 height 18
type input "898004605004868"
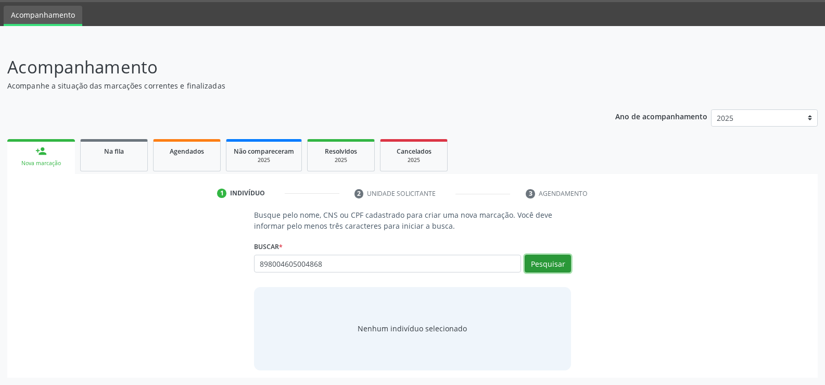
click at [564, 268] on button "Pesquisar" at bounding box center [548, 264] width 46 height 18
type input "898004605004868"
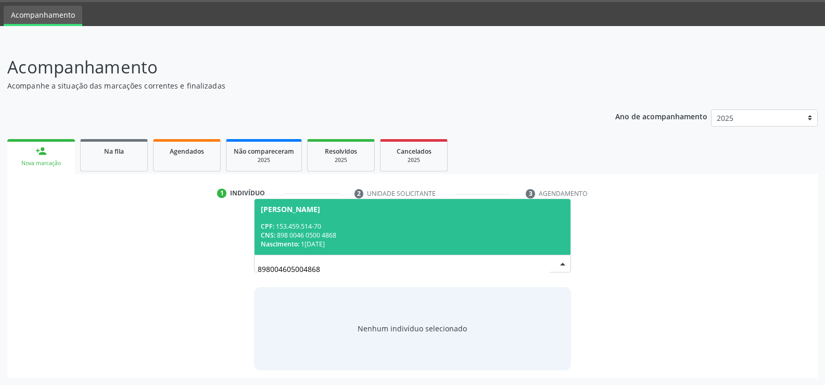
click at [353, 217] on span "[PERSON_NAME] CPF: 153.459.514-70 CNS: 898 0046 0500 4868 Nascimento: [DATE]" at bounding box center [413, 227] width 316 height 56
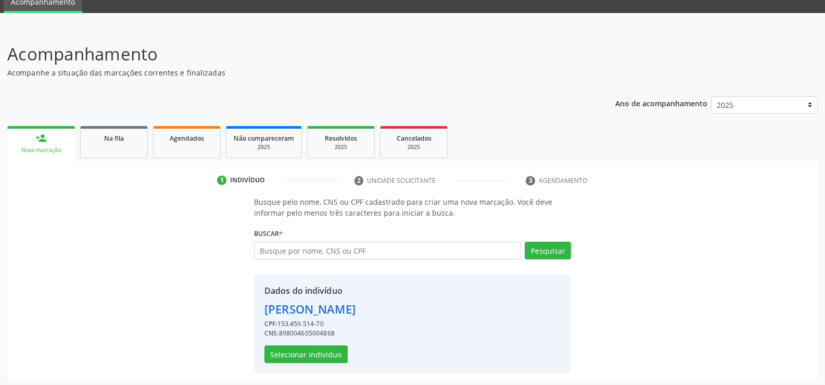
scroll to position [47, 0]
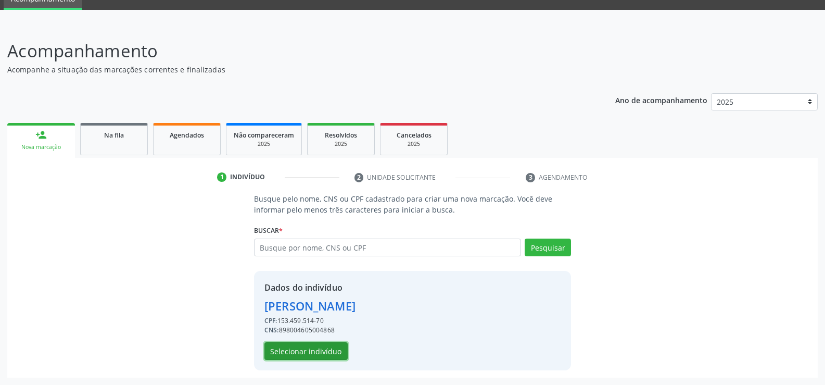
click at [307, 352] on button "Selecionar indivíduo" at bounding box center [305, 351] width 83 height 18
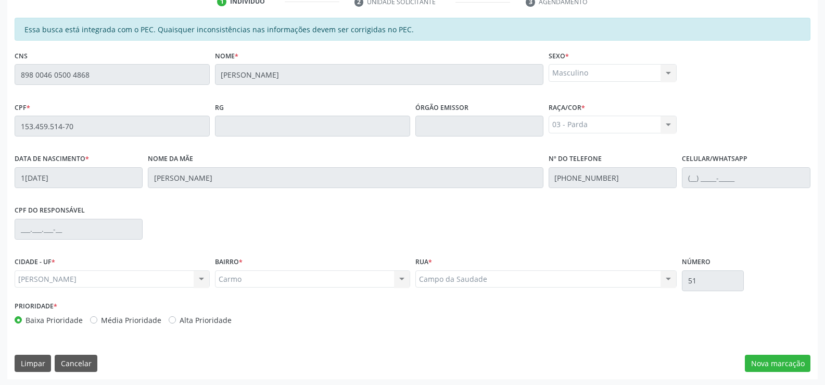
scroll to position [224, 0]
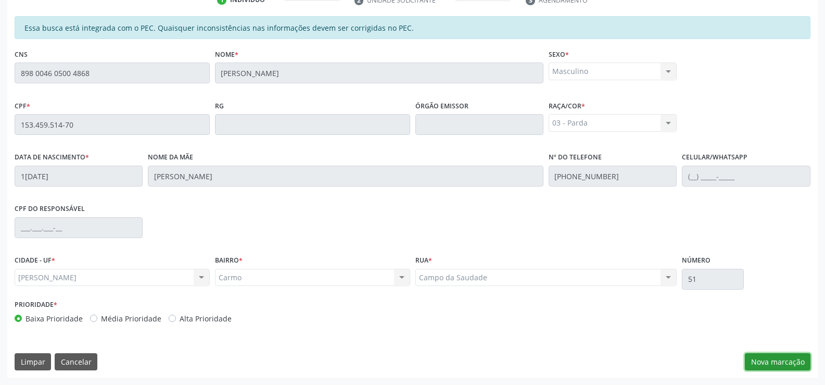
click at [770, 359] on button "Nova marcação" at bounding box center [778, 362] width 66 height 18
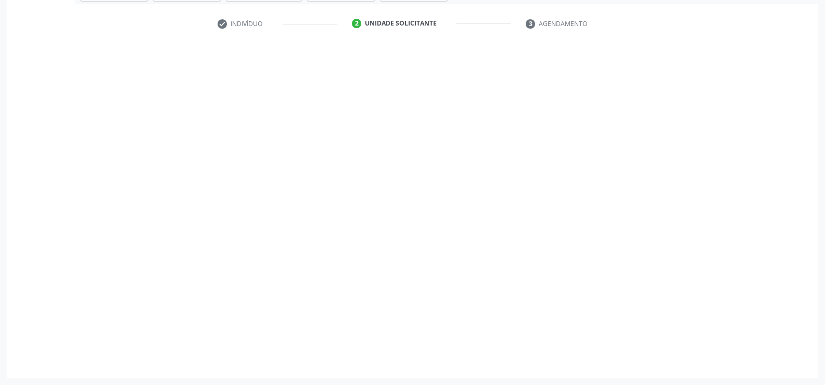
scroll to position [201, 0]
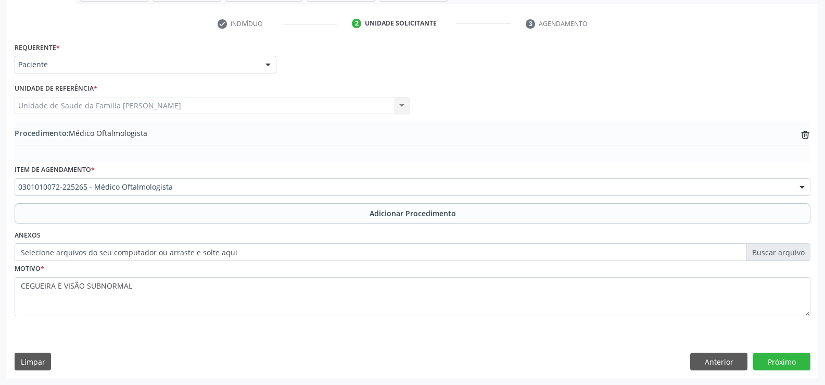
click at [269, 71] on div at bounding box center [268, 65] width 16 height 18
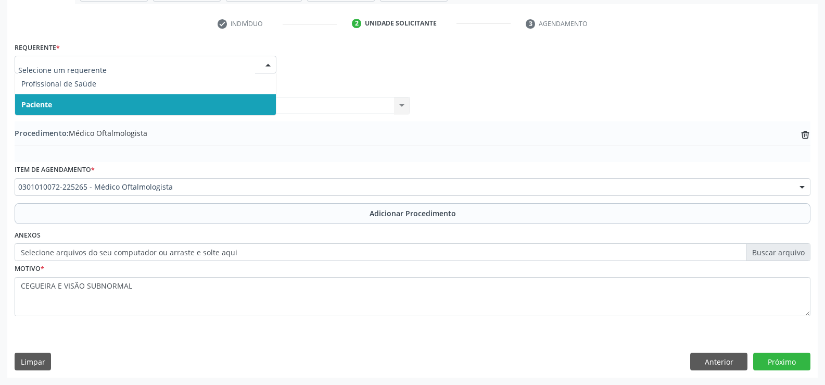
click at [249, 106] on span "Paciente" at bounding box center [145, 104] width 261 height 21
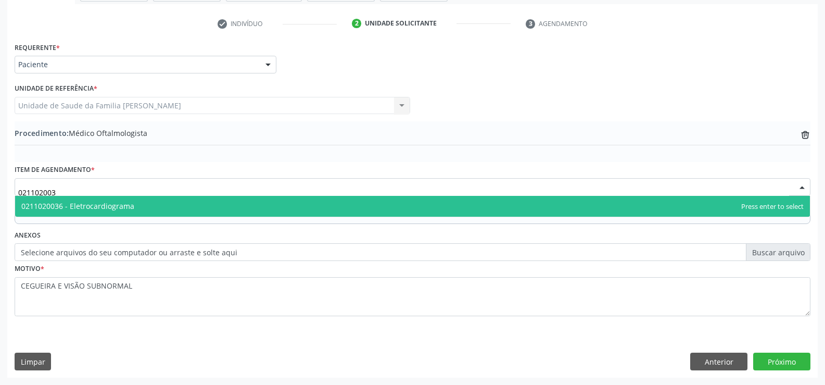
type input "0211020036"
click at [324, 211] on span "0211020036 - Eletrocardiograma" at bounding box center [412, 206] width 795 height 21
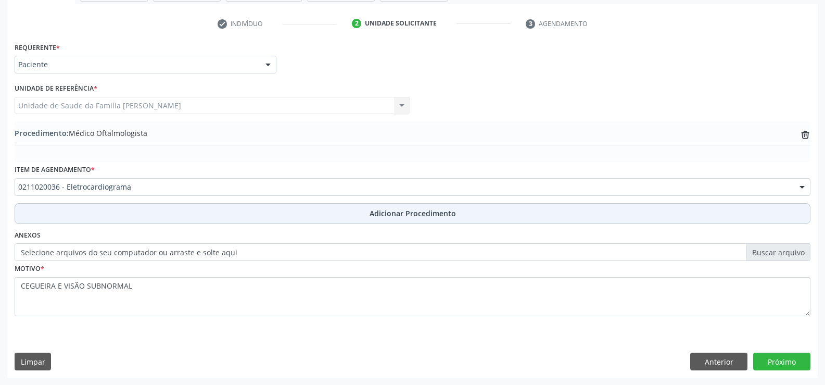
click at [395, 213] on span "Adicionar Procedimento" at bounding box center [413, 213] width 86 height 11
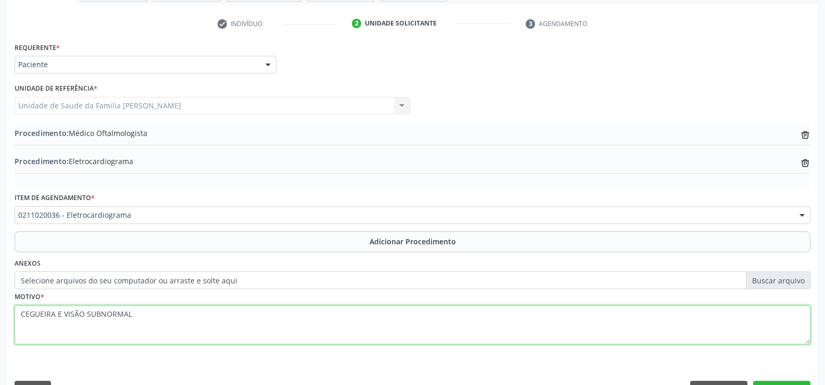
click at [336, 321] on textarea "CEGUEIRA E VISÃO SUBNORMAL" at bounding box center [413, 325] width 796 height 40
type textarea "C"
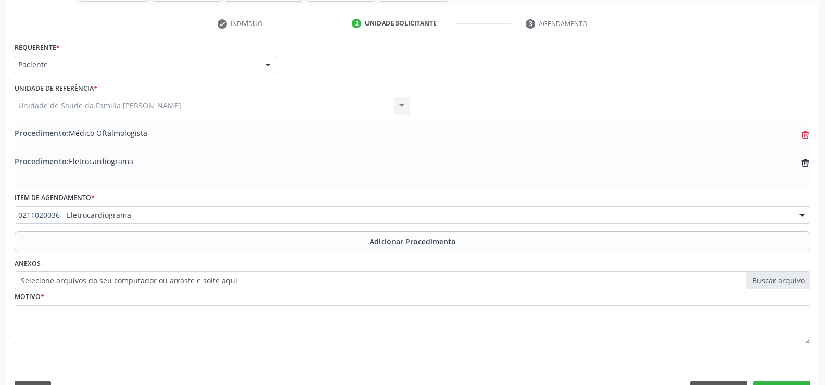
click at [804, 132] on icon at bounding box center [805, 132] width 4 height 2
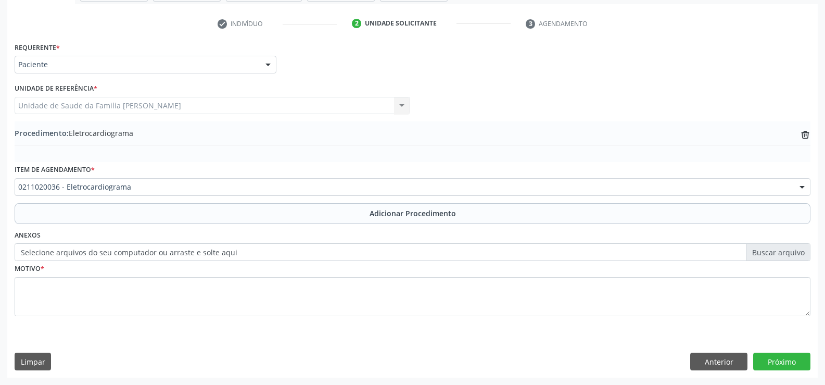
click at [398, 274] on div "Motivo *" at bounding box center [413, 288] width 796 height 55
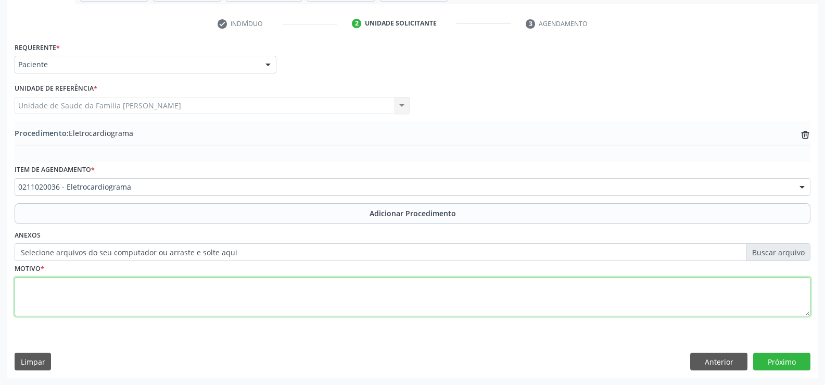
click at [369, 301] on textarea at bounding box center [413, 297] width 796 height 40
type textarea "AVALIAÇÃO"
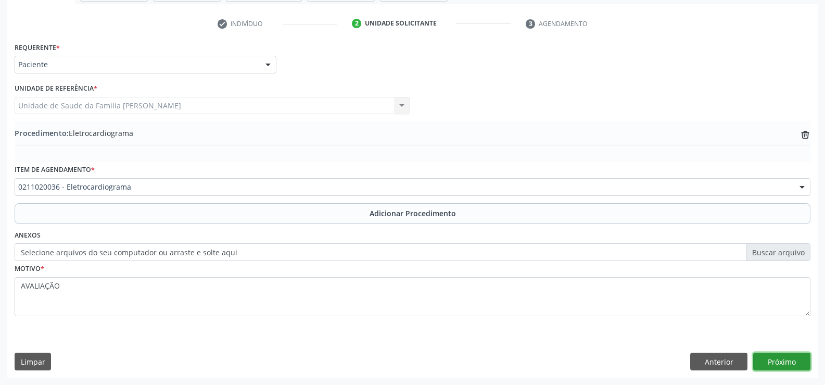
click at [786, 363] on button "Próximo" at bounding box center [781, 361] width 57 height 18
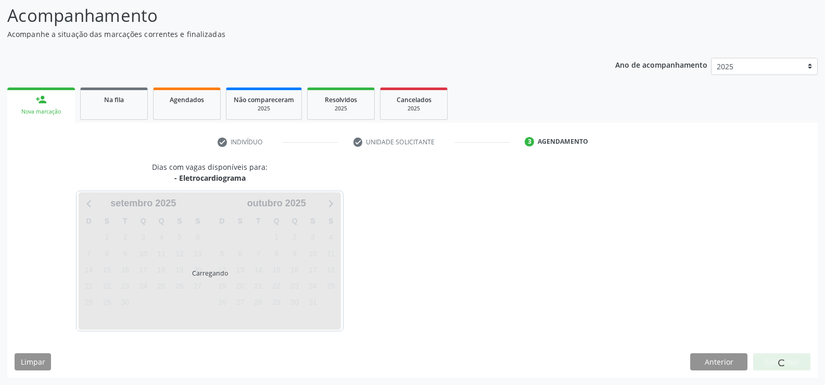
scroll to position [113, 0]
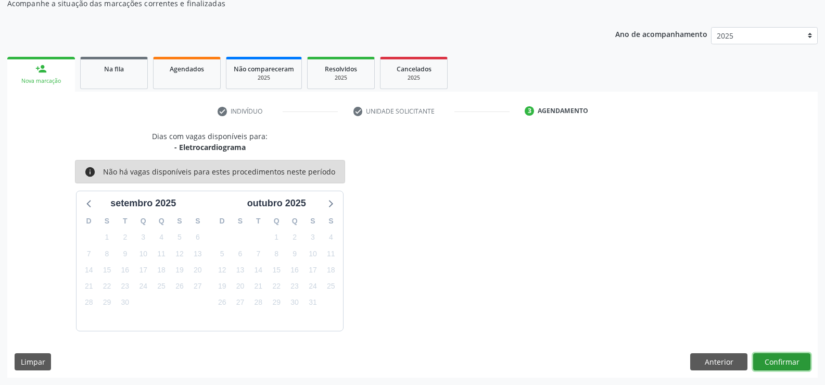
click at [774, 360] on button "Confirmar" at bounding box center [781, 362] width 57 height 18
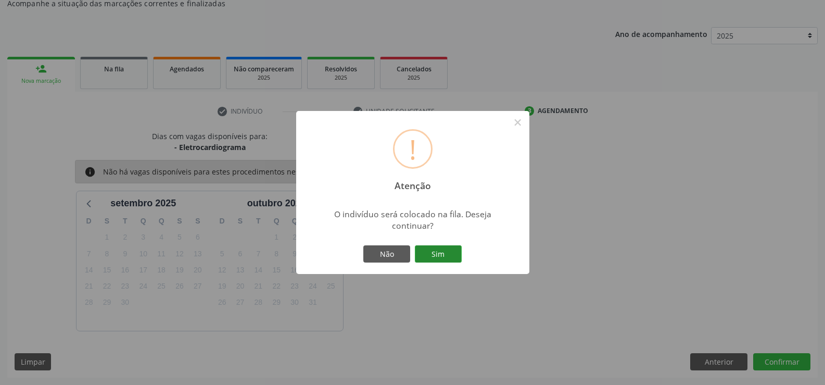
click at [434, 256] on button "Sim" at bounding box center [438, 254] width 47 height 18
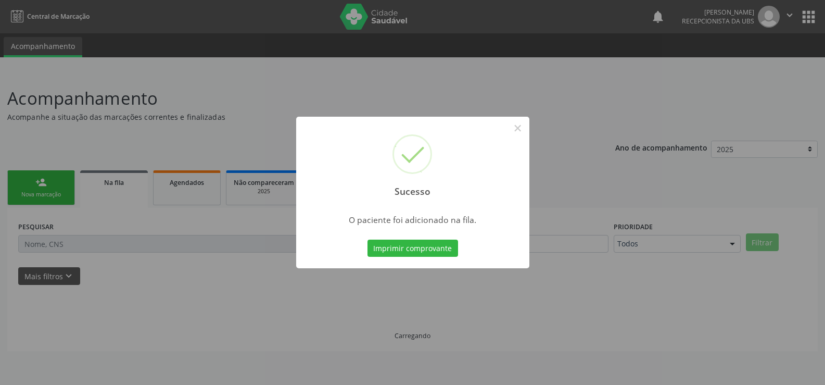
scroll to position [0, 0]
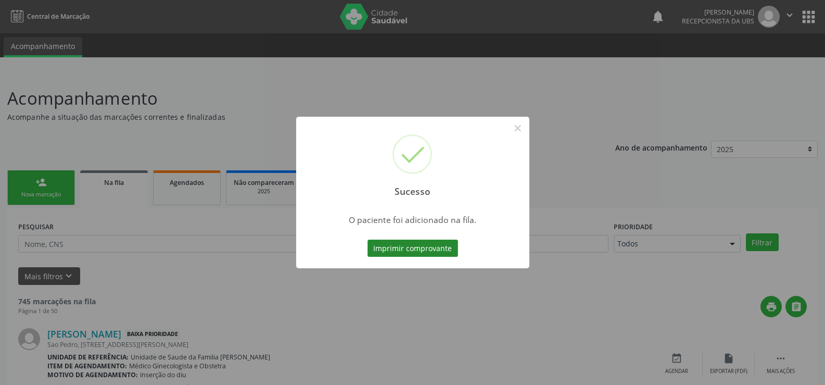
click at [420, 248] on button "Imprimir comprovante" at bounding box center [413, 248] width 91 height 18
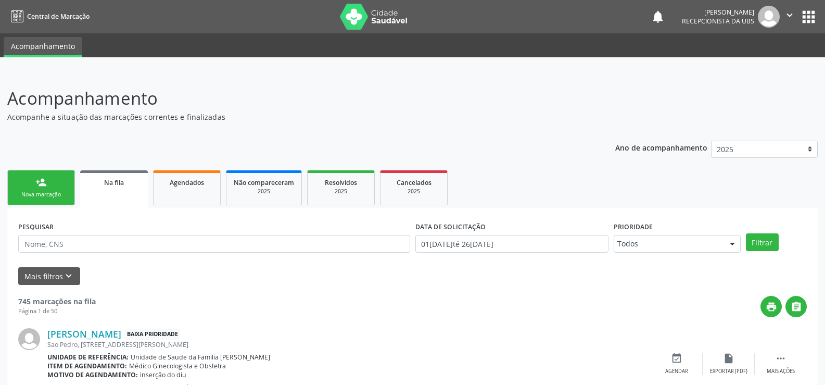
click at [51, 189] on link "person_add Nova marcação" at bounding box center [41, 187] width 68 height 35
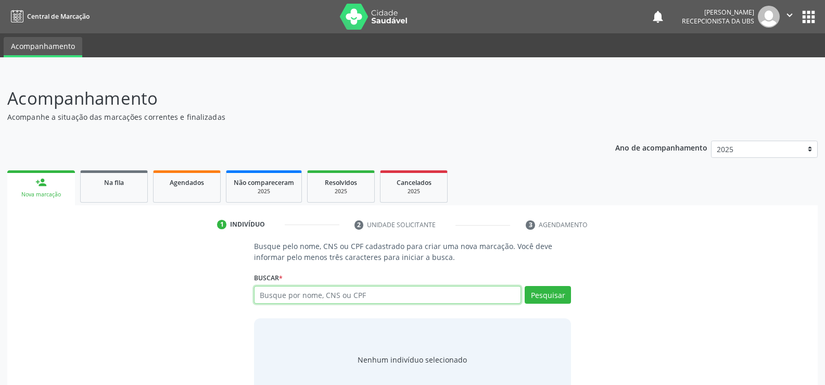
click at [340, 296] on input "text" at bounding box center [387, 295] width 267 height 18
type input "898004605004868"
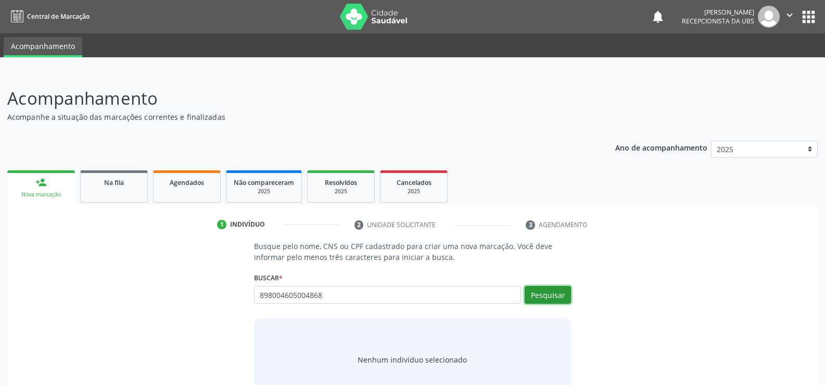
click at [549, 292] on button "Pesquisar" at bounding box center [548, 295] width 46 height 18
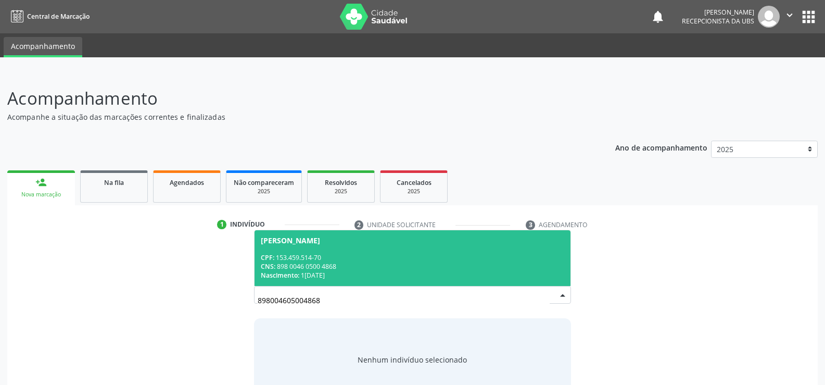
click at [458, 261] on div "CPF: 153.459.514-70" at bounding box center [412, 257] width 303 height 9
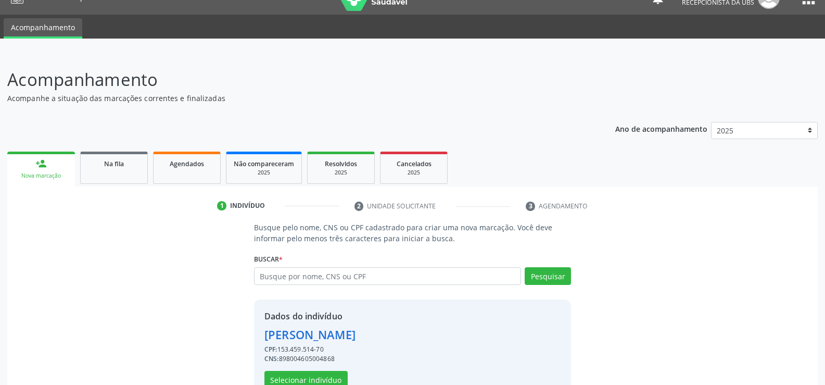
scroll to position [47, 0]
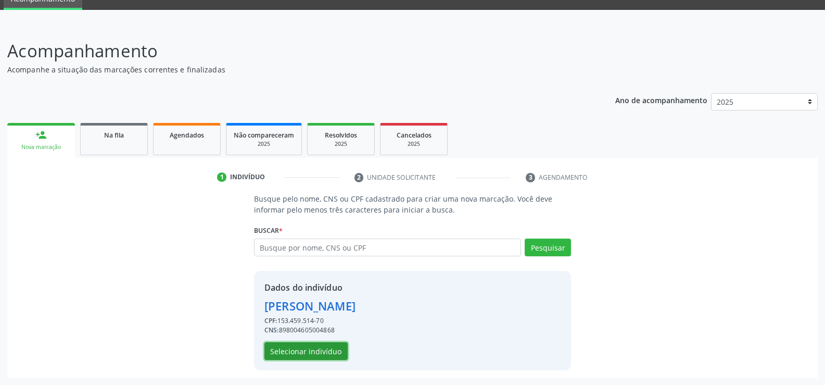
click at [321, 346] on button "Selecionar indivíduo" at bounding box center [305, 351] width 83 height 18
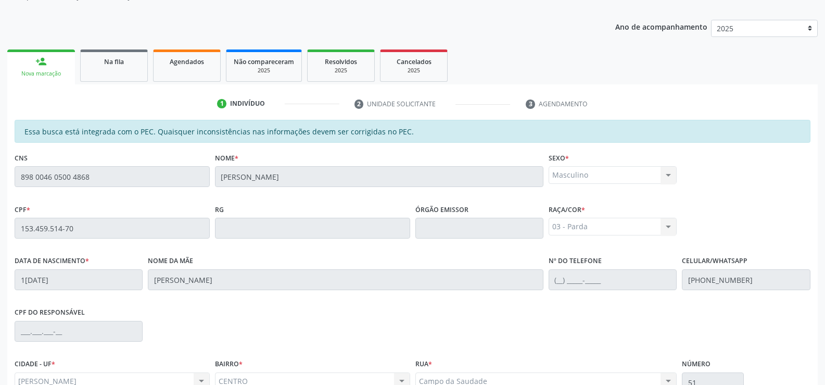
scroll to position [224, 0]
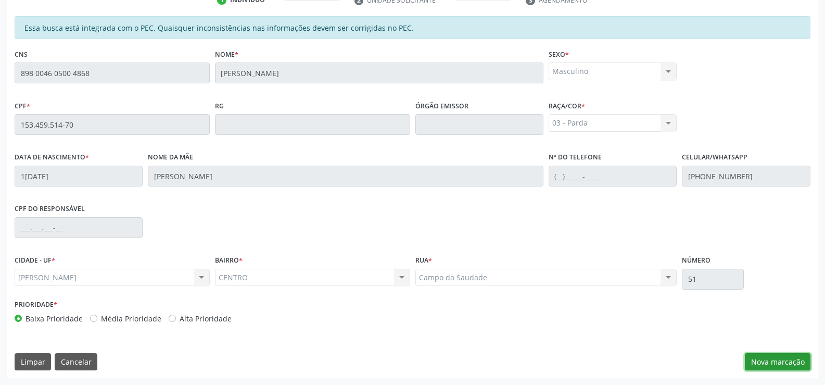
click at [772, 360] on button "Nova marcação" at bounding box center [778, 362] width 66 height 18
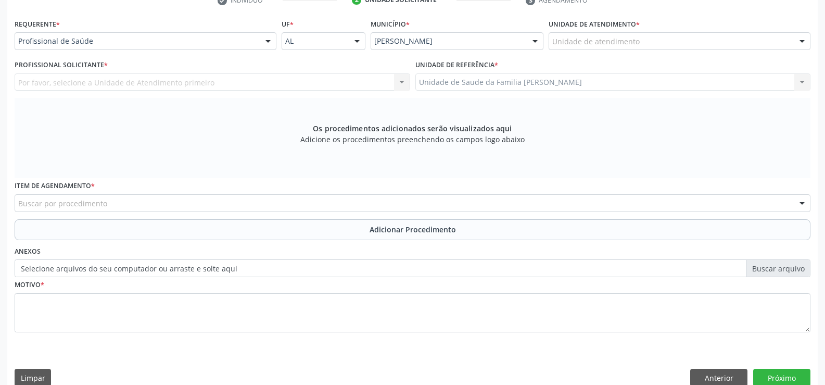
scroll to position [225, 0]
click at [270, 39] on div at bounding box center [268, 41] width 16 height 18
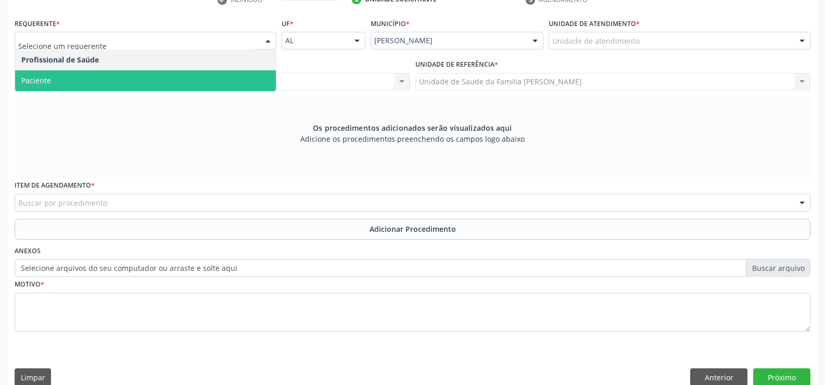
click at [226, 81] on span "Paciente" at bounding box center [145, 80] width 261 height 21
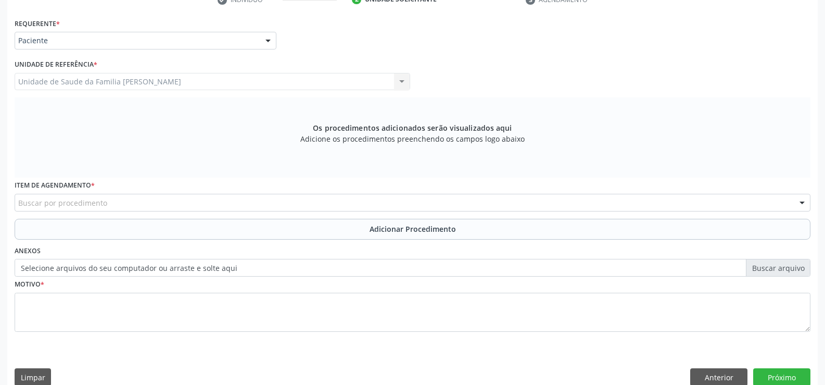
click at [270, 42] on div at bounding box center [268, 41] width 16 height 18
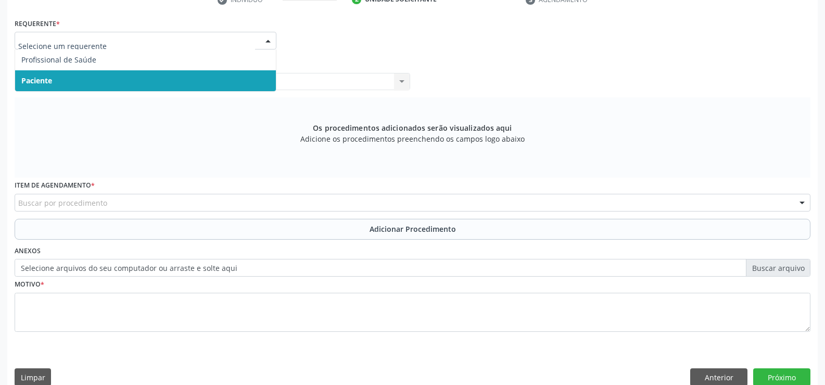
click at [214, 77] on span "Paciente" at bounding box center [145, 80] width 261 height 21
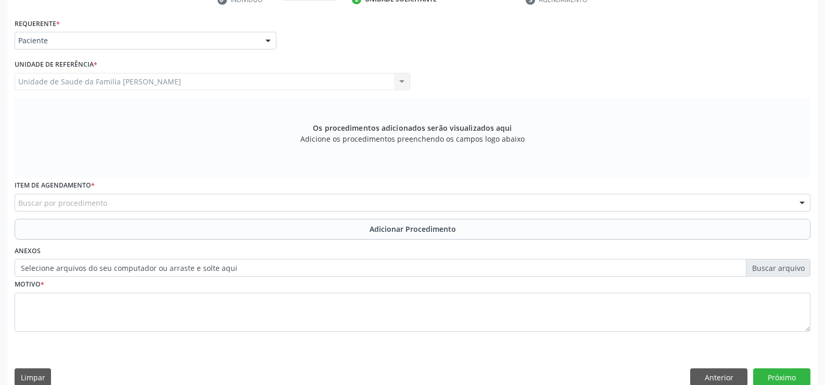
click at [212, 200] on div "Buscar por procedimento" at bounding box center [413, 203] width 796 height 18
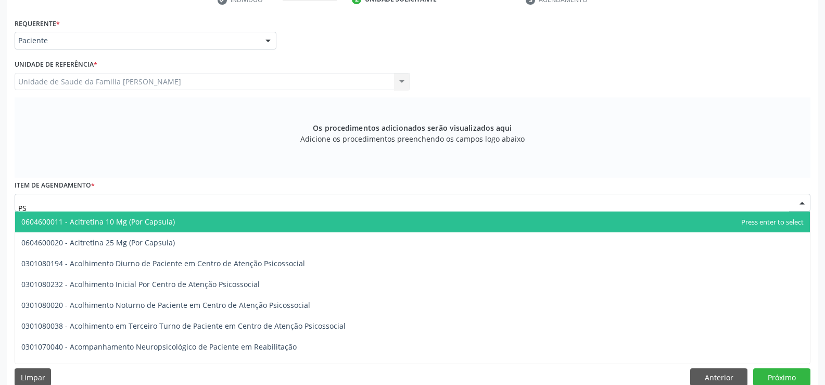
type input "P"
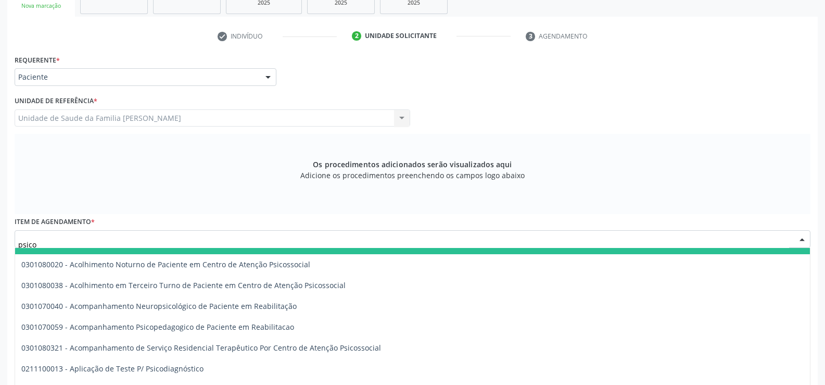
scroll to position [52, 0]
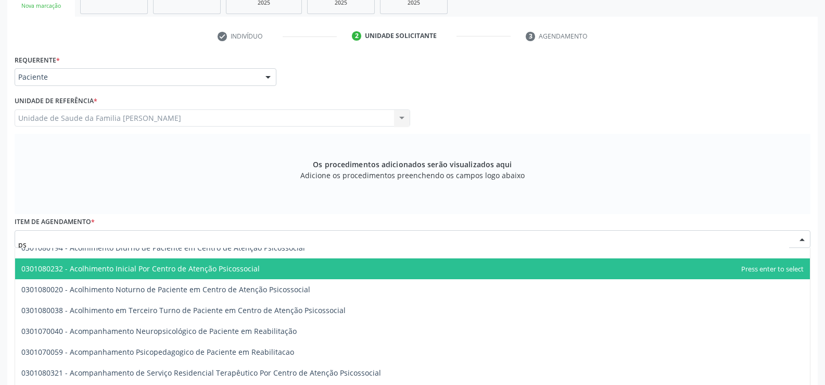
type input "p"
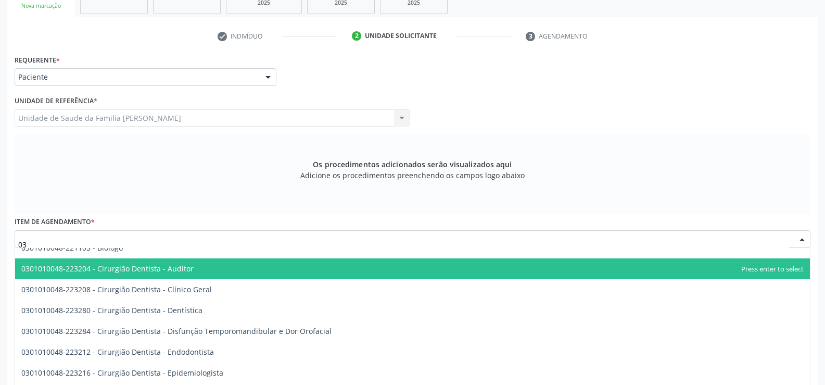
type input "0"
type input "0301010048"
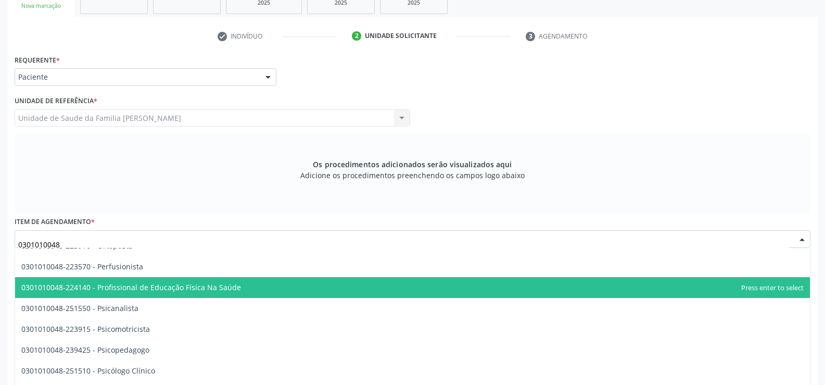
scroll to position [1614, 0]
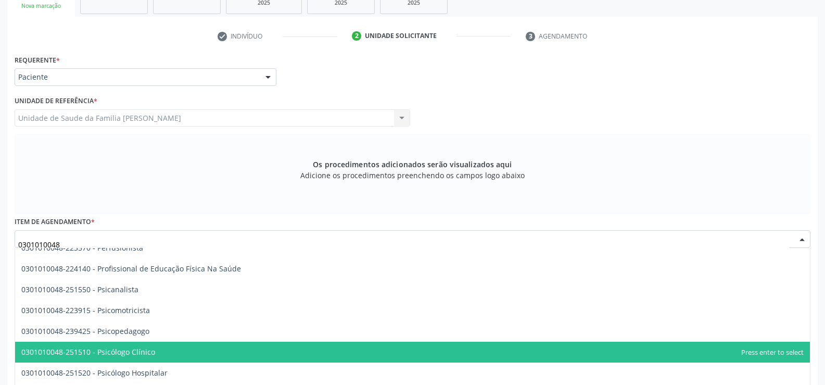
click at [215, 351] on span "0301010048-251510 - Psicólogo Clínico" at bounding box center [412, 351] width 795 height 21
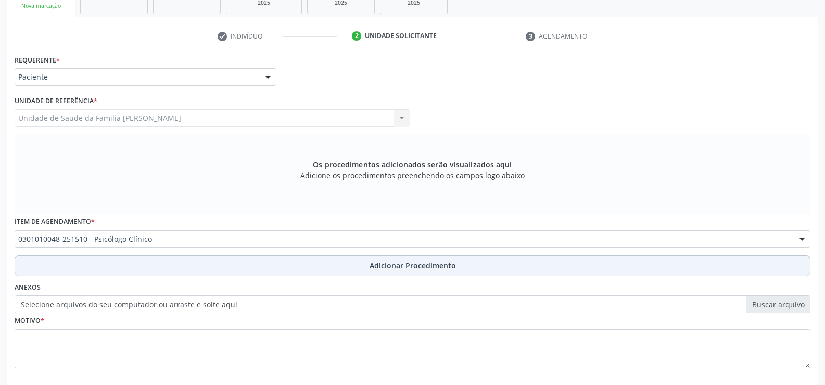
click at [397, 268] on span "Adicionar Procedimento" at bounding box center [413, 265] width 86 height 11
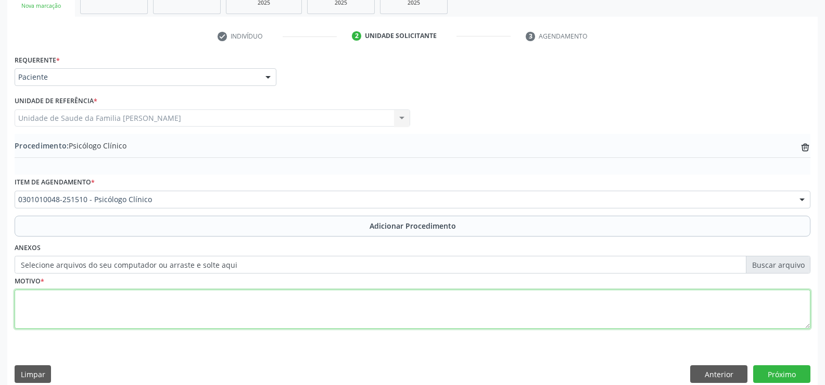
click at [336, 314] on textarea at bounding box center [413, 309] width 796 height 40
type textarea "t"
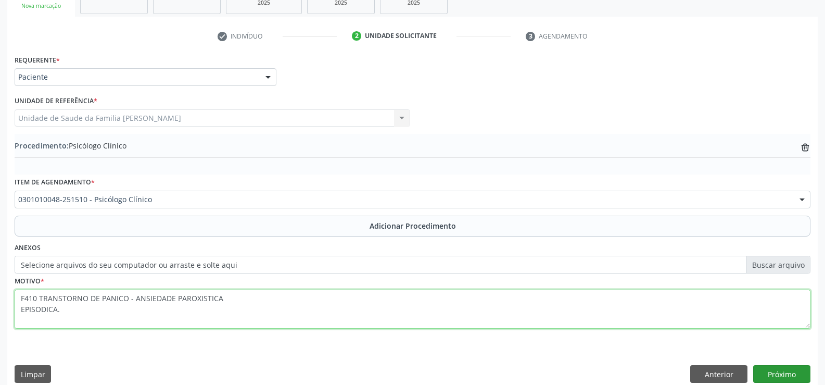
type textarea "F410 TRANSTORNO DE PANICO - ANSIEDADE PAROXISTICA EPISODICA."
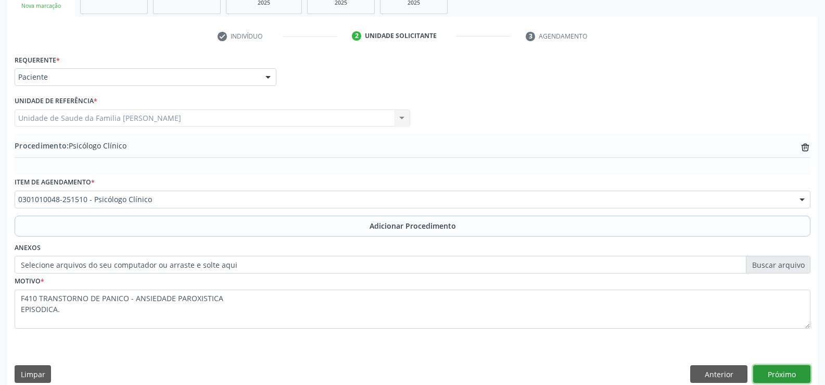
click at [772, 373] on button "Próximo" at bounding box center [781, 374] width 57 height 18
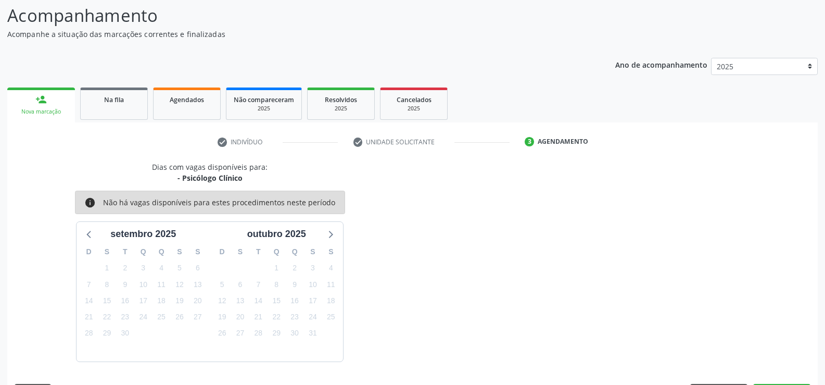
scroll to position [113, 0]
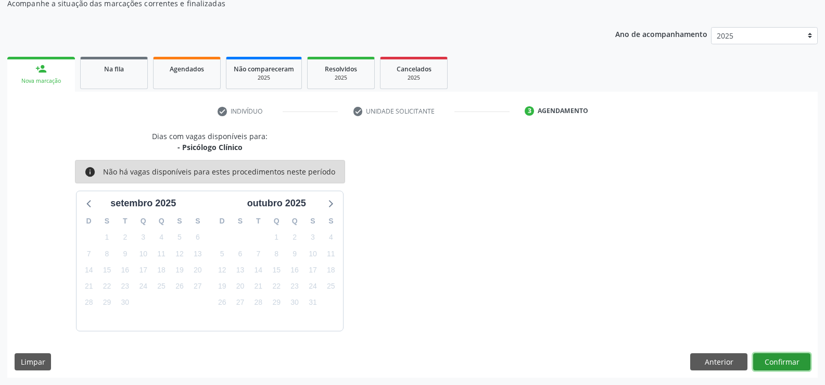
click at [778, 364] on button "Confirmar" at bounding box center [781, 362] width 57 height 18
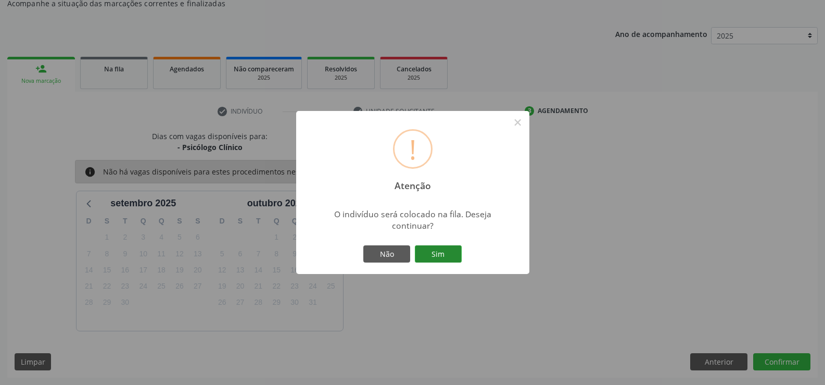
click at [450, 251] on button "Sim" at bounding box center [438, 254] width 47 height 18
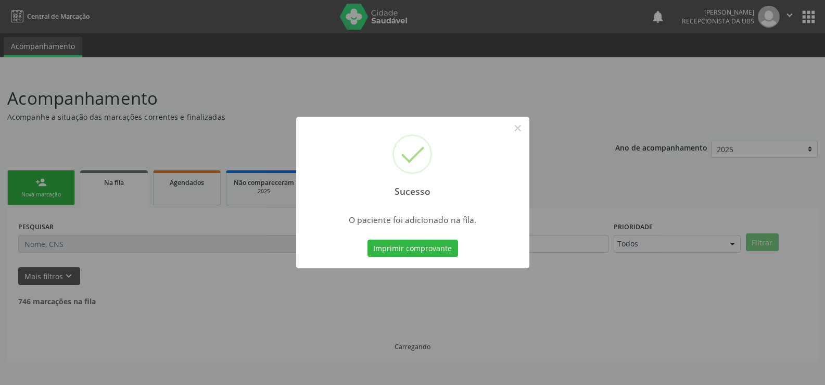
scroll to position [0, 0]
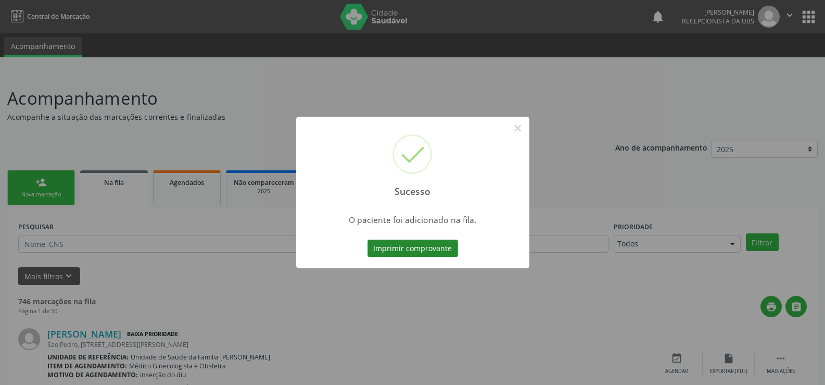
click at [432, 250] on button "Imprimir comprovante" at bounding box center [413, 248] width 91 height 18
